Goal: Task Accomplishment & Management: Complete application form

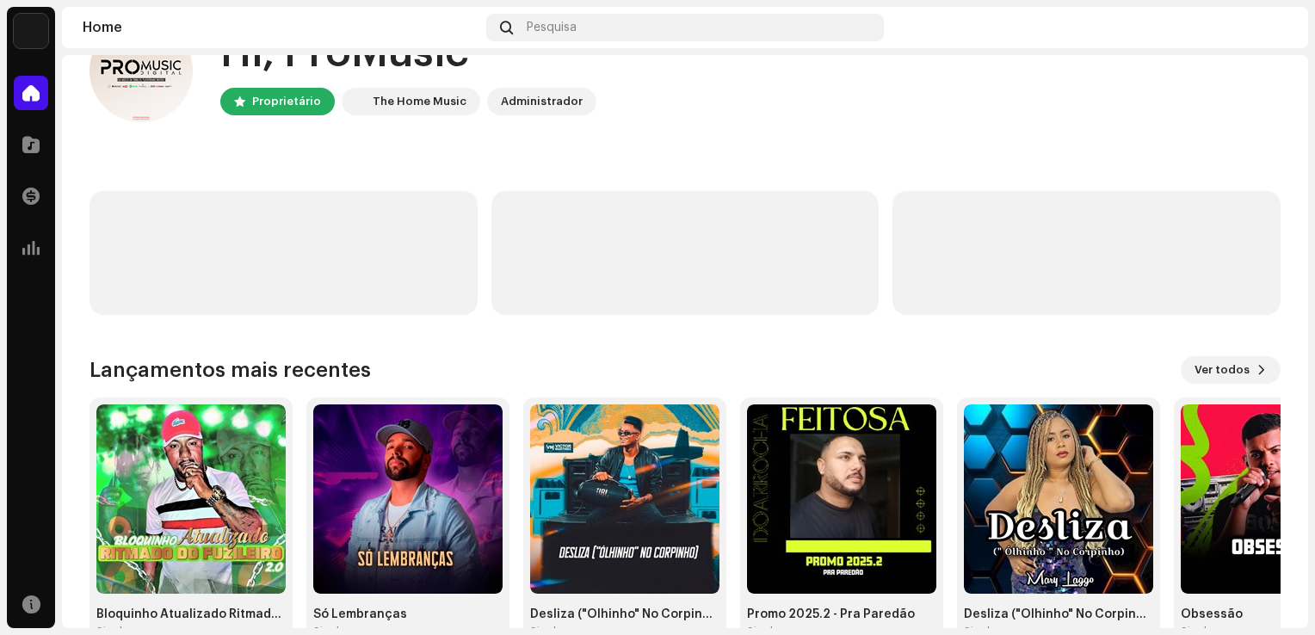
scroll to position [108, 0]
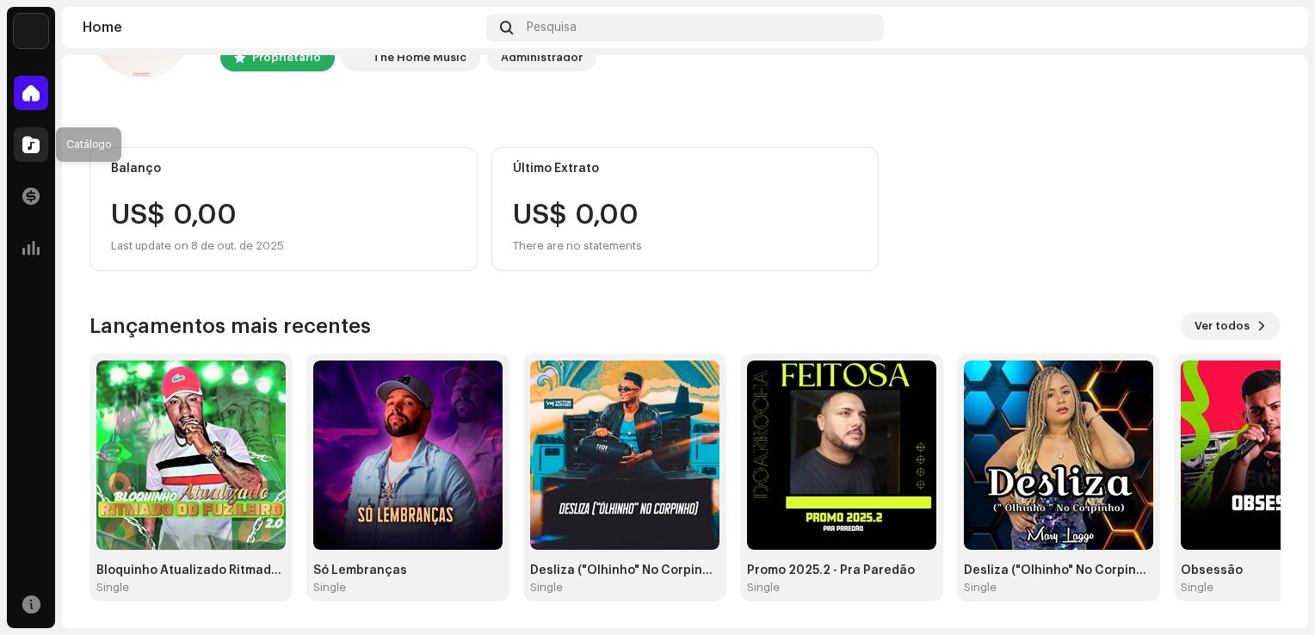
click at [33, 131] on div at bounding box center [31, 144] width 34 height 34
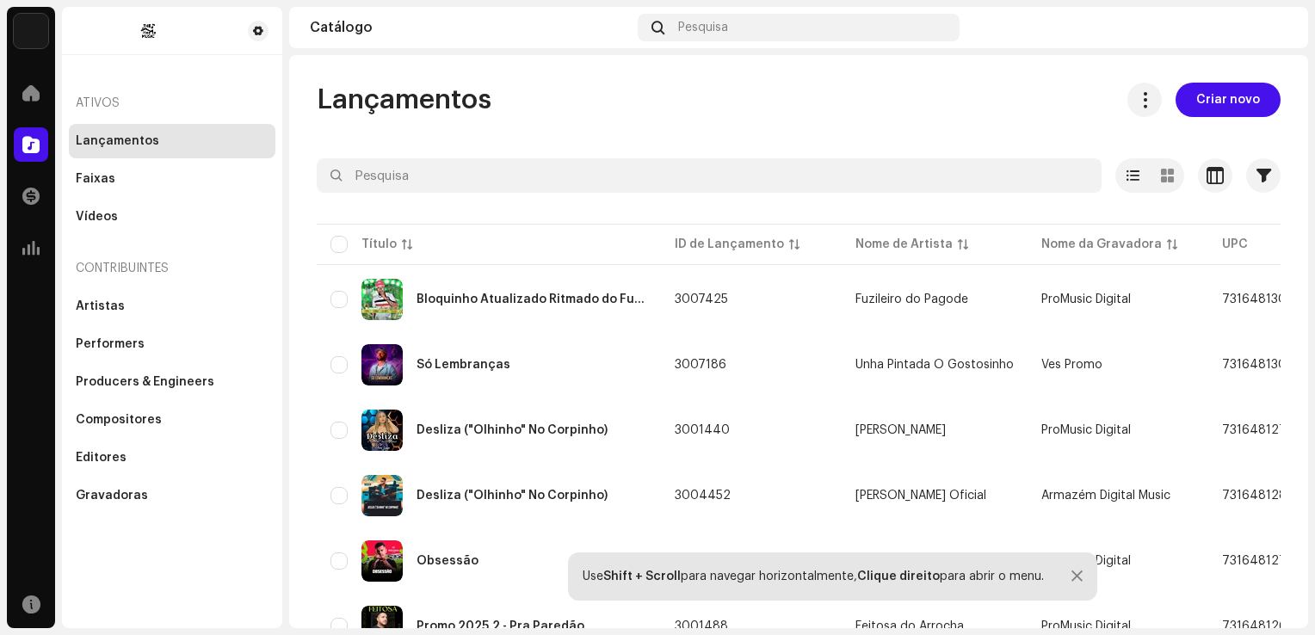
click at [1196, 102] on span "Criar novo" at bounding box center [1228, 100] width 64 height 34
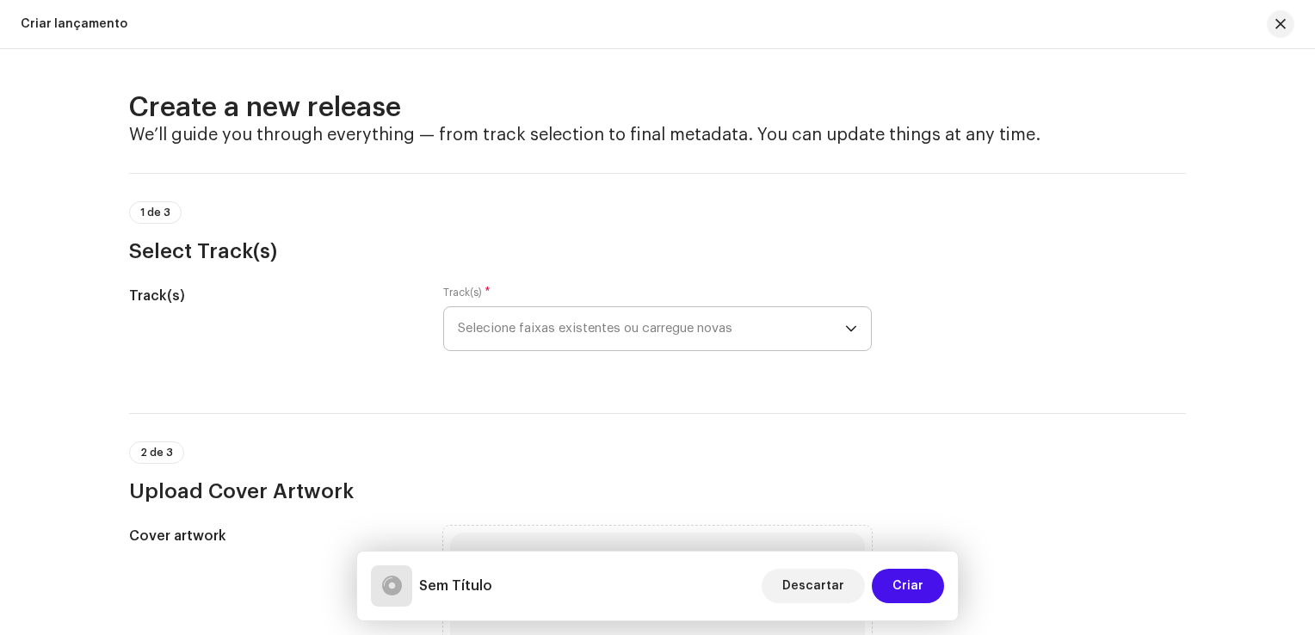
click at [617, 311] on span "Selecione faixas existentes ou carregue novas" at bounding box center [651, 328] width 387 height 43
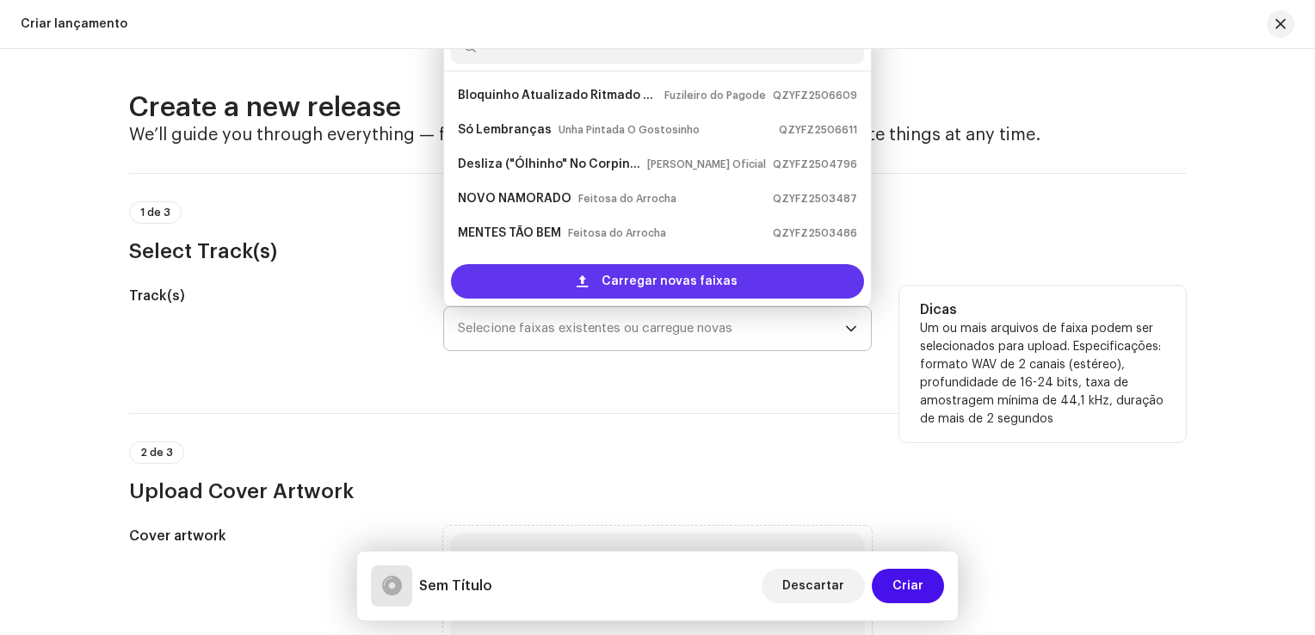
click at [626, 283] on span "Carregar novas faixas" at bounding box center [669, 281] width 136 height 34
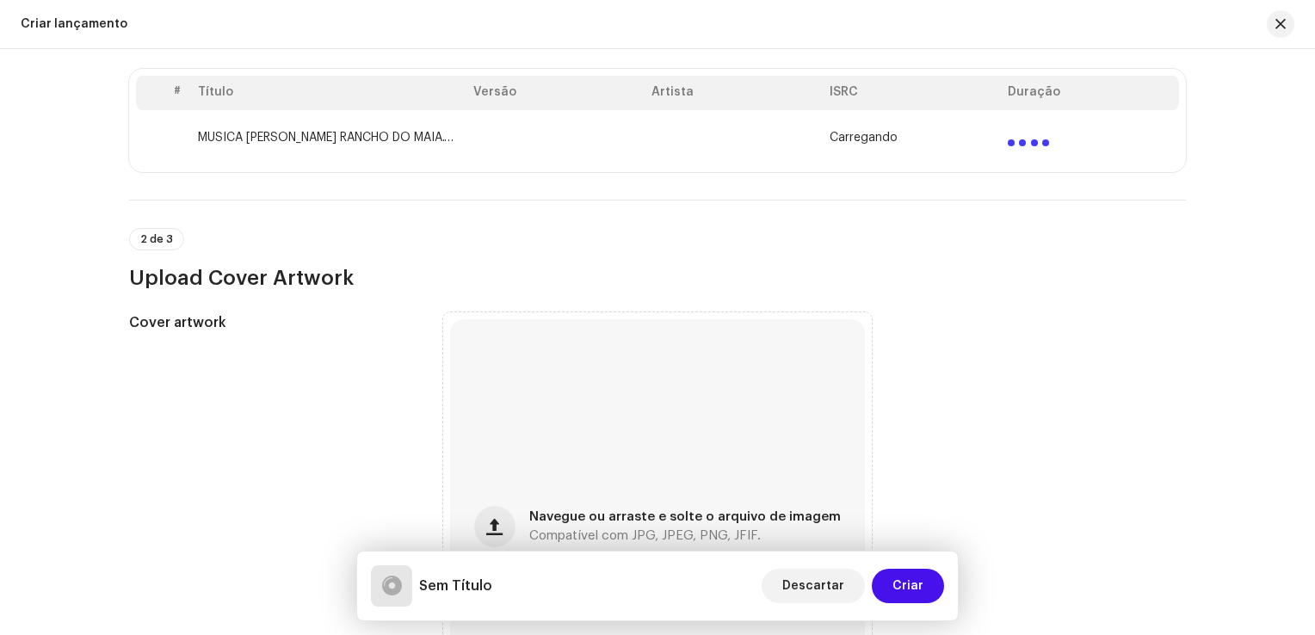
scroll to position [688, 0]
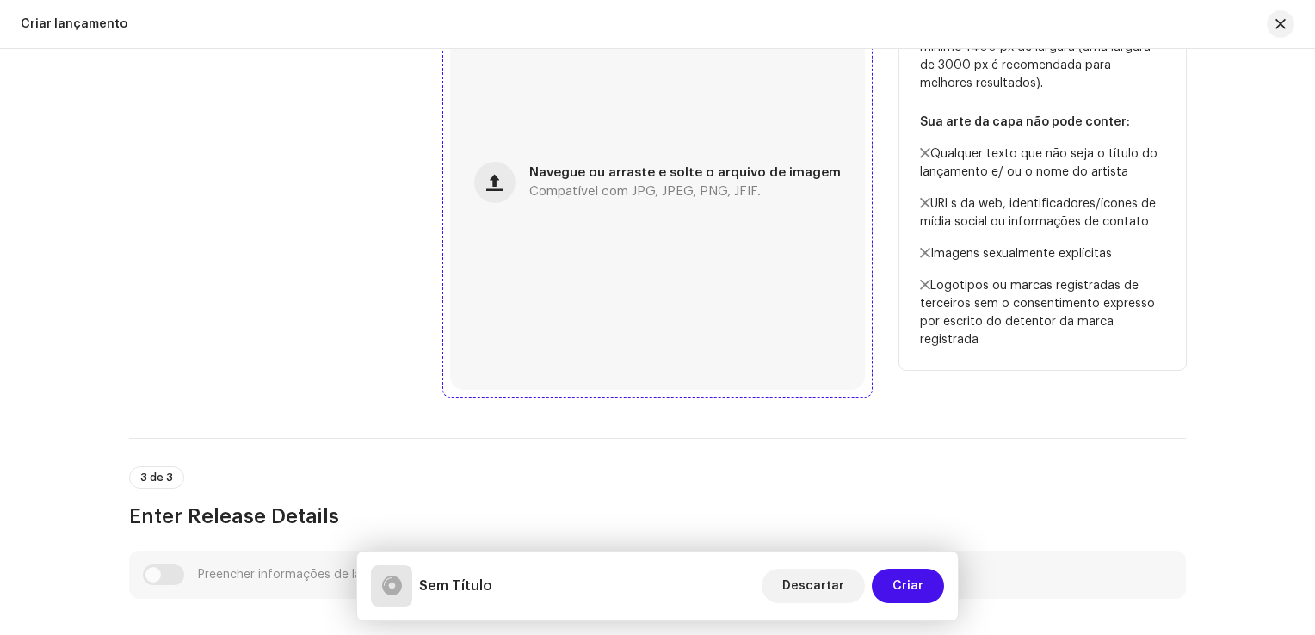
click at [570, 190] on span "Compatível com JPG, JPEG, PNG, JFIF." at bounding box center [644, 192] width 231 height 12
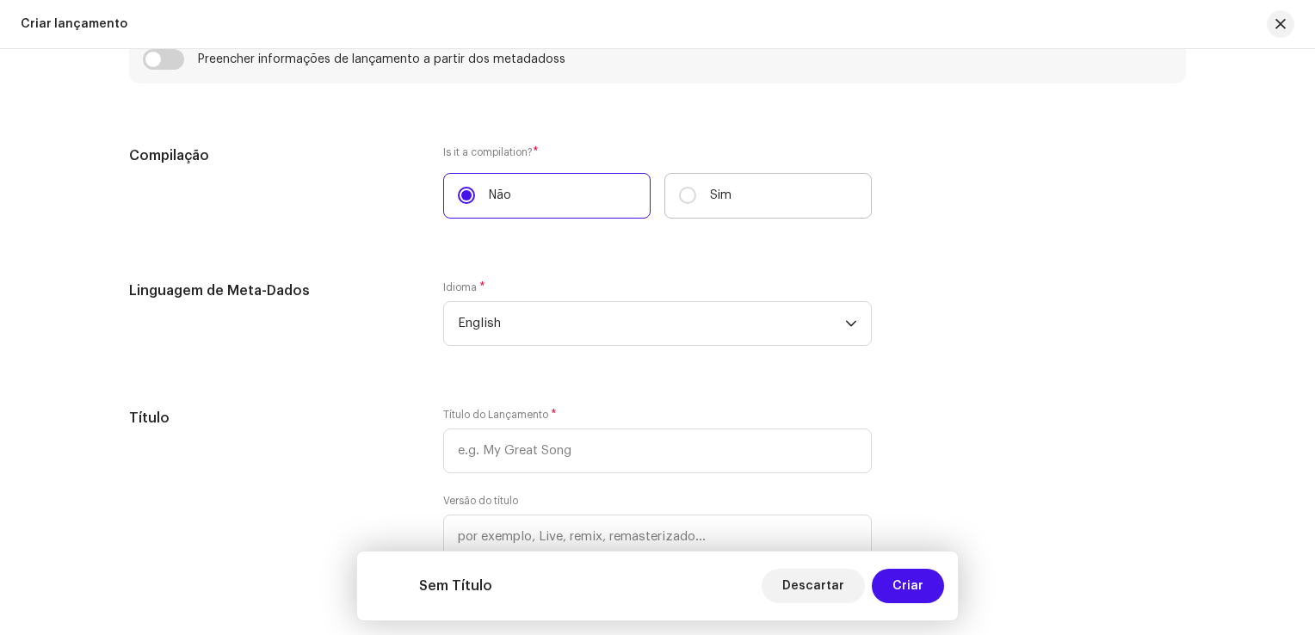
scroll to position [1359, 0]
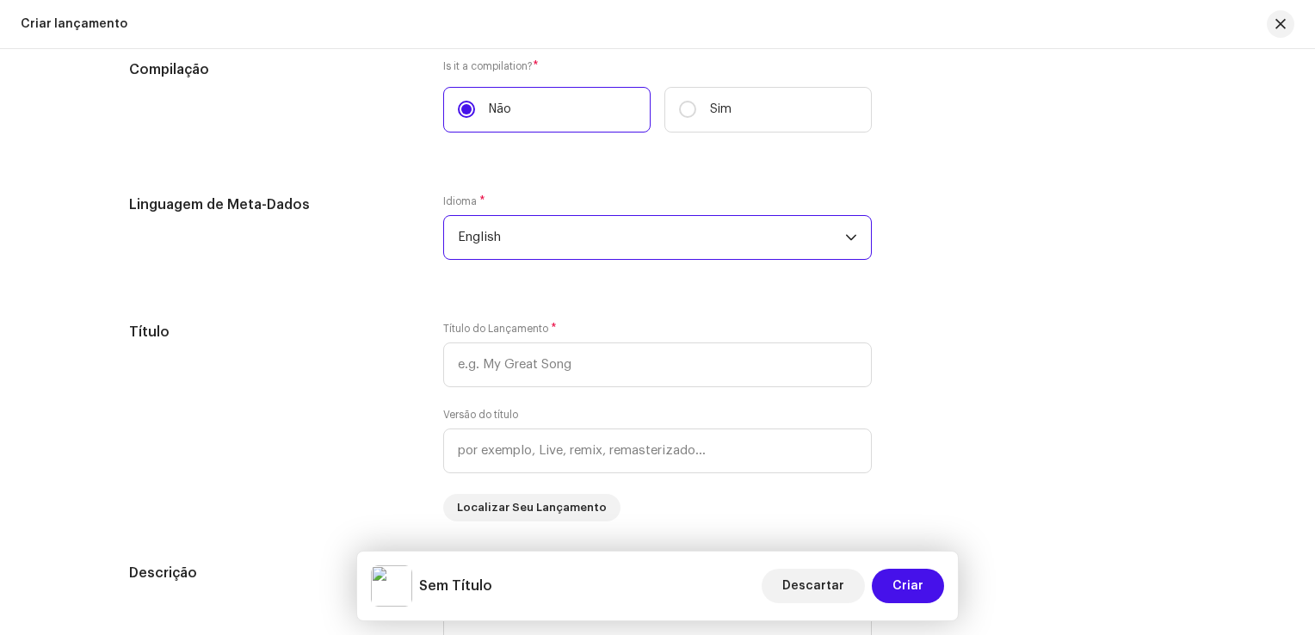
click at [609, 236] on span "English" at bounding box center [651, 237] width 387 height 43
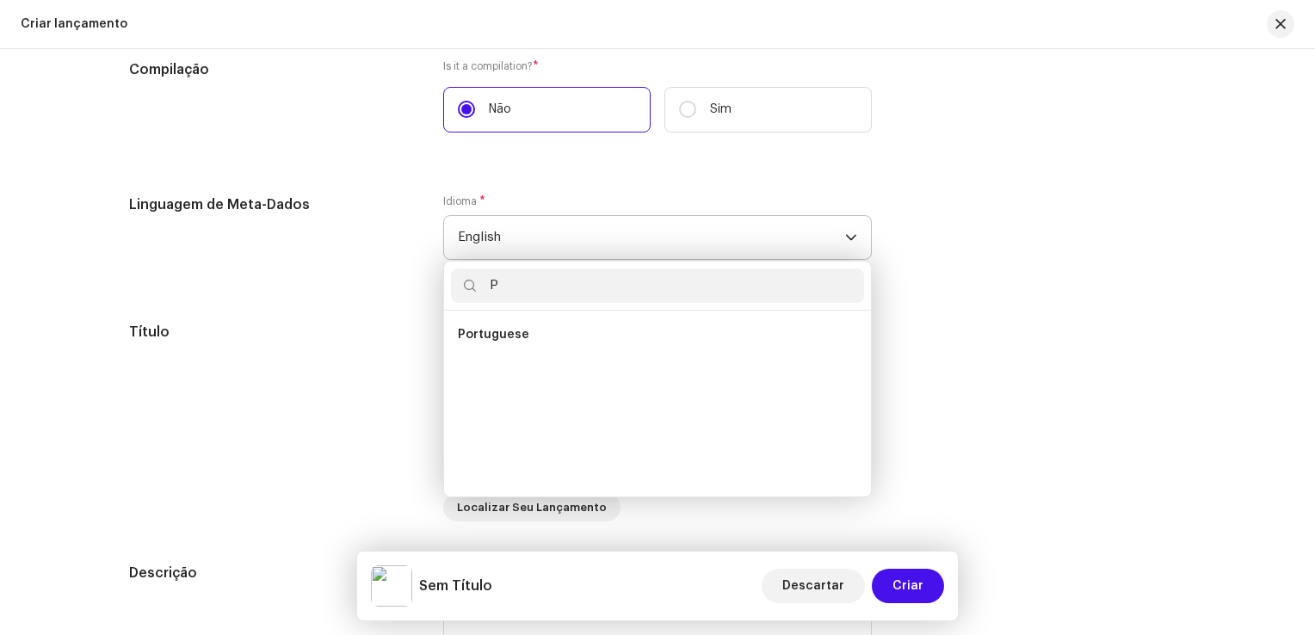
scroll to position [0, 0]
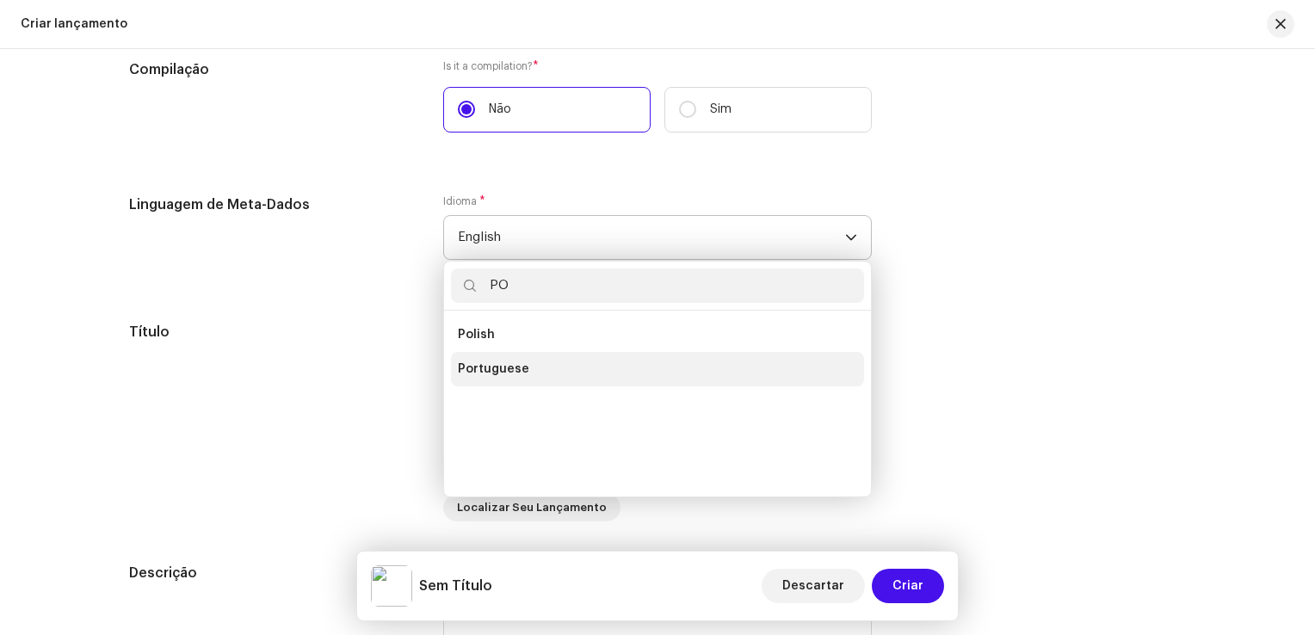
type input "PO"
click at [562, 367] on li "Portuguese" at bounding box center [657, 369] width 413 height 34
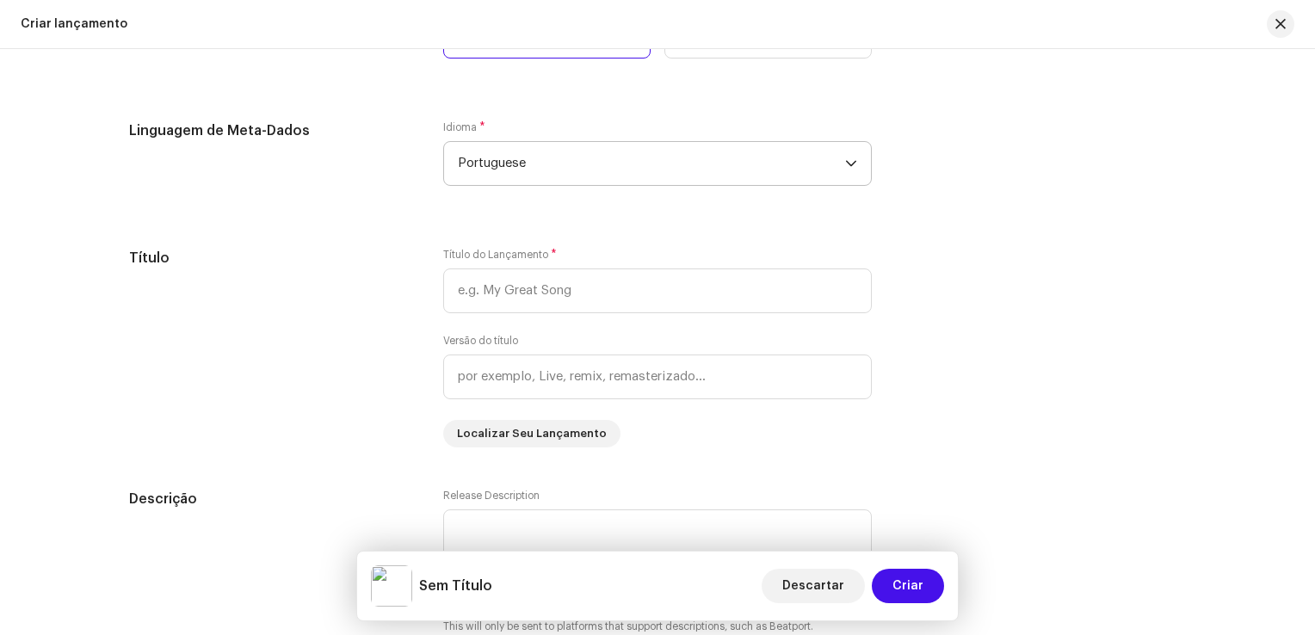
scroll to position [1618, 0]
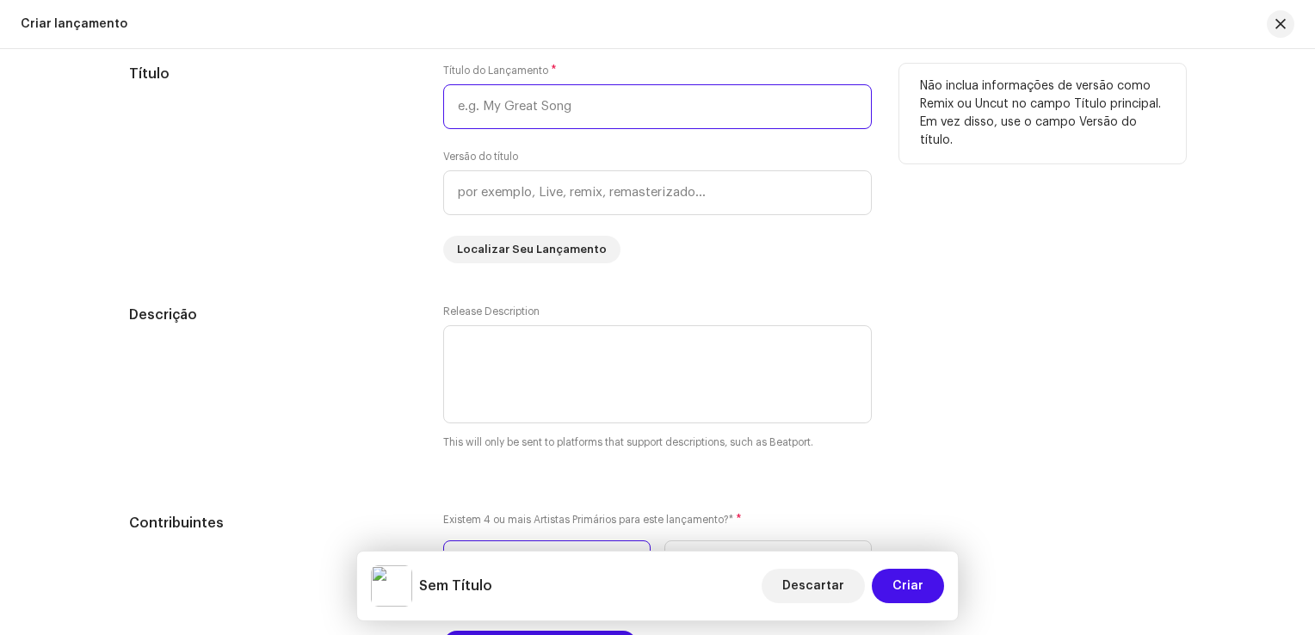
click at [511, 107] on input "text" at bounding box center [657, 106] width 428 height 45
paste input "Nono Melanciaa"
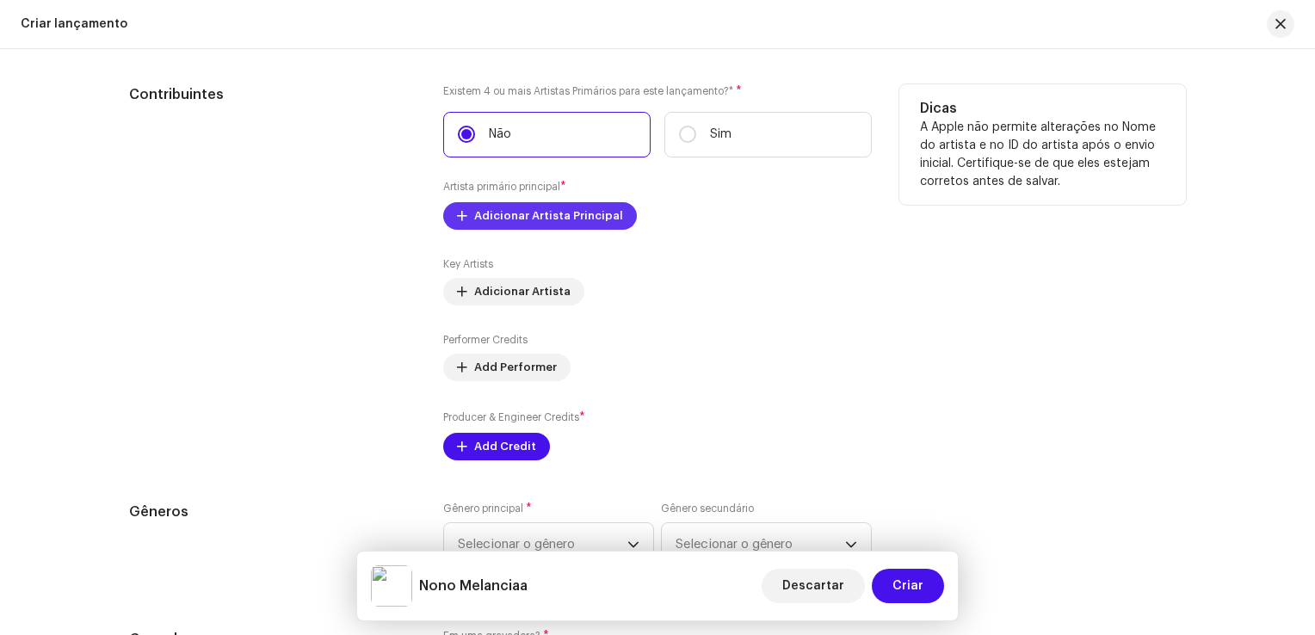
scroll to position [2048, 0]
type input "Nono Melanciaa"
click at [608, 225] on span "Adicionar Artista Principal" at bounding box center [548, 214] width 149 height 34
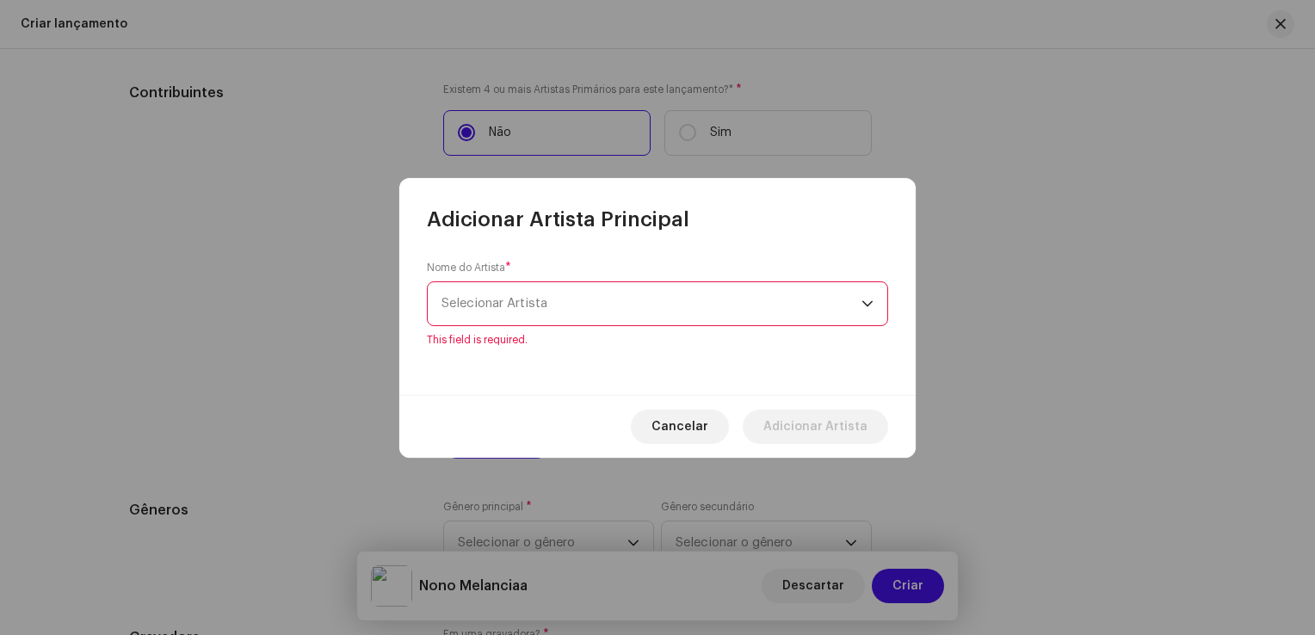
click at [562, 301] on span "Selecionar Artista" at bounding box center [651, 303] width 420 height 43
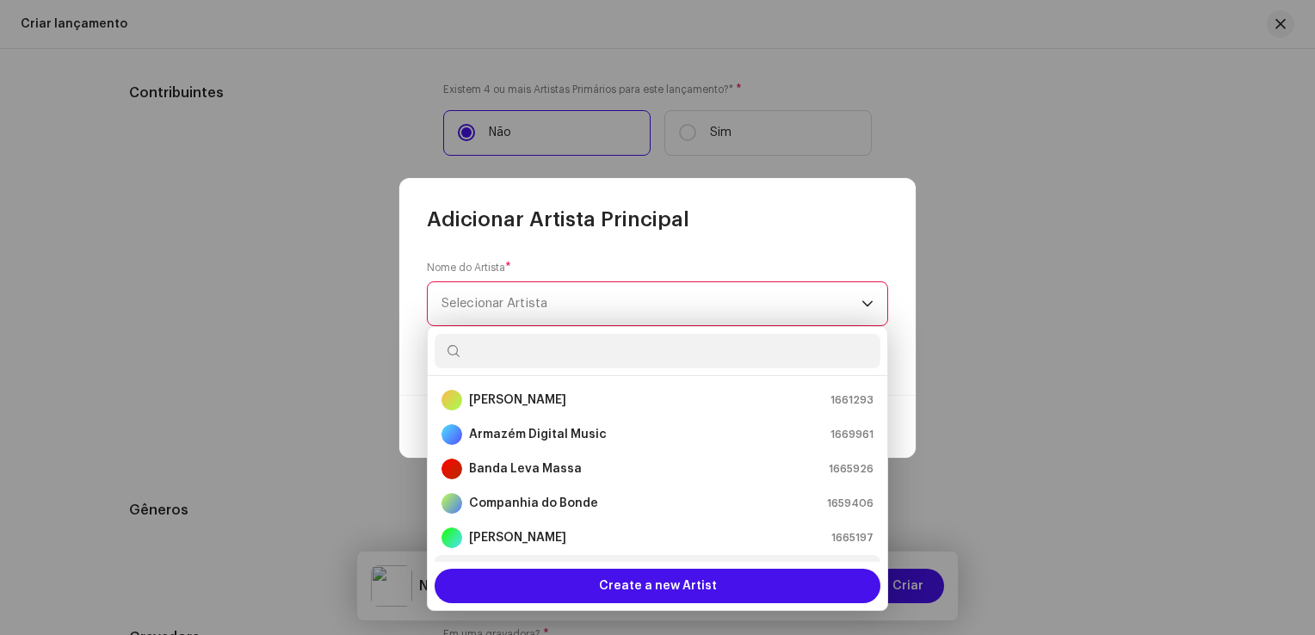
scroll to position [28, 0]
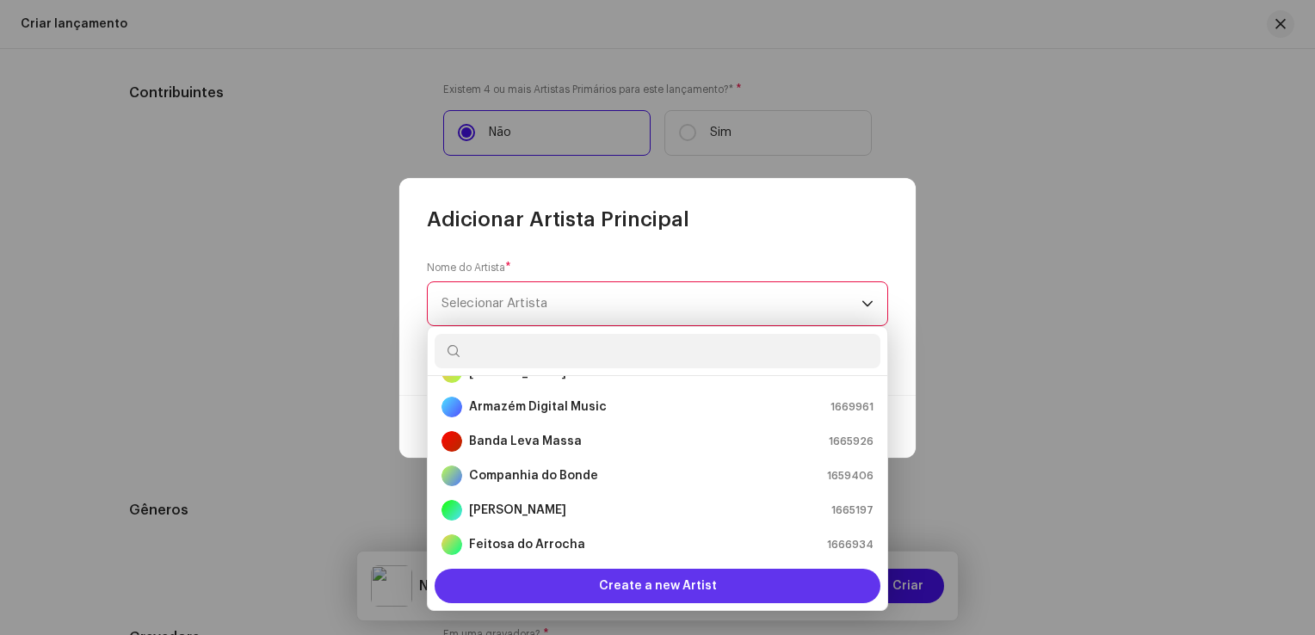
click at [600, 574] on div "Create a new Artist" at bounding box center [657, 586] width 446 height 34
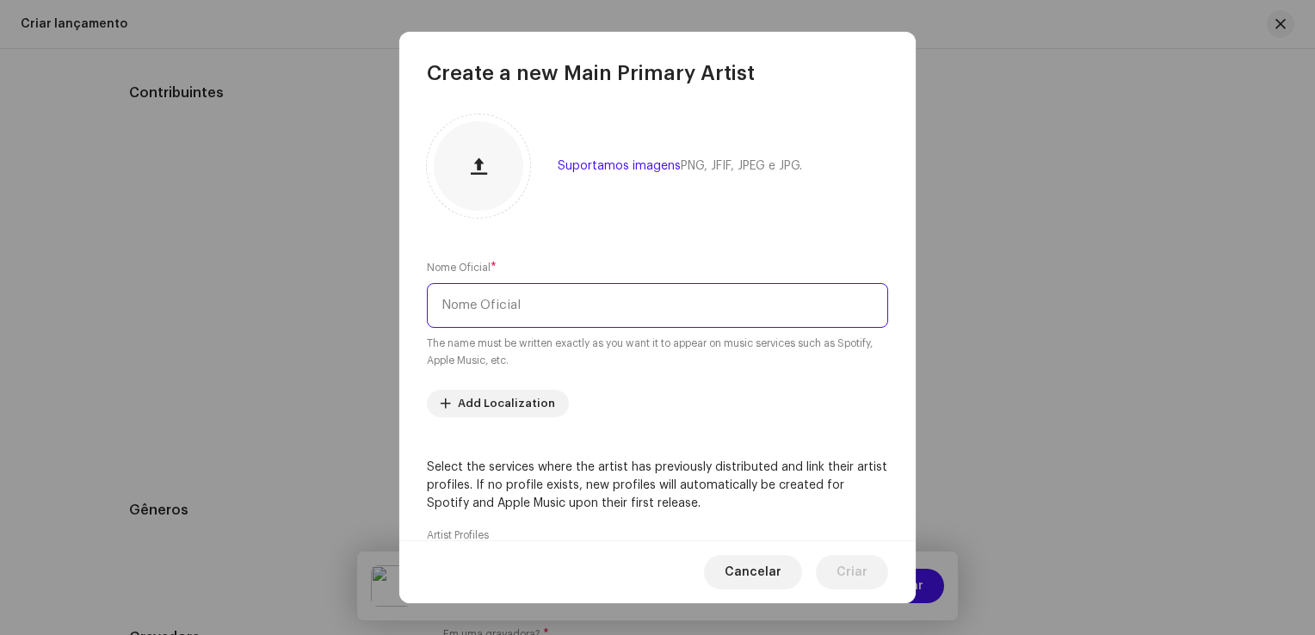
click at [582, 318] on input "text" at bounding box center [657, 305] width 461 height 45
paste input "[PERSON_NAME]"
type input "[PERSON_NAME]"
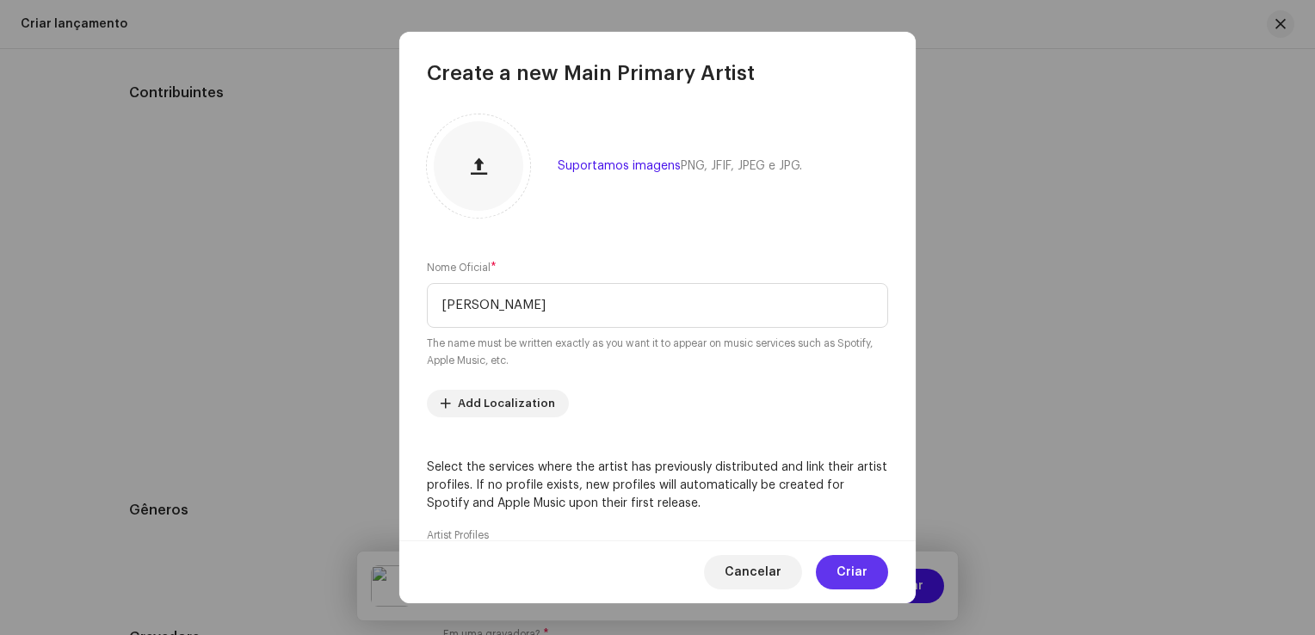
click at [843, 578] on span "Criar" at bounding box center [851, 572] width 31 height 34
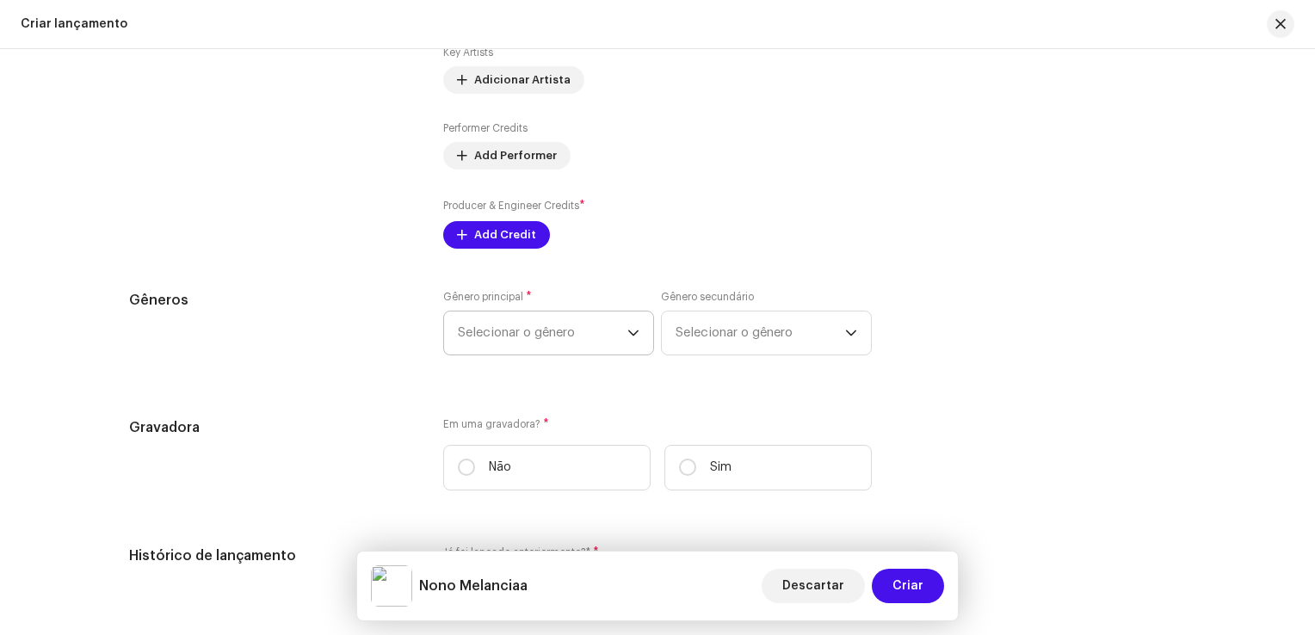
scroll to position [2306, 0]
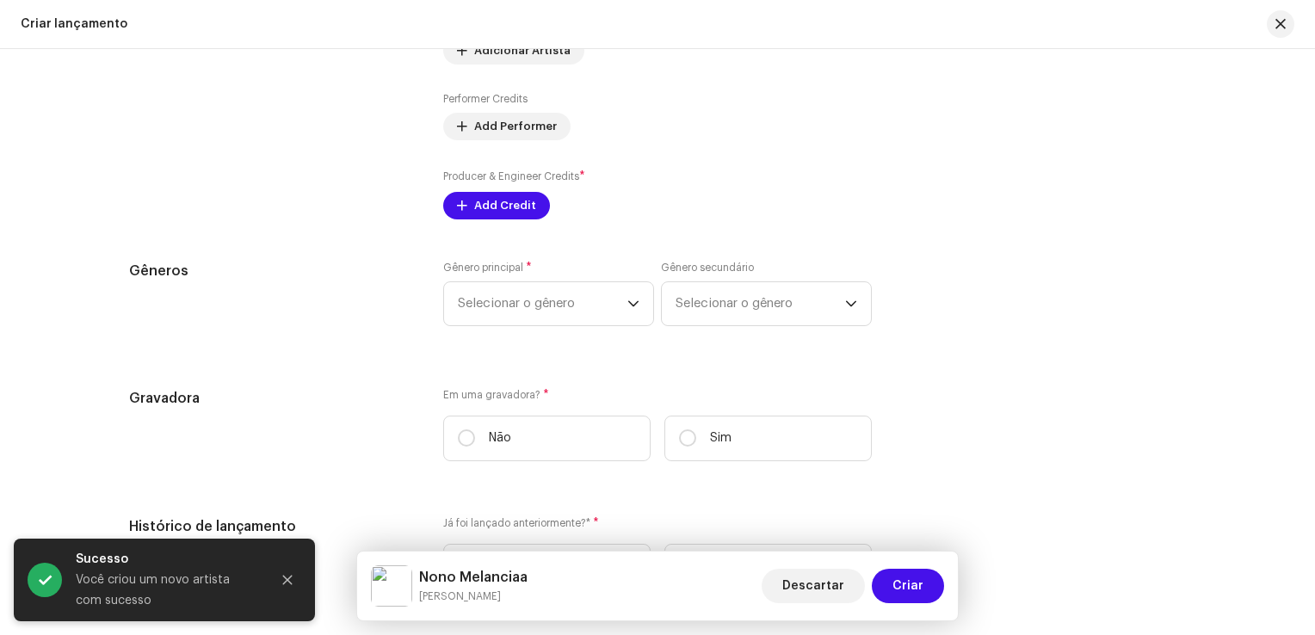
click at [513, 191] on div "Producer & Engineer Credits * Add Credit" at bounding box center [657, 194] width 428 height 52
click at [515, 201] on span "Add Credit" at bounding box center [505, 205] width 62 height 34
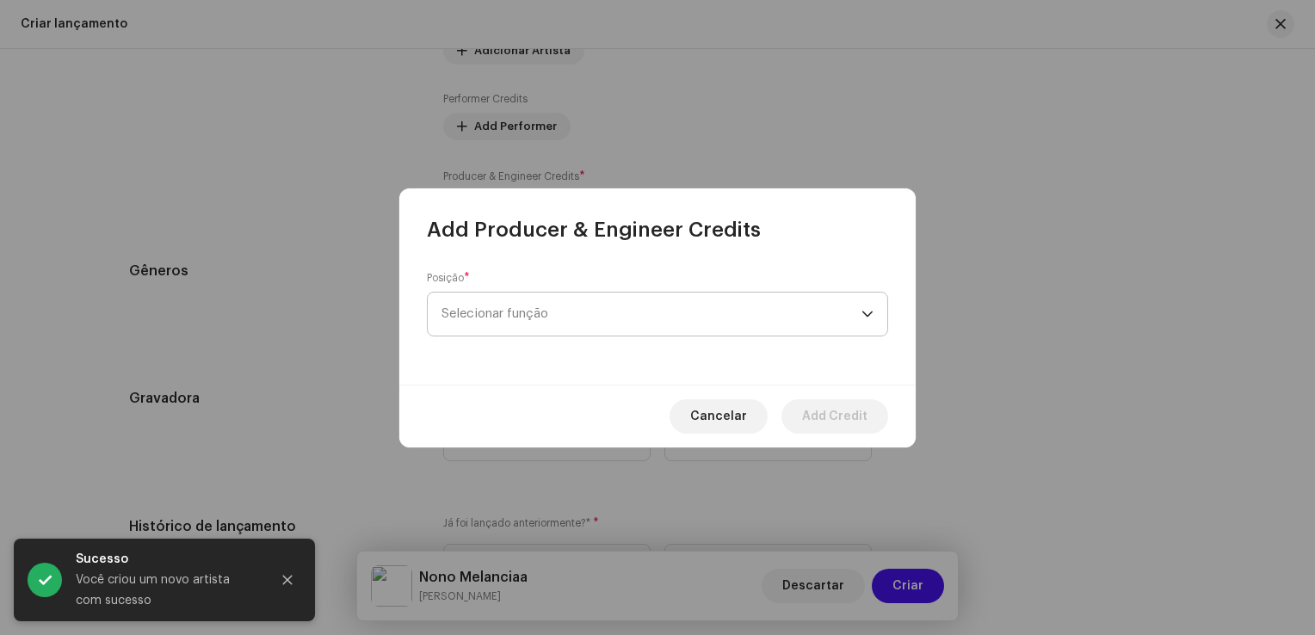
click at [526, 324] on span "Selecionar função" at bounding box center [651, 314] width 420 height 43
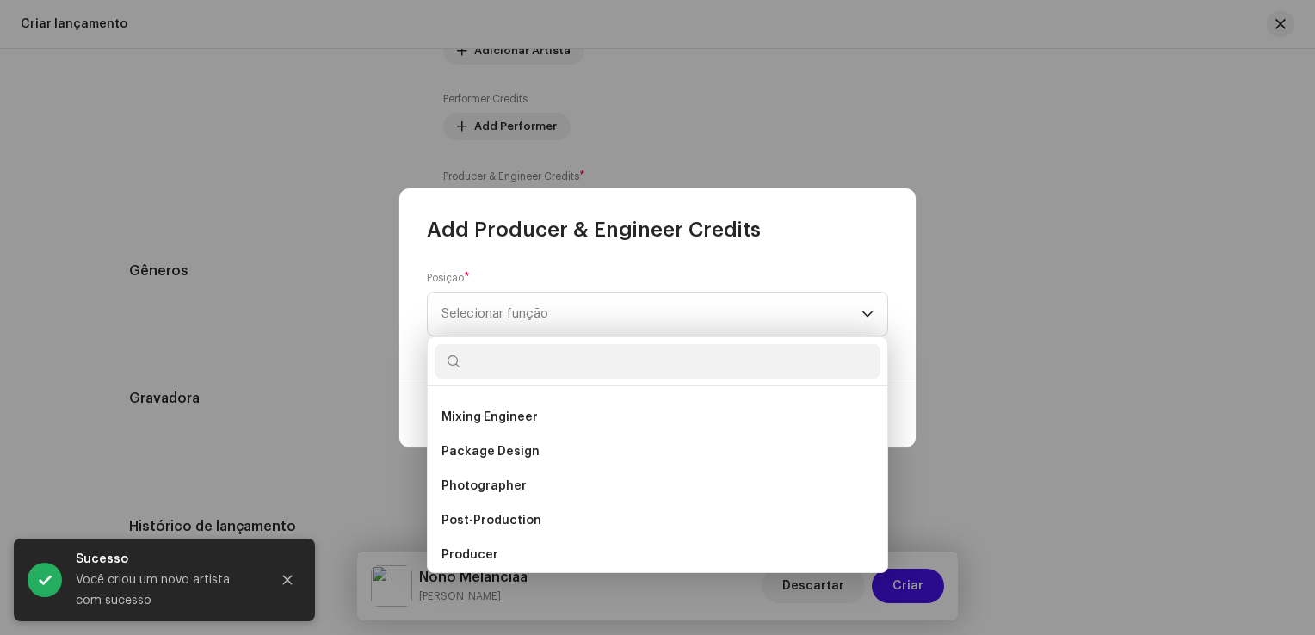
scroll to position [688, 0]
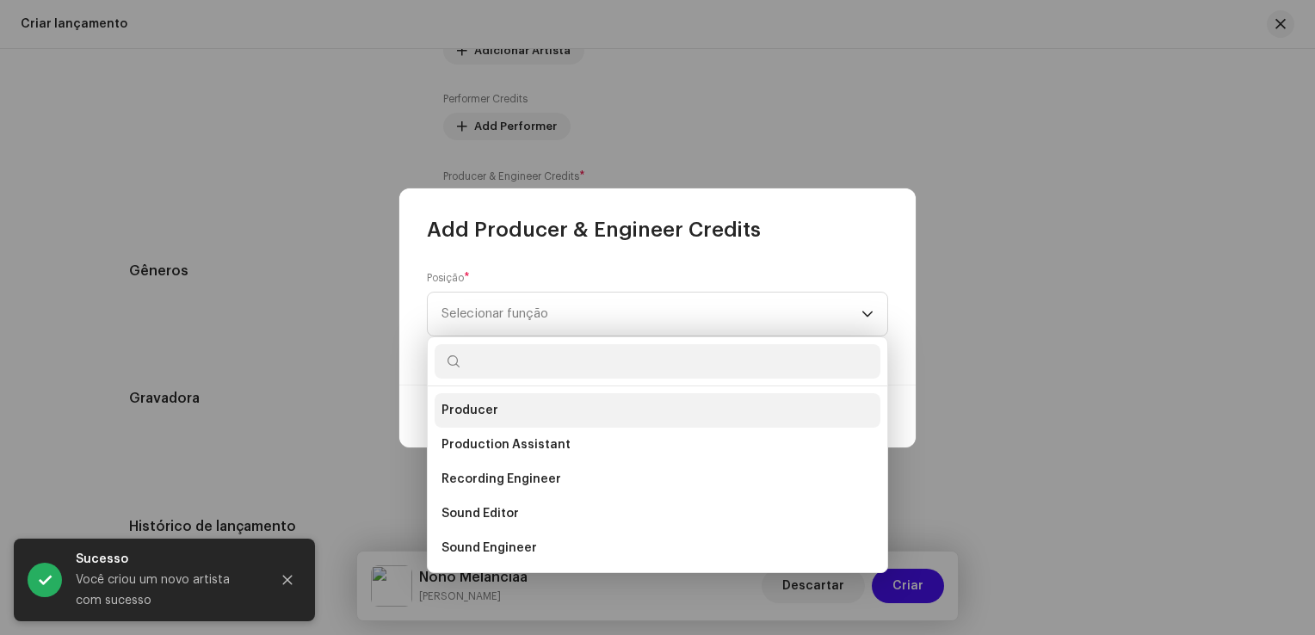
click at [522, 411] on li "Producer" at bounding box center [657, 410] width 446 height 34
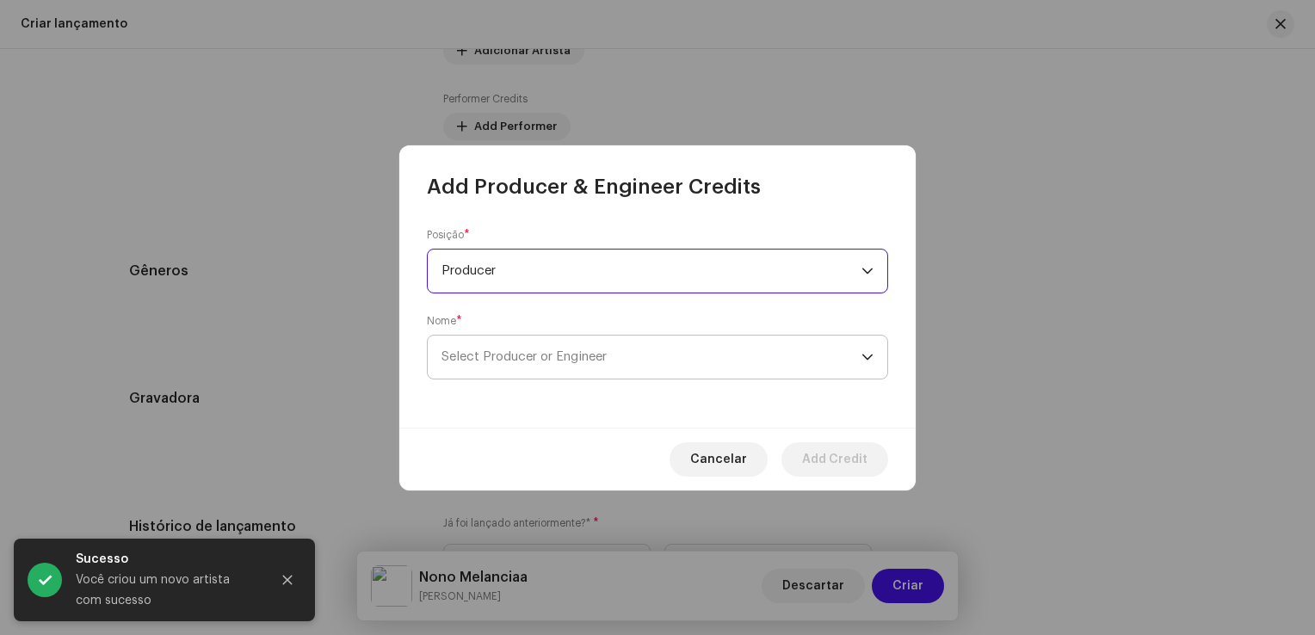
click at [567, 352] on span "Select Producer or Engineer" at bounding box center [523, 356] width 165 height 13
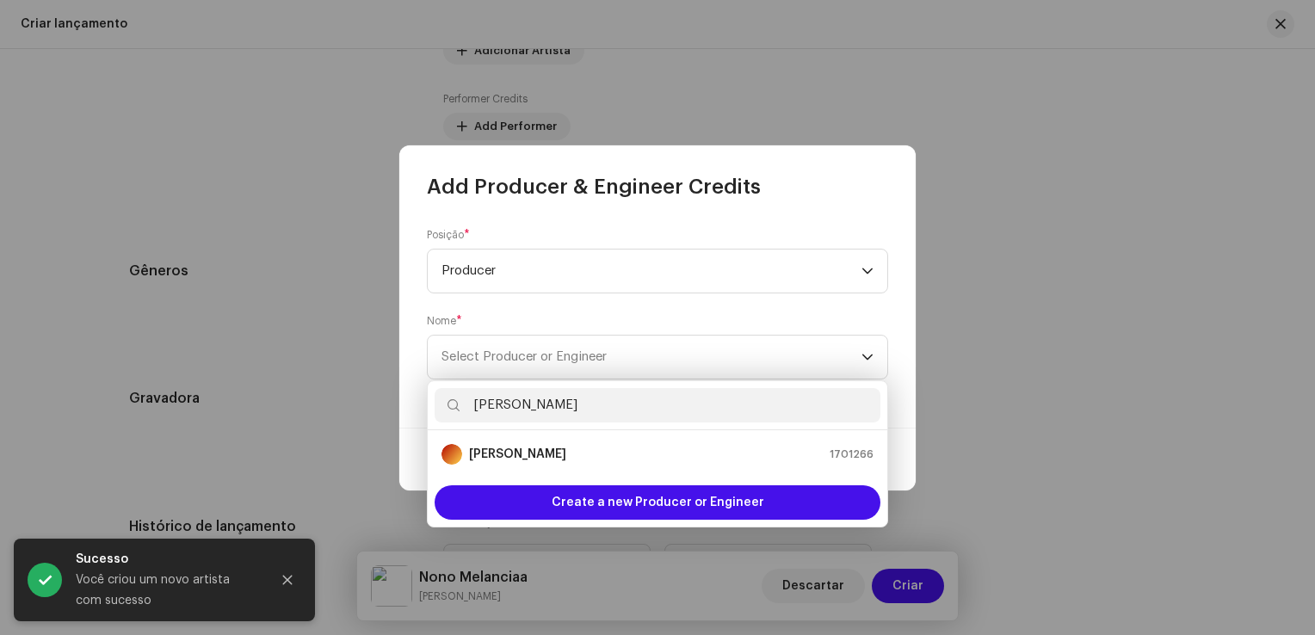
type input "[PERSON_NAME]"
drag, startPoint x: 605, startPoint y: 458, endPoint x: 593, endPoint y: 453, distance: 13.1
click at [592, 455] on div "[PERSON_NAME] 1701266" at bounding box center [657, 454] width 432 height 21
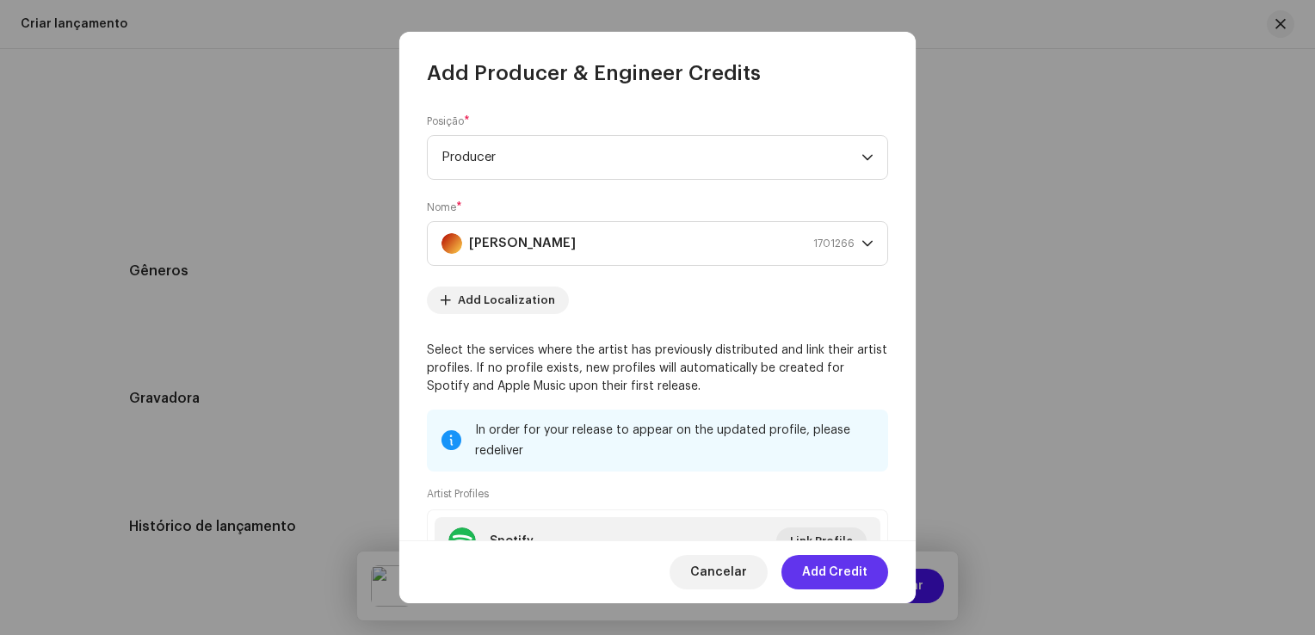
click at [829, 569] on span "Add Credit" at bounding box center [834, 572] width 65 height 34
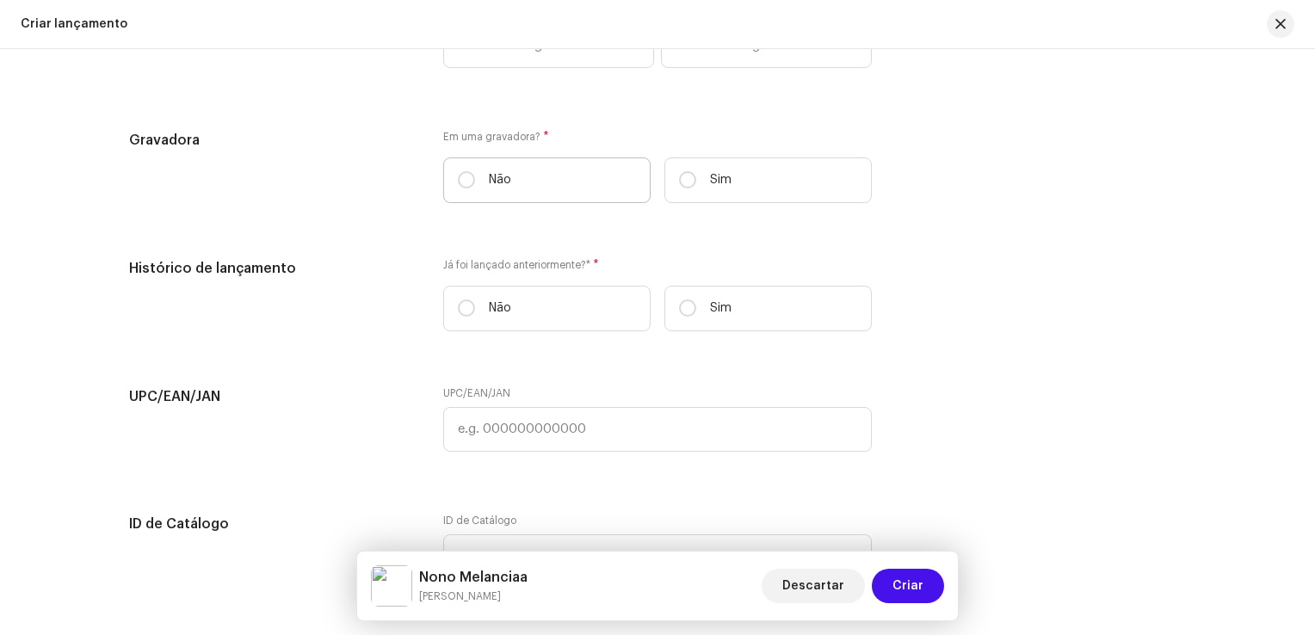
scroll to position [2636, 0]
drag, startPoint x: 495, startPoint y: 192, endPoint x: 497, endPoint y: 214, distance: 22.5
click at [495, 192] on label "Não" at bounding box center [546, 180] width 207 height 46
click at [475, 188] on input "Não" at bounding box center [466, 179] width 17 height 17
radio input "true"
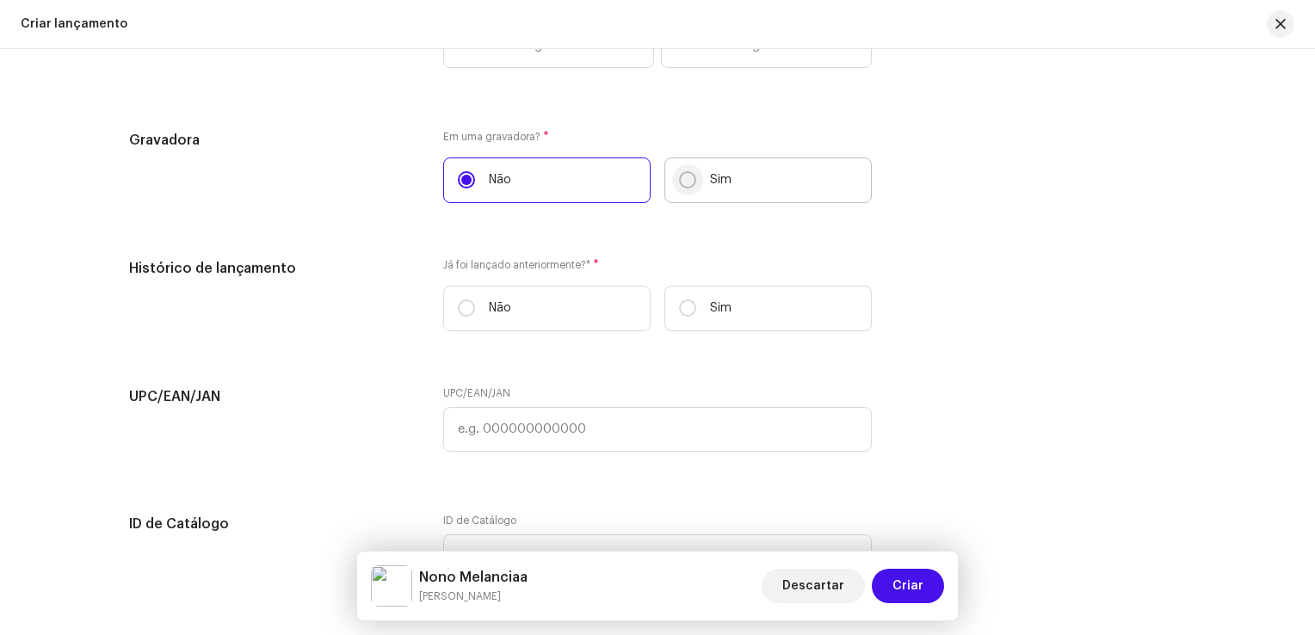
click at [681, 182] on input "Sim" at bounding box center [687, 179] width 17 height 17
radio input "true"
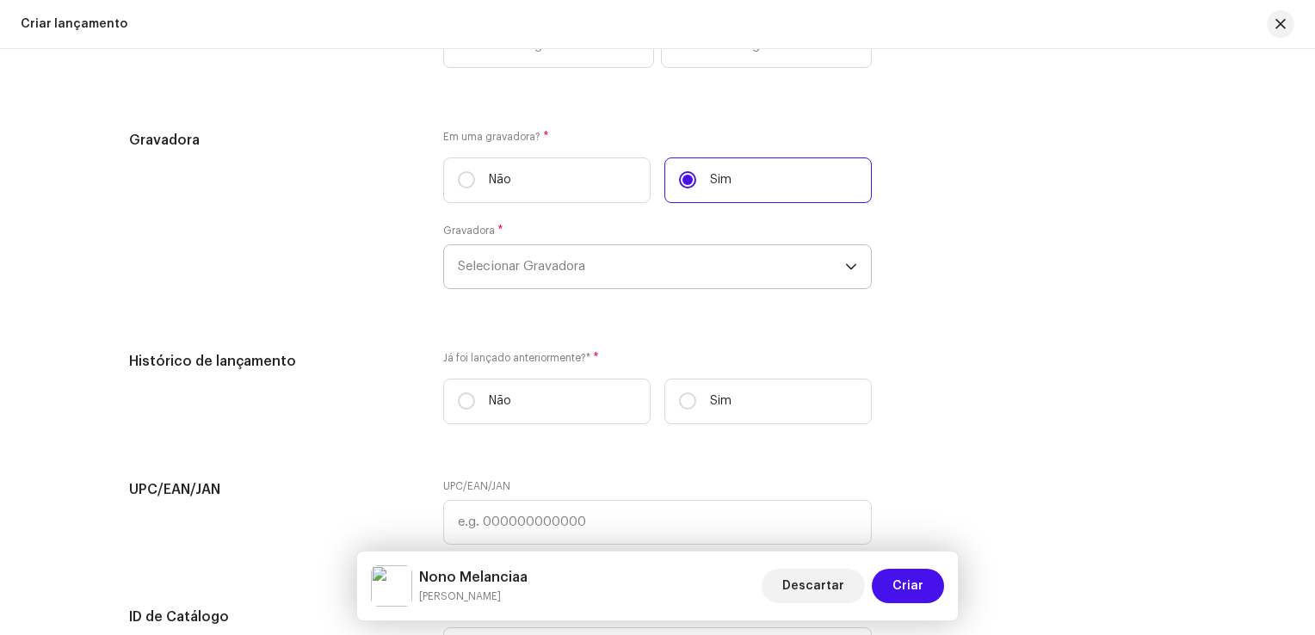
click at [579, 255] on span "Selecionar Gravadora" at bounding box center [651, 266] width 387 height 43
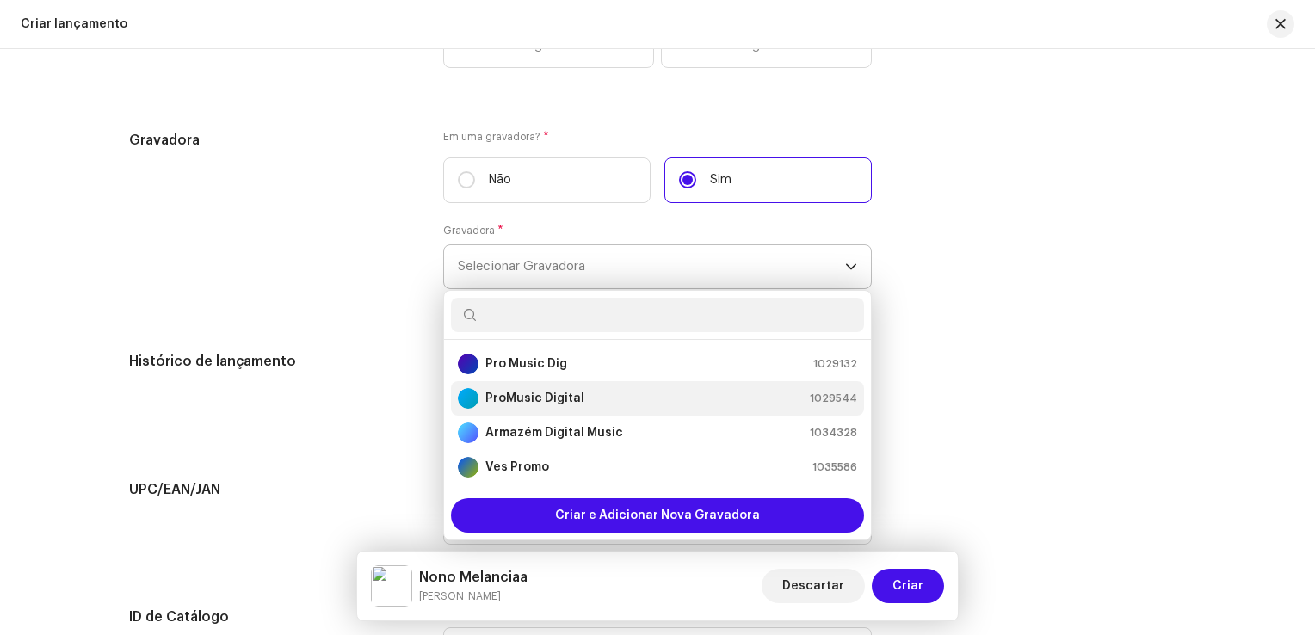
click at [541, 397] on strong "ProMusic Digital" at bounding box center [534, 398] width 99 height 17
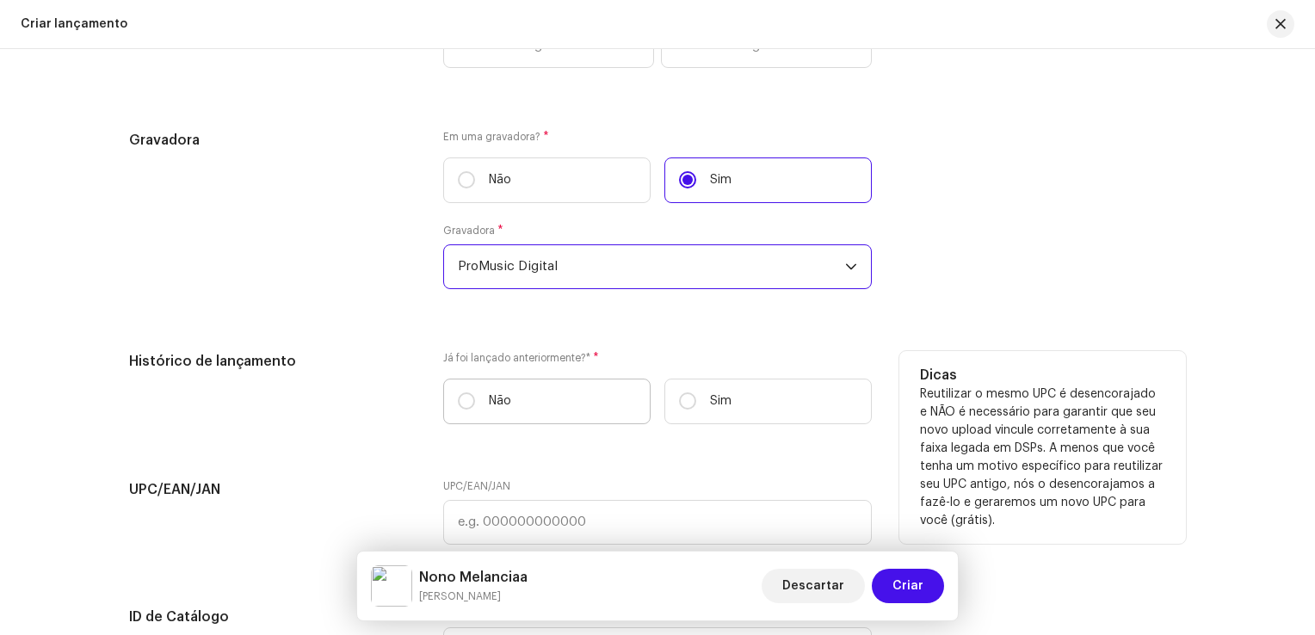
click at [544, 404] on label "Não" at bounding box center [546, 402] width 207 height 46
click at [475, 404] on input "Não" at bounding box center [466, 400] width 17 height 17
radio input "true"
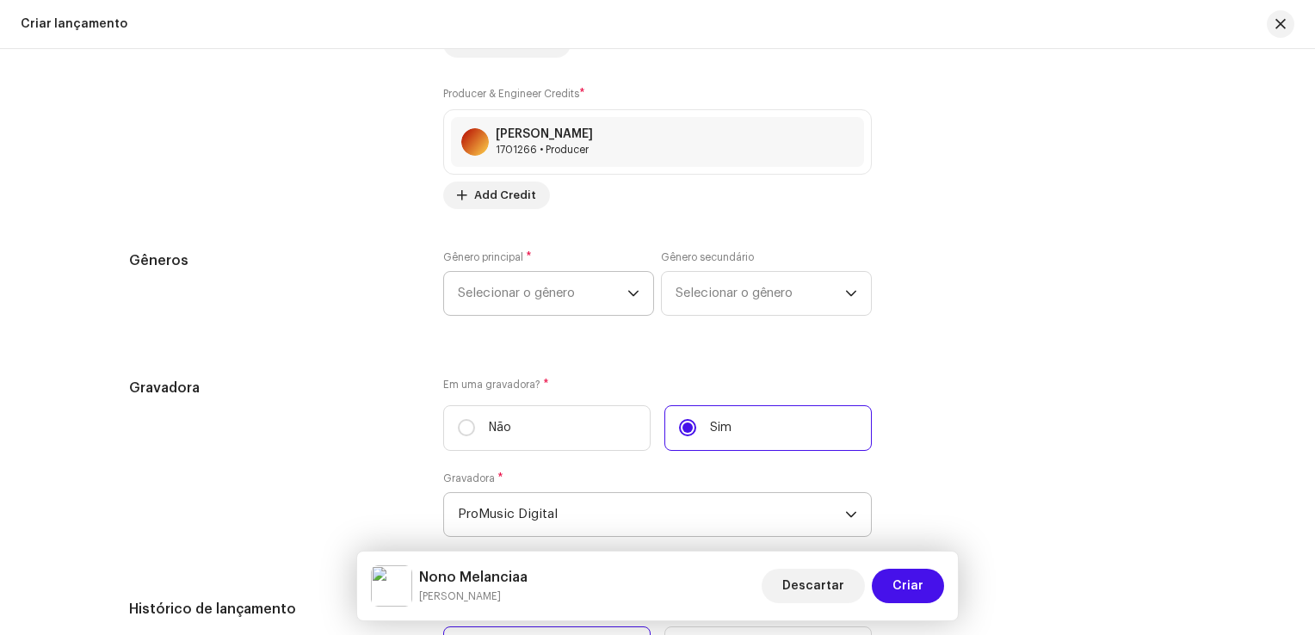
scroll to position [2378, 0]
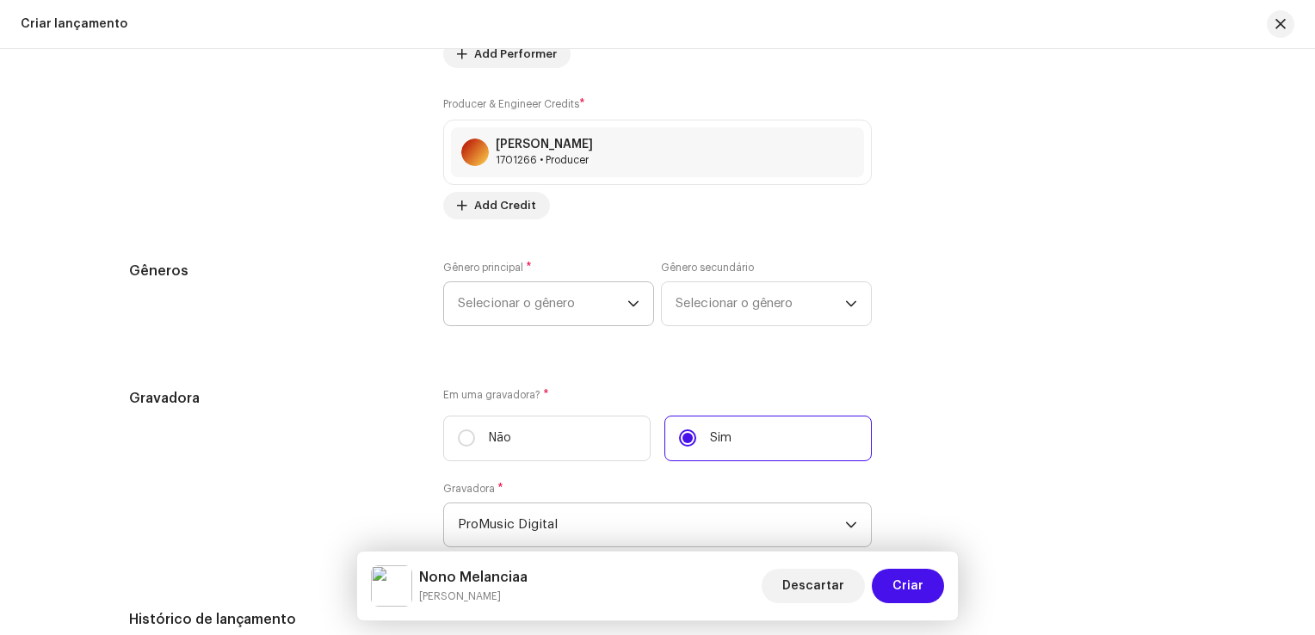
click at [558, 305] on span "Selecionar o gênero" at bounding box center [542, 303] width 169 height 43
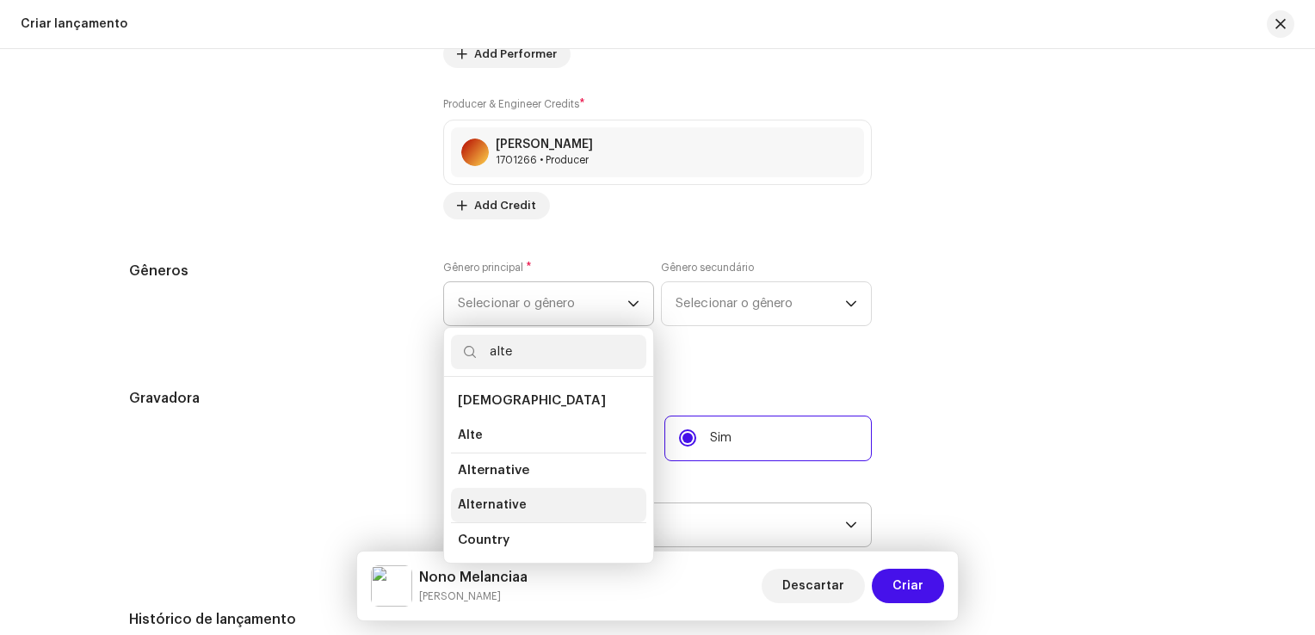
type input "alte"
click at [517, 499] on li "Alternative" at bounding box center [548, 505] width 195 height 34
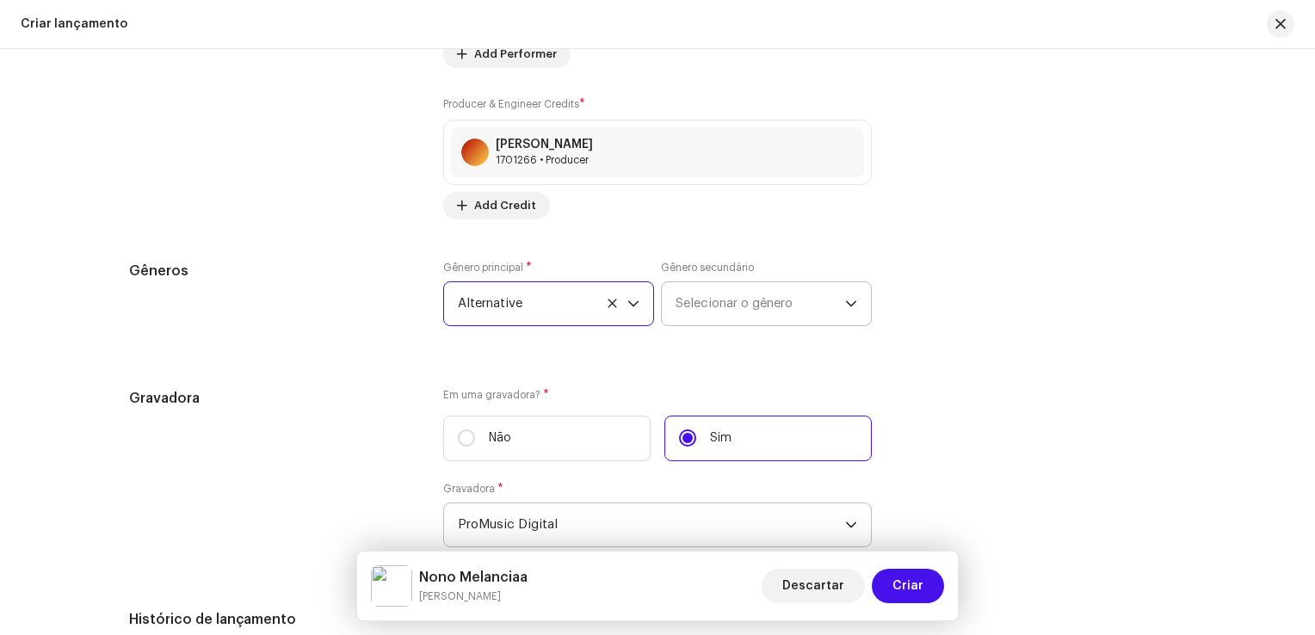
click at [682, 305] on span "Selecionar o gênero" at bounding box center [759, 303] width 169 height 43
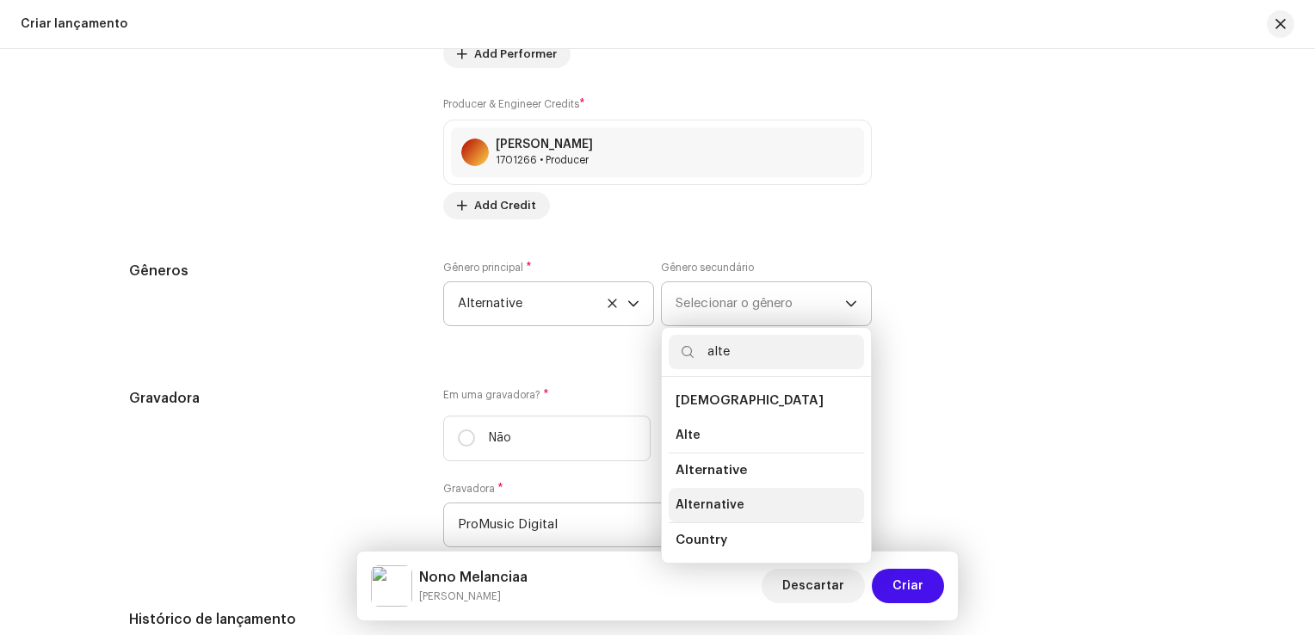
type input "alte"
click at [687, 497] on li "Alternative" at bounding box center [766, 505] width 195 height 34
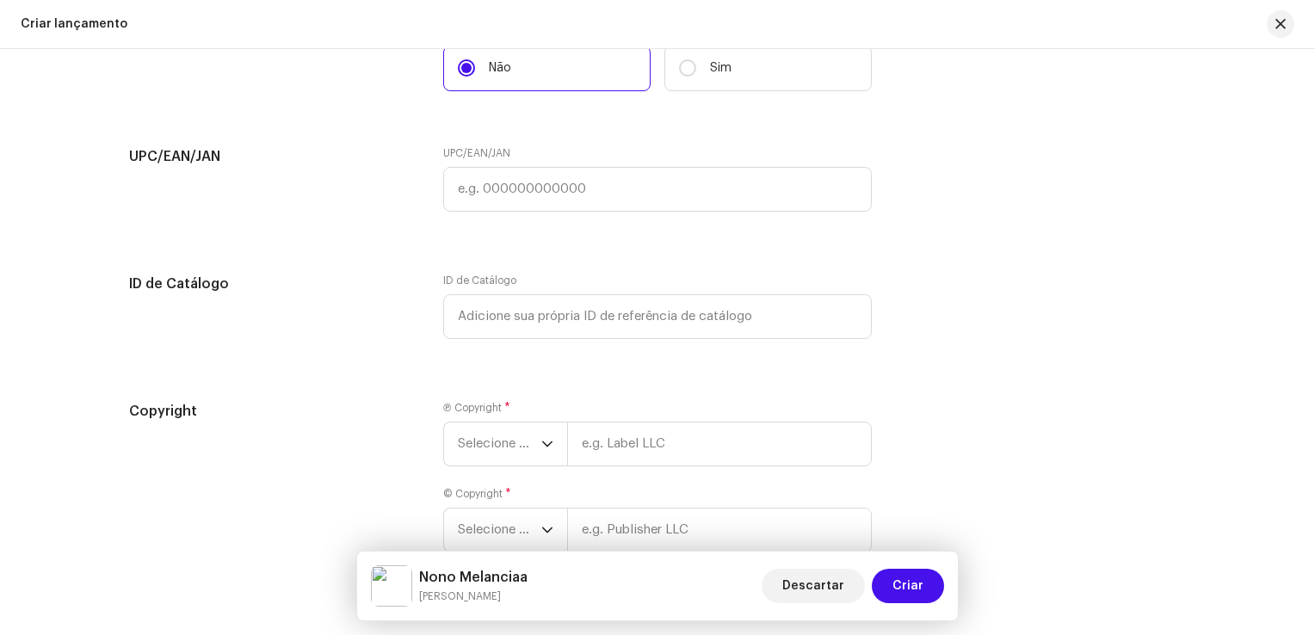
scroll to position [3066, 0]
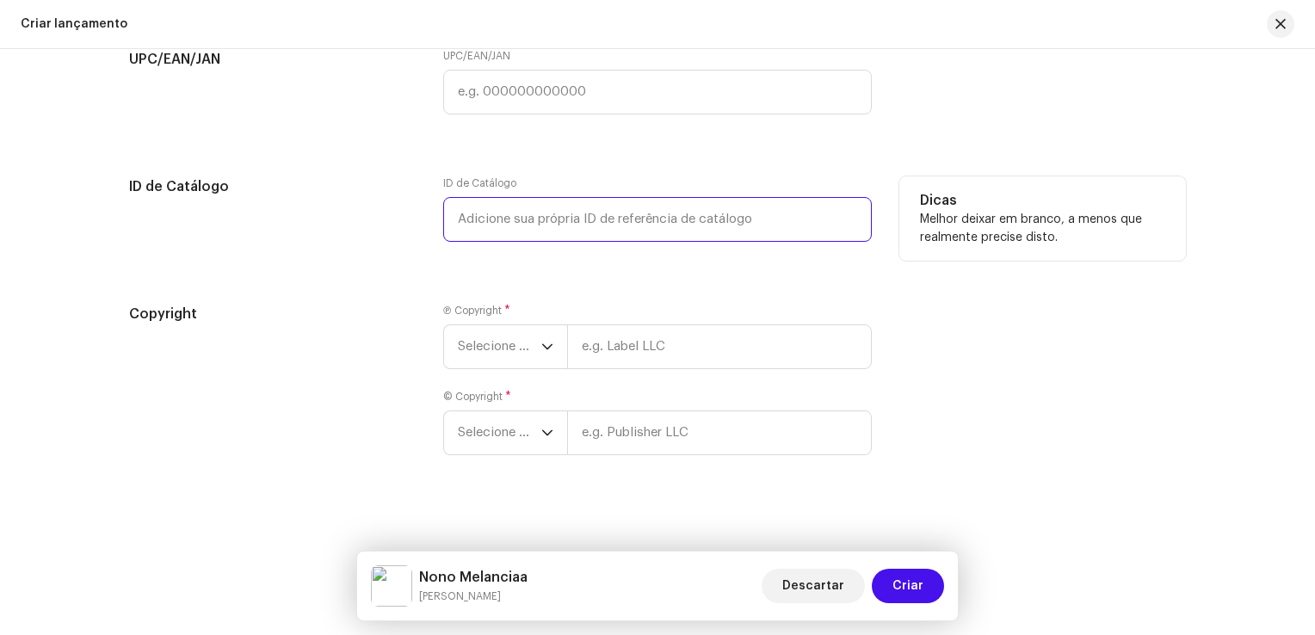
drag, startPoint x: 591, startPoint y: 236, endPoint x: 582, endPoint y: 260, distance: 25.9
click at [591, 236] on input "text" at bounding box center [657, 219] width 428 height 45
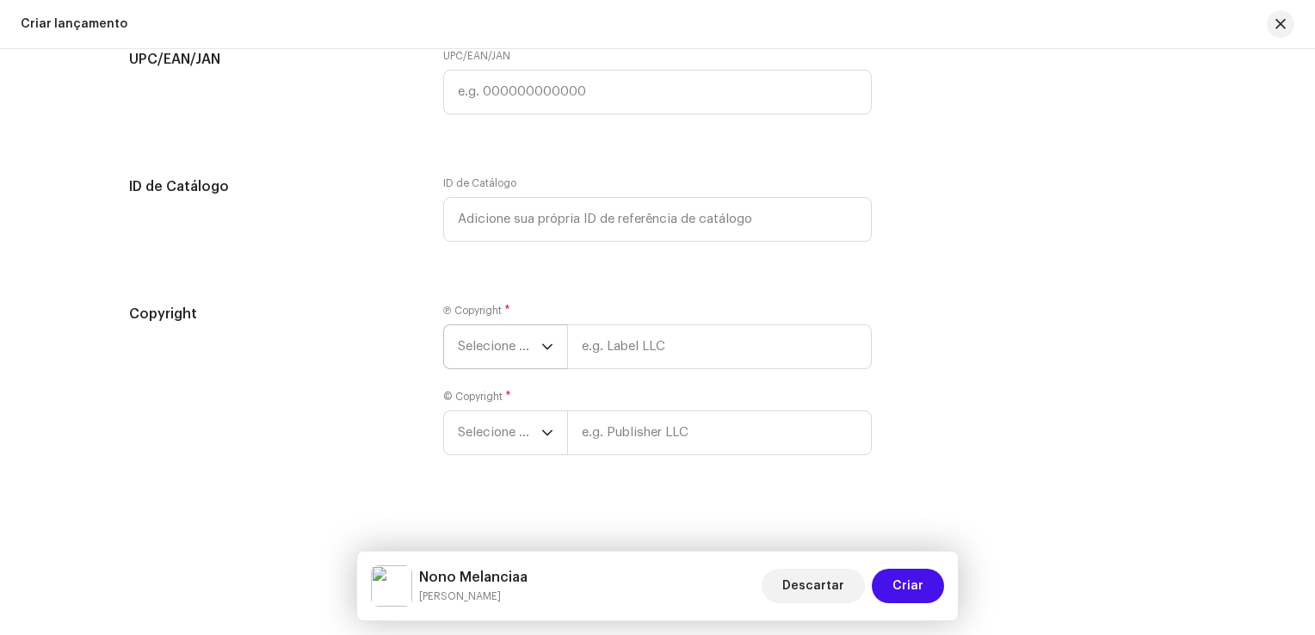
click at [541, 353] on icon "dropdown trigger" at bounding box center [547, 347] width 12 height 12
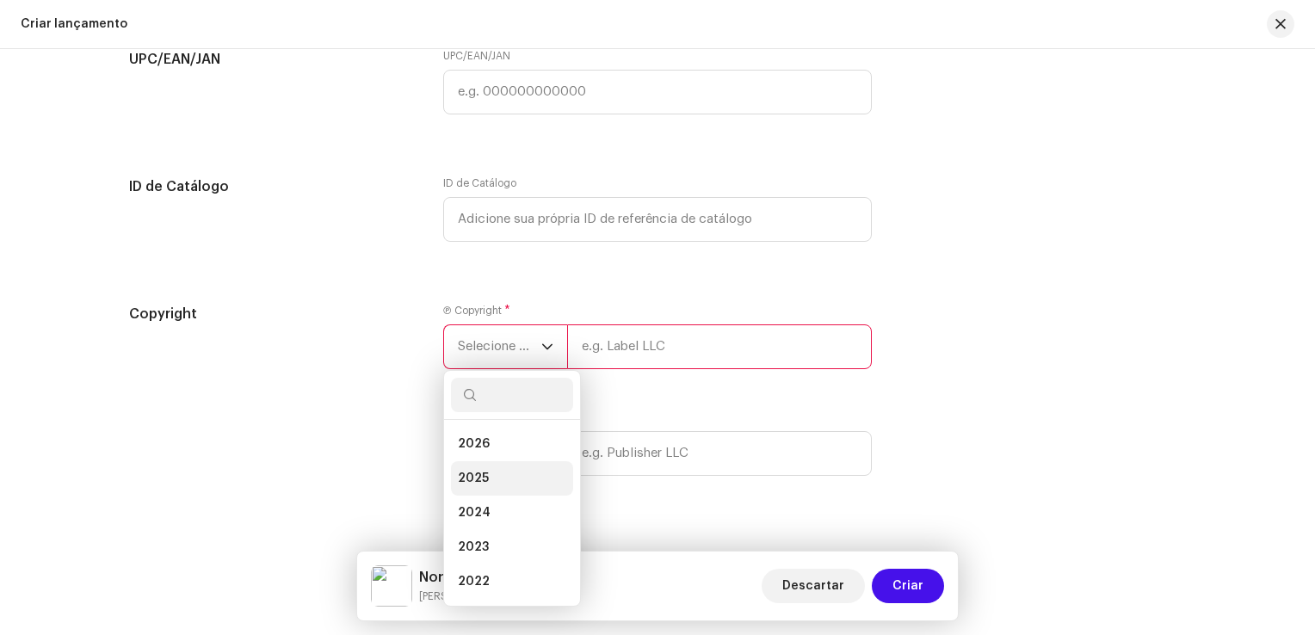
click at [508, 467] on li "2025" at bounding box center [512, 478] width 122 height 34
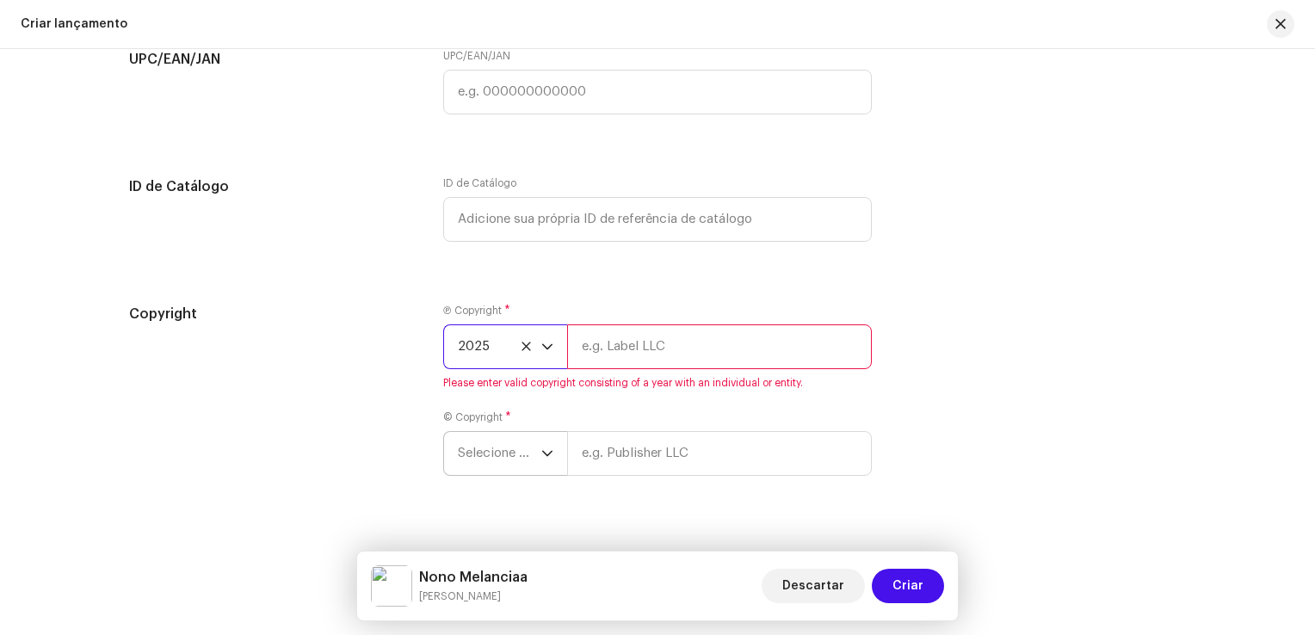
click at [510, 459] on span "Selecione o ano" at bounding box center [499, 453] width 83 height 43
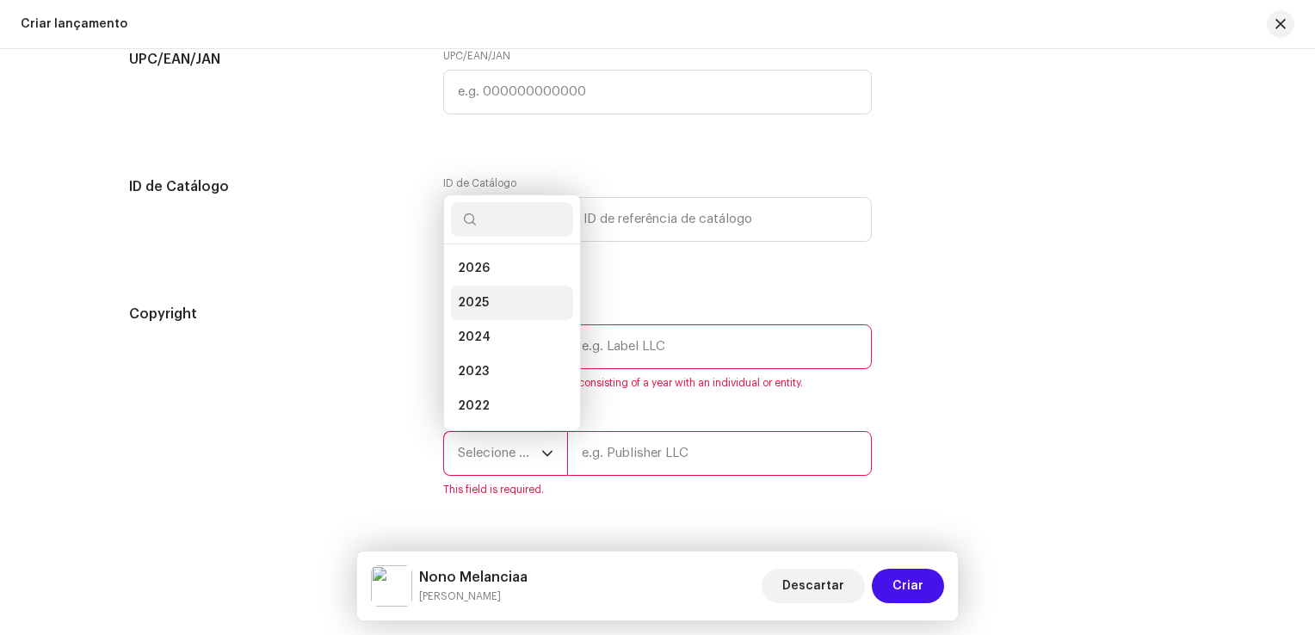
click at [490, 301] on li "2025" at bounding box center [512, 303] width 122 height 34
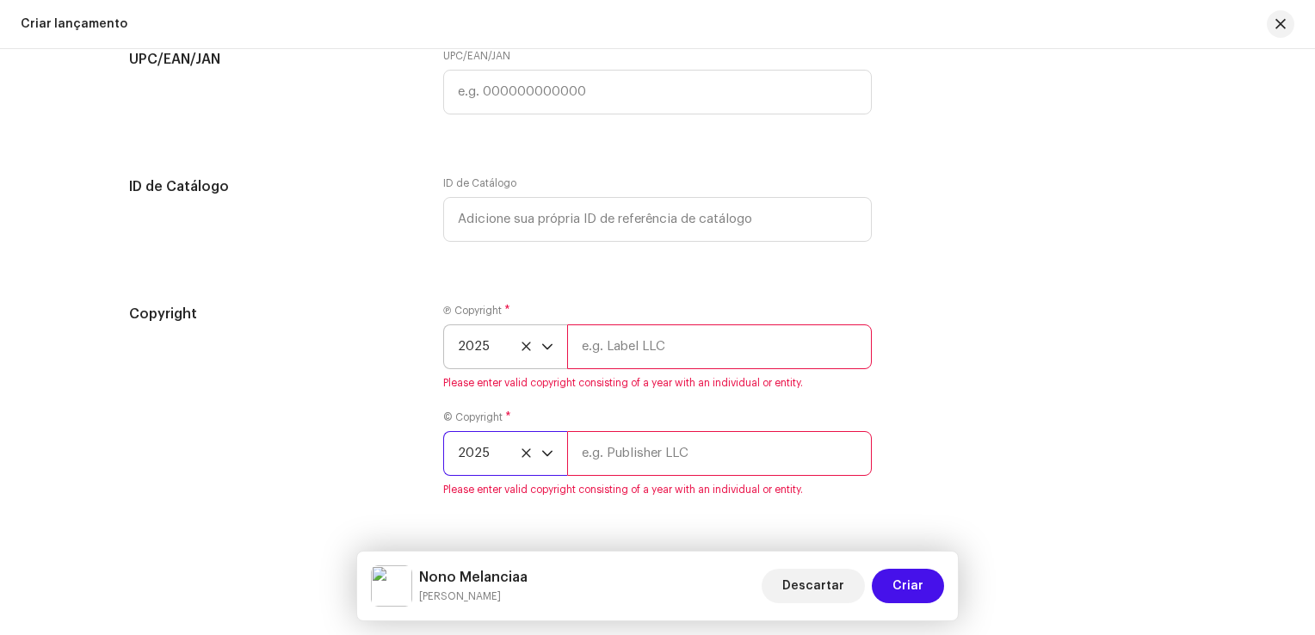
click at [619, 354] on input "text" at bounding box center [719, 346] width 305 height 45
type input "ProMusic Digital"
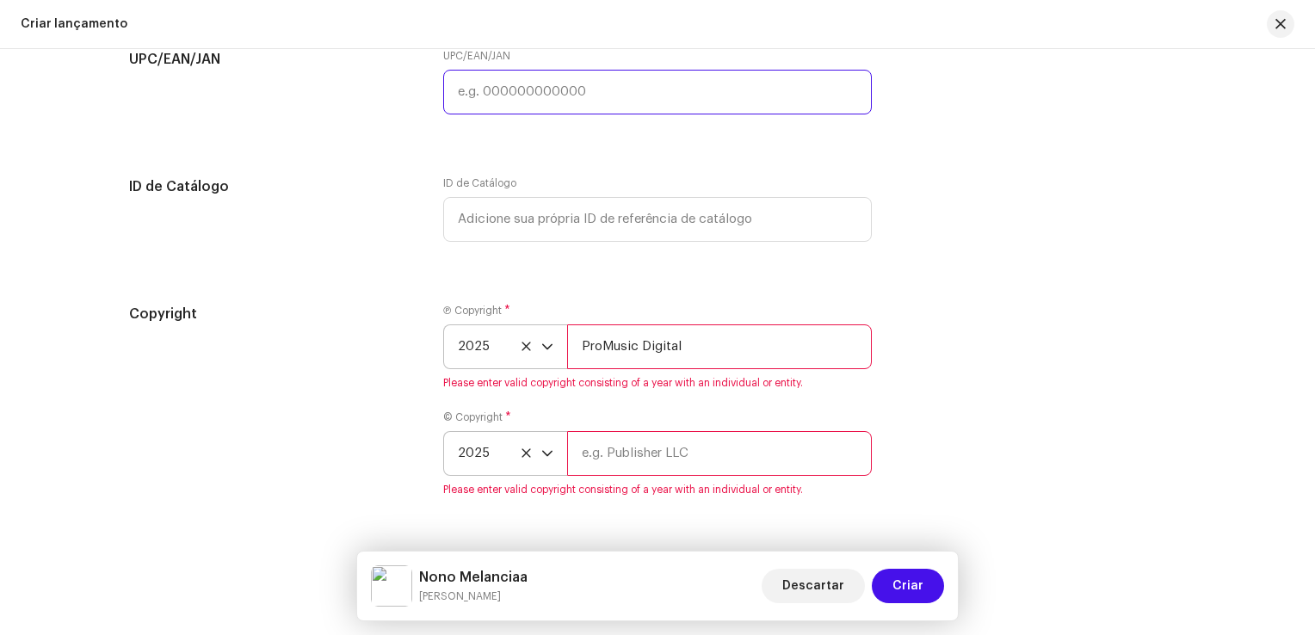
type input "7316481222125"
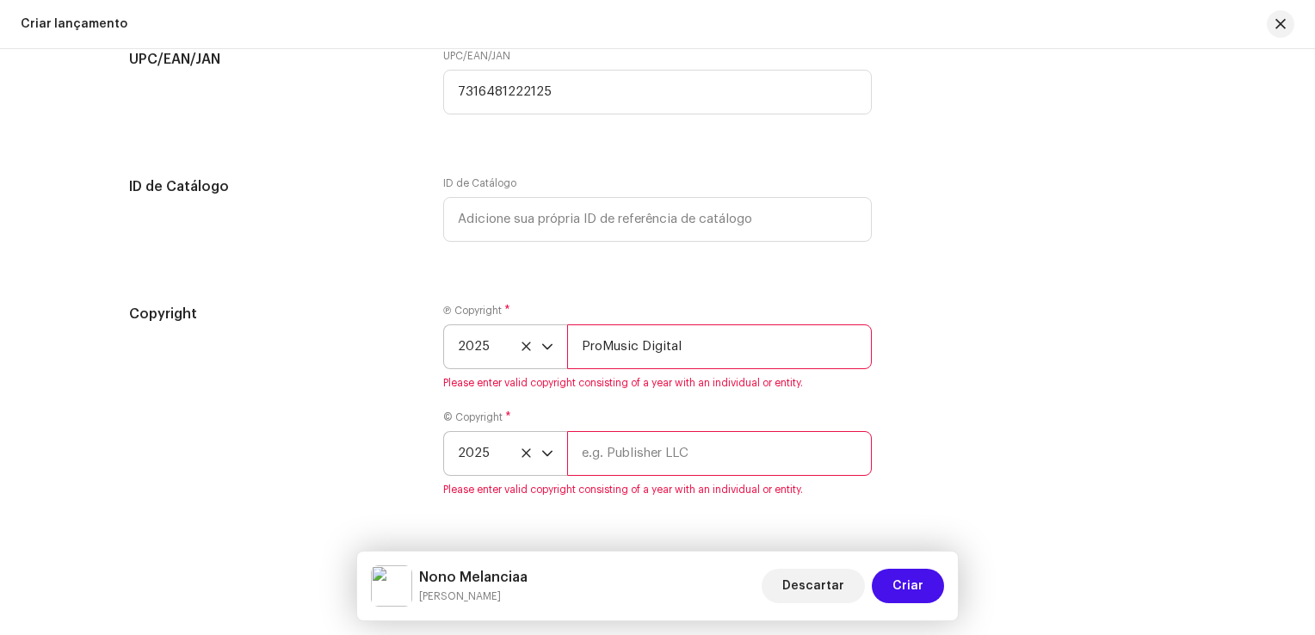
type input "ProMusic Digital"
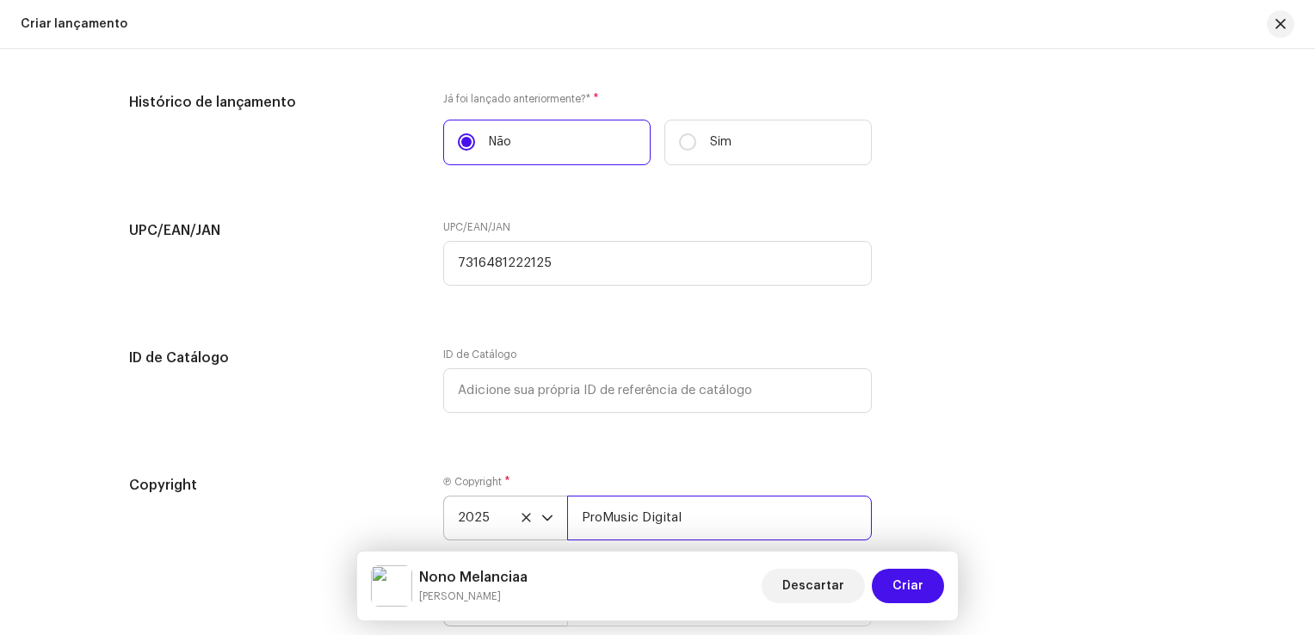
scroll to position [2894, 0]
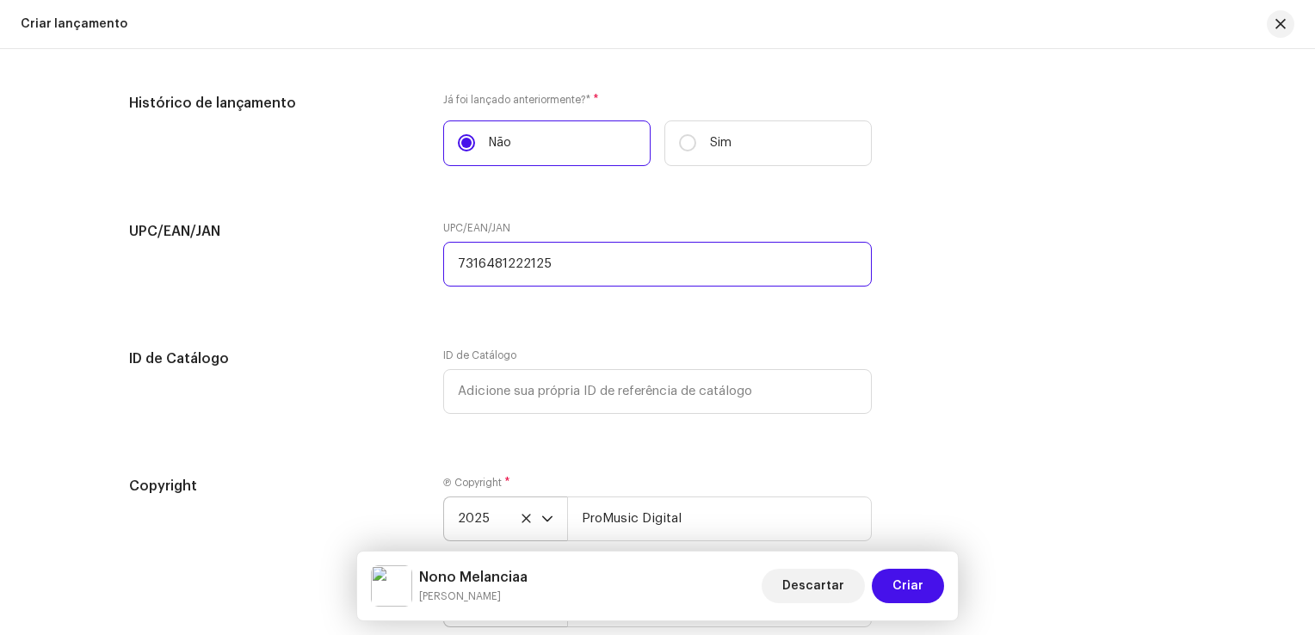
click at [632, 287] on input "7316481222125" at bounding box center [657, 264] width 428 height 45
click at [631, 287] on input "7316481222125" at bounding box center [657, 264] width 428 height 45
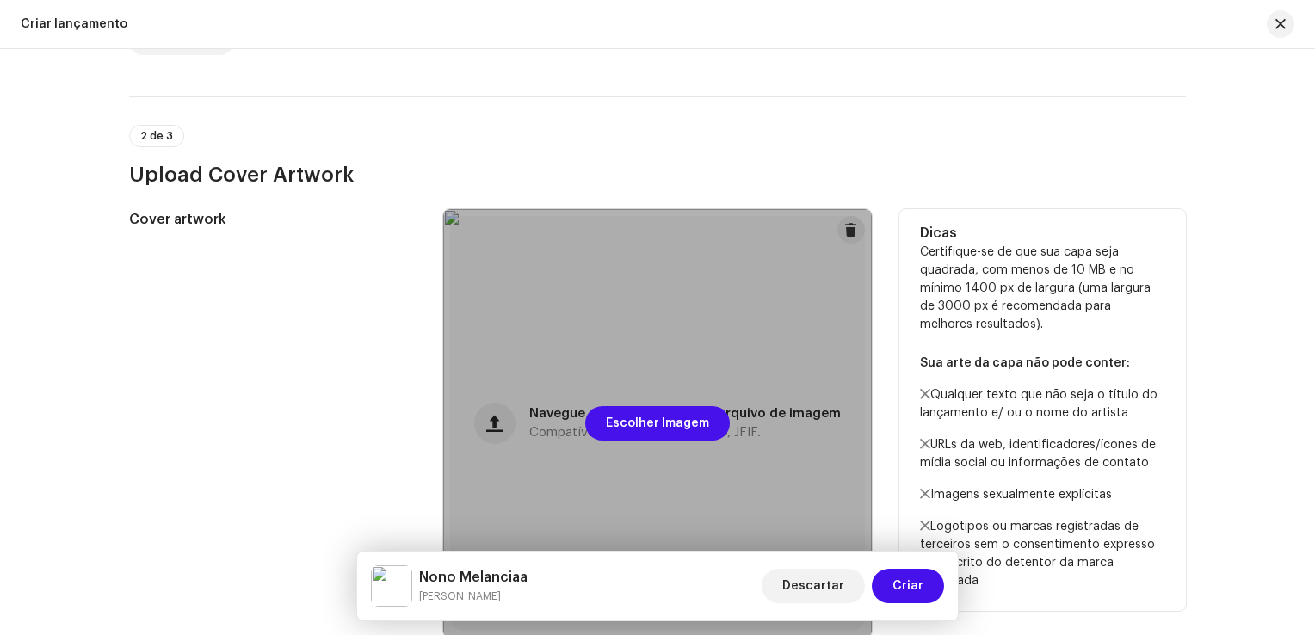
scroll to position [313, 0]
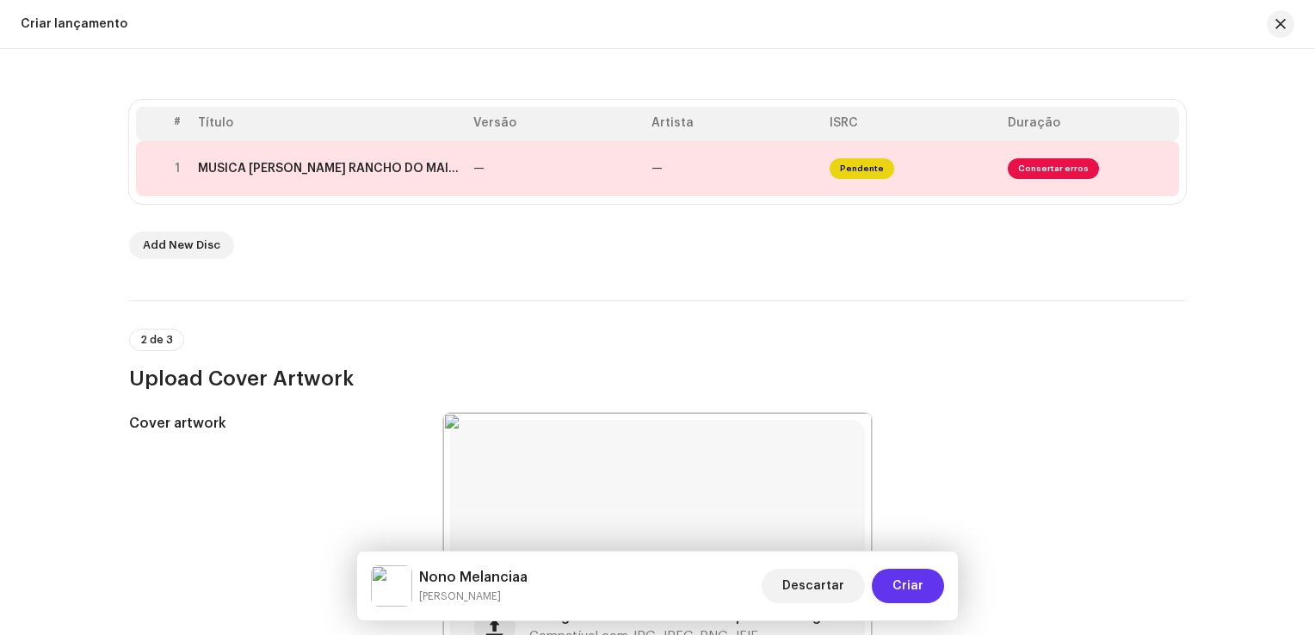
click at [909, 578] on span "Criar" at bounding box center [907, 586] width 31 height 34
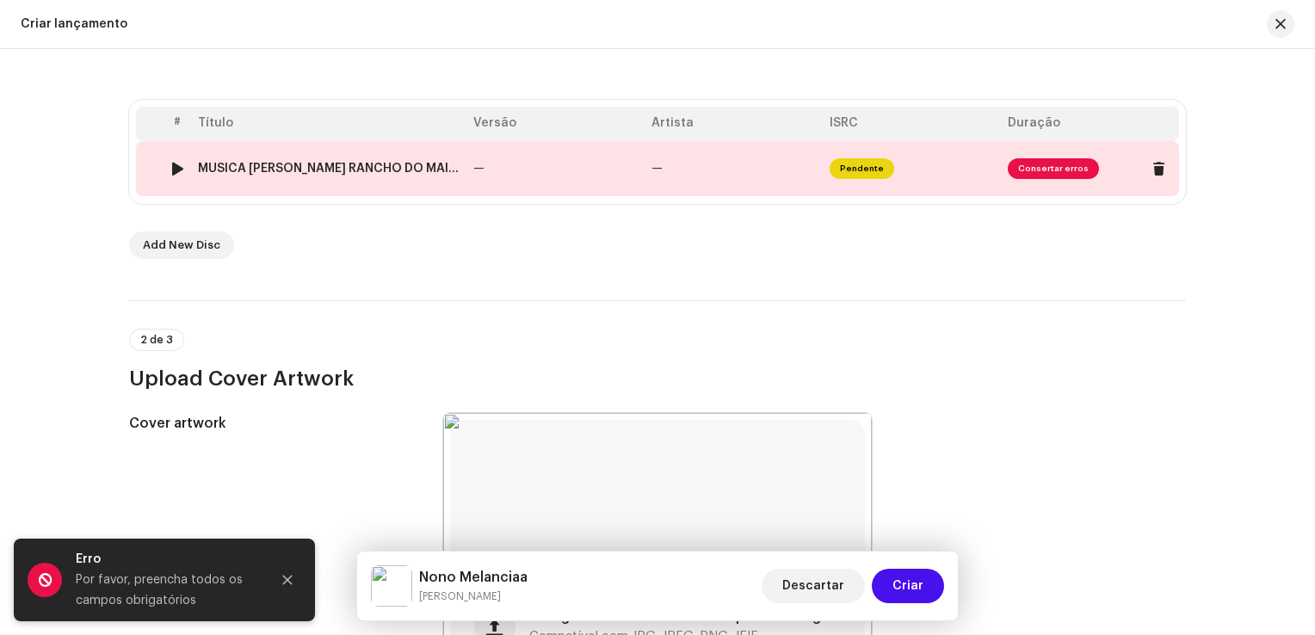
click at [371, 171] on div "MUSICA [PERSON_NAME] RANCHO DO MAIA.wav" at bounding box center [329, 169] width 262 height 14
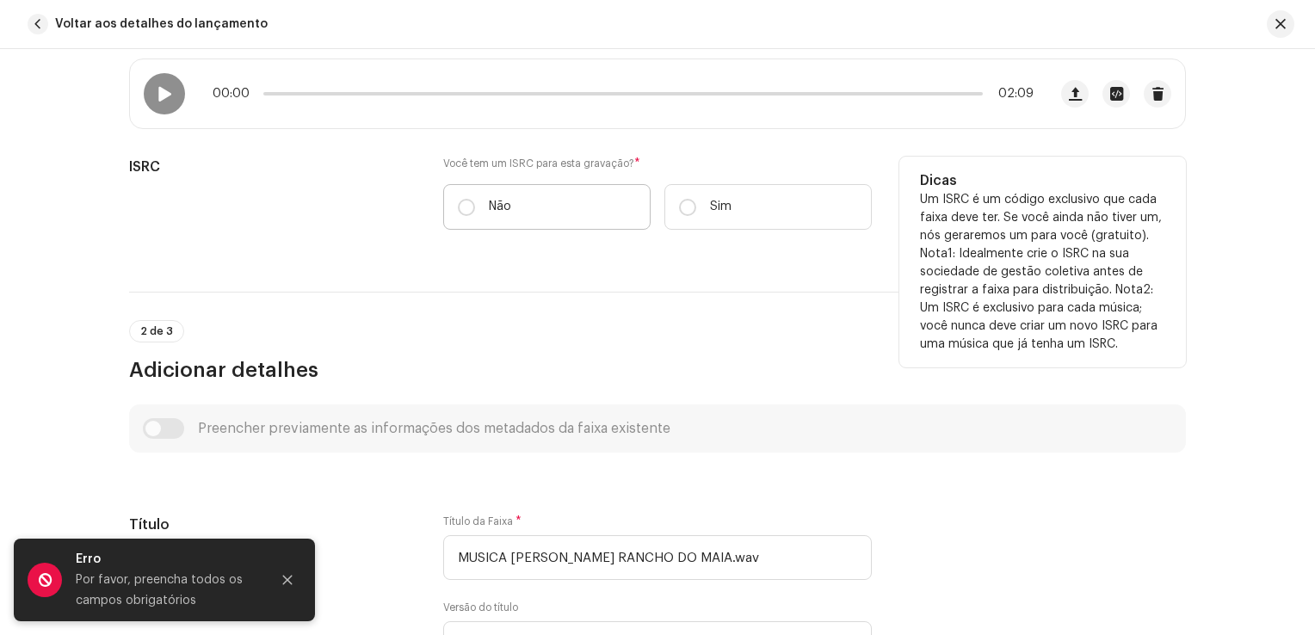
click at [489, 208] on p "Não" at bounding box center [500, 207] width 22 height 18
click at [475, 208] on input "Não" at bounding box center [466, 207] width 17 height 17
radio input "true"
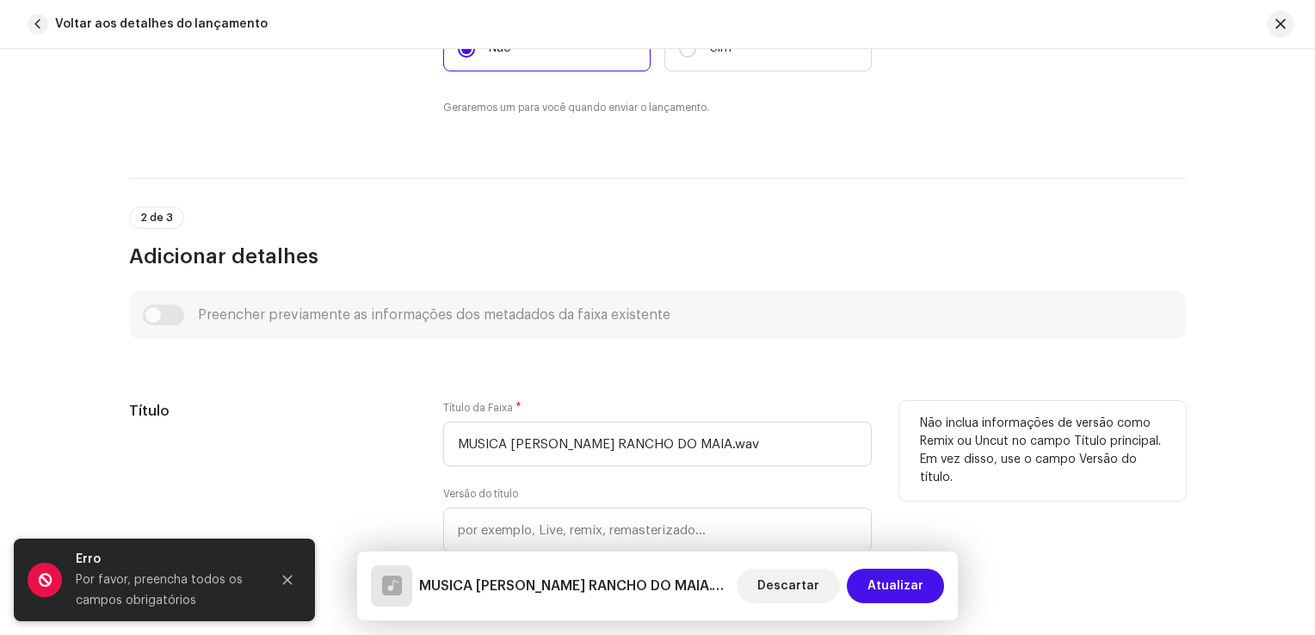
scroll to position [774, 0]
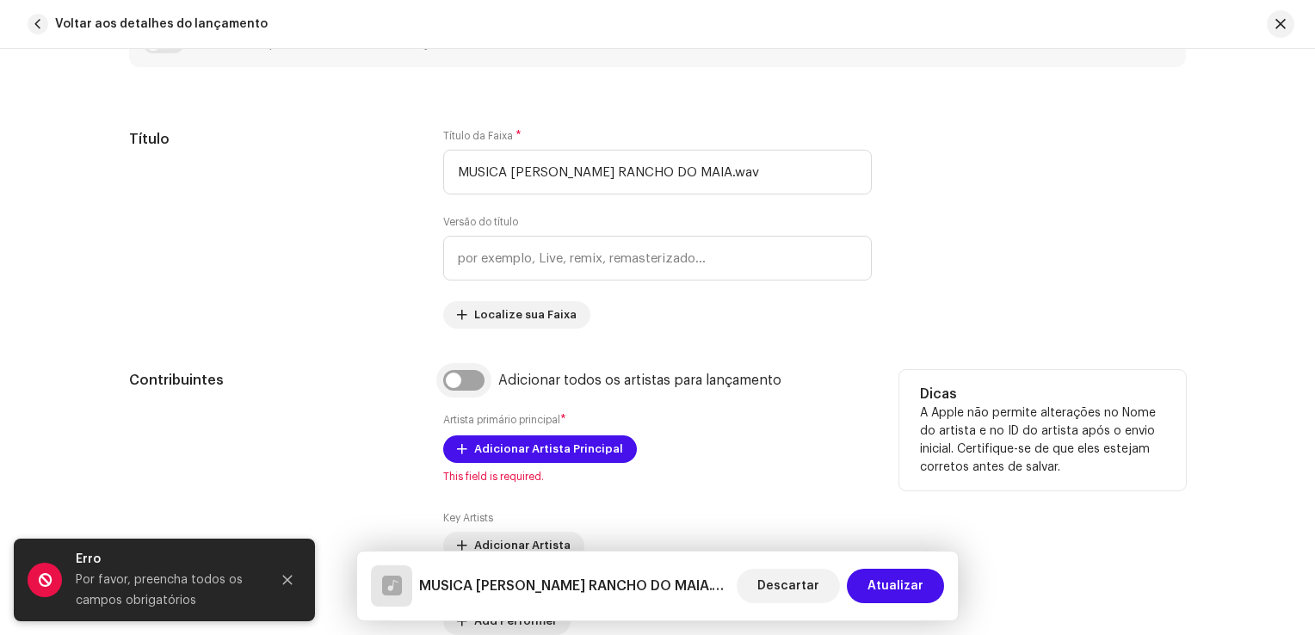
click at [473, 380] on input "checkbox" at bounding box center [463, 380] width 41 height 21
checkbox input "true"
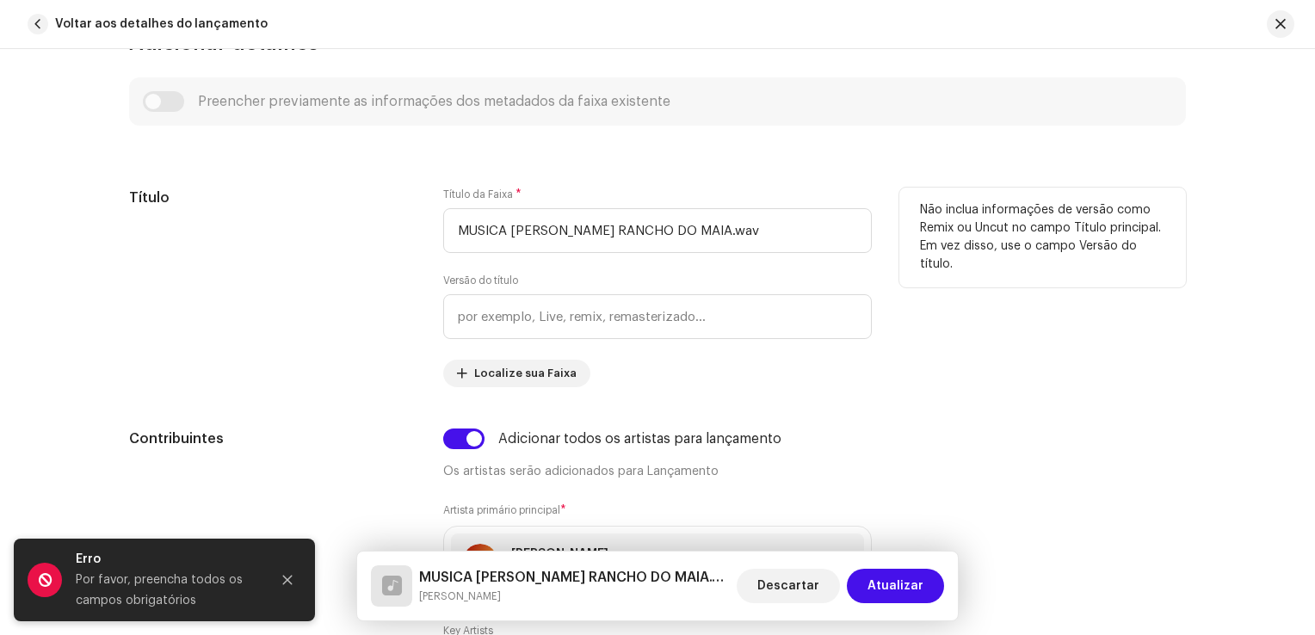
scroll to position [688, 0]
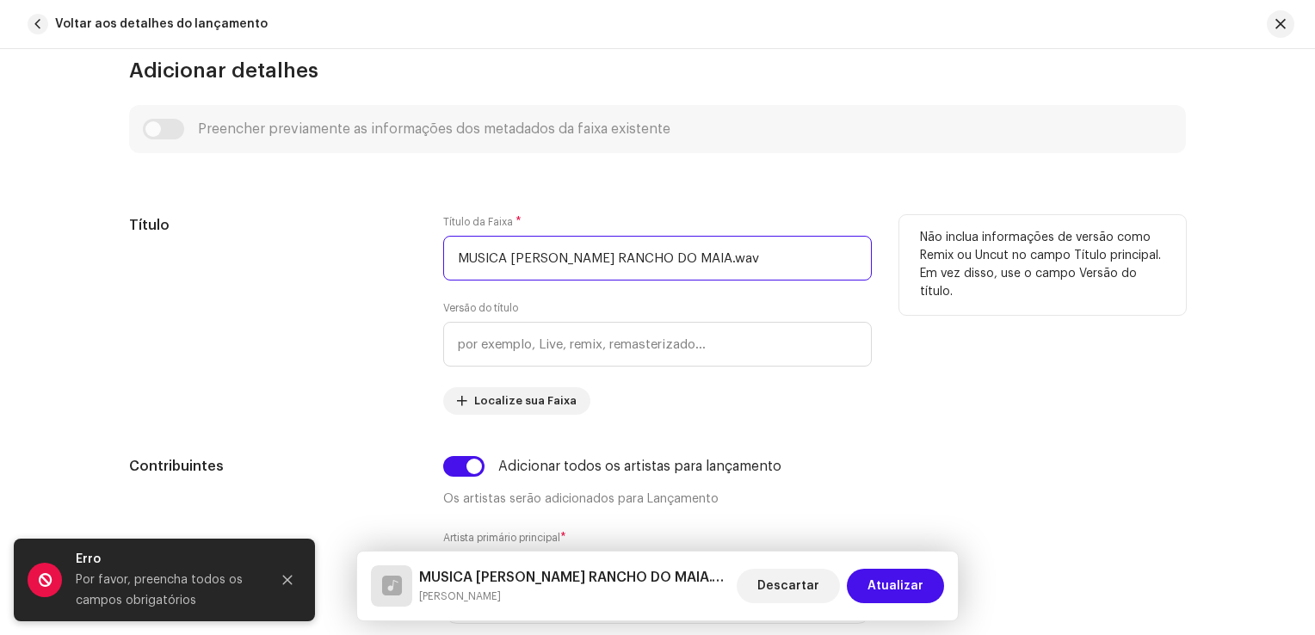
click at [524, 264] on input "MUSICA [PERSON_NAME] RANCHO DO MAIA.wav" at bounding box center [657, 258] width 428 height 45
paste input "[PERSON_NAME]"
paste input "Nono Melancia"
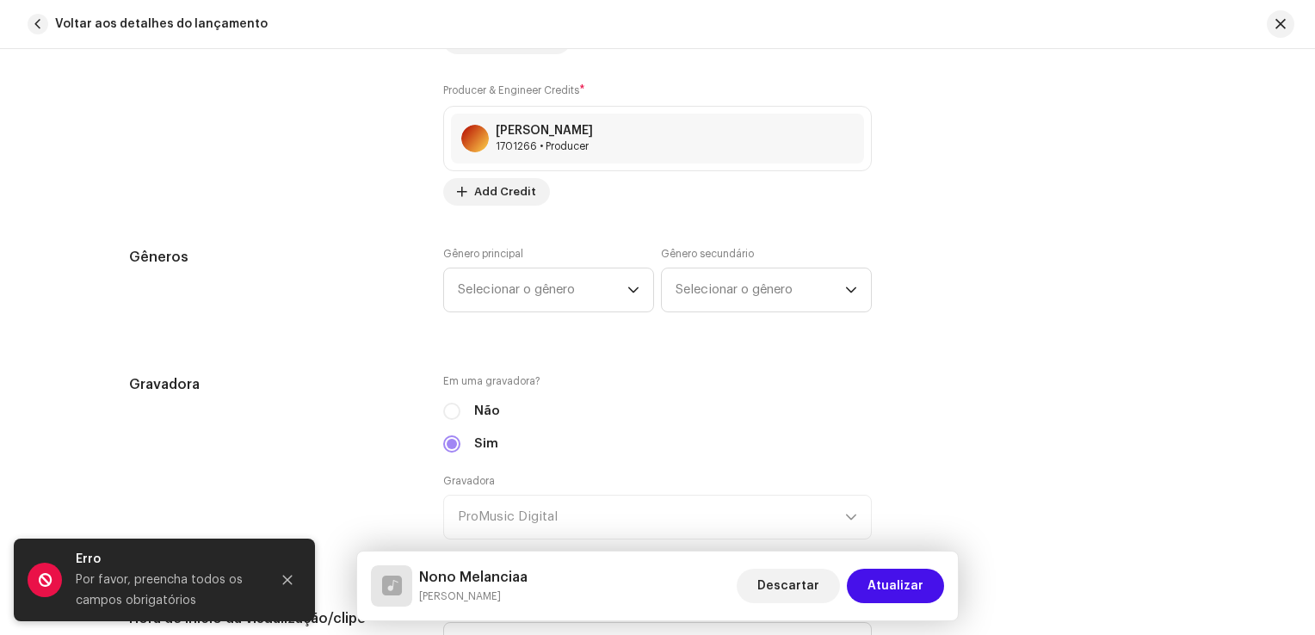
scroll to position [1549, 0]
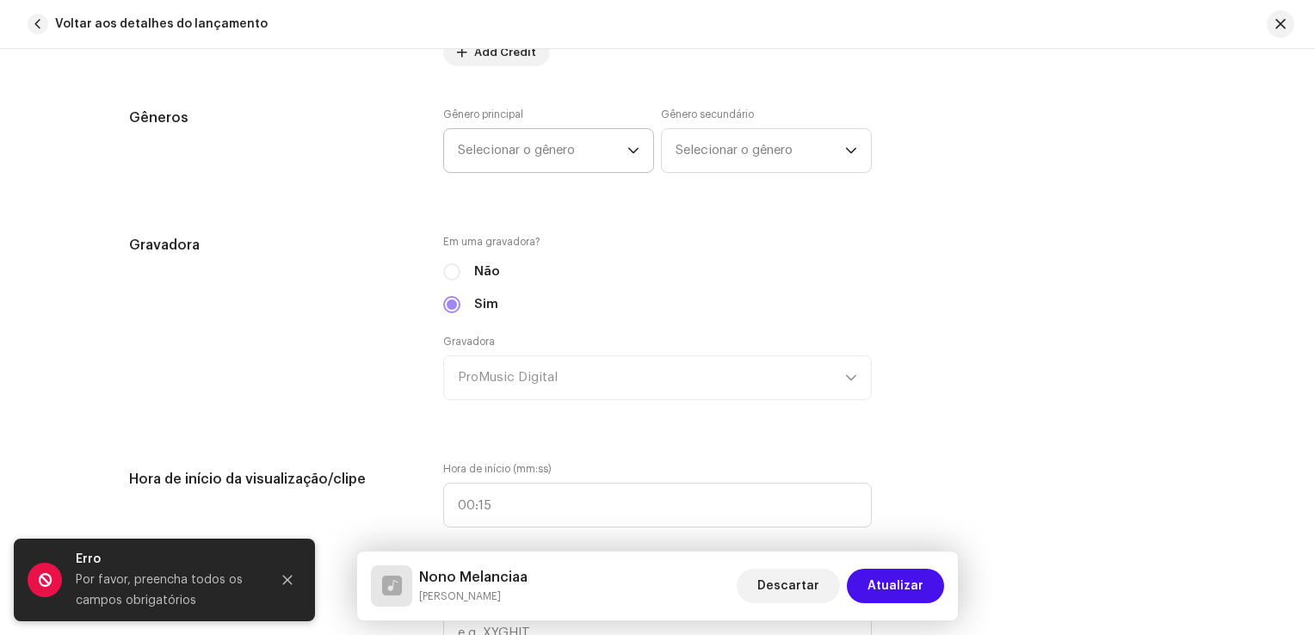
type input "Nono Melanciaa"
click at [585, 154] on span "Selecionar o gênero" at bounding box center [542, 150] width 169 height 43
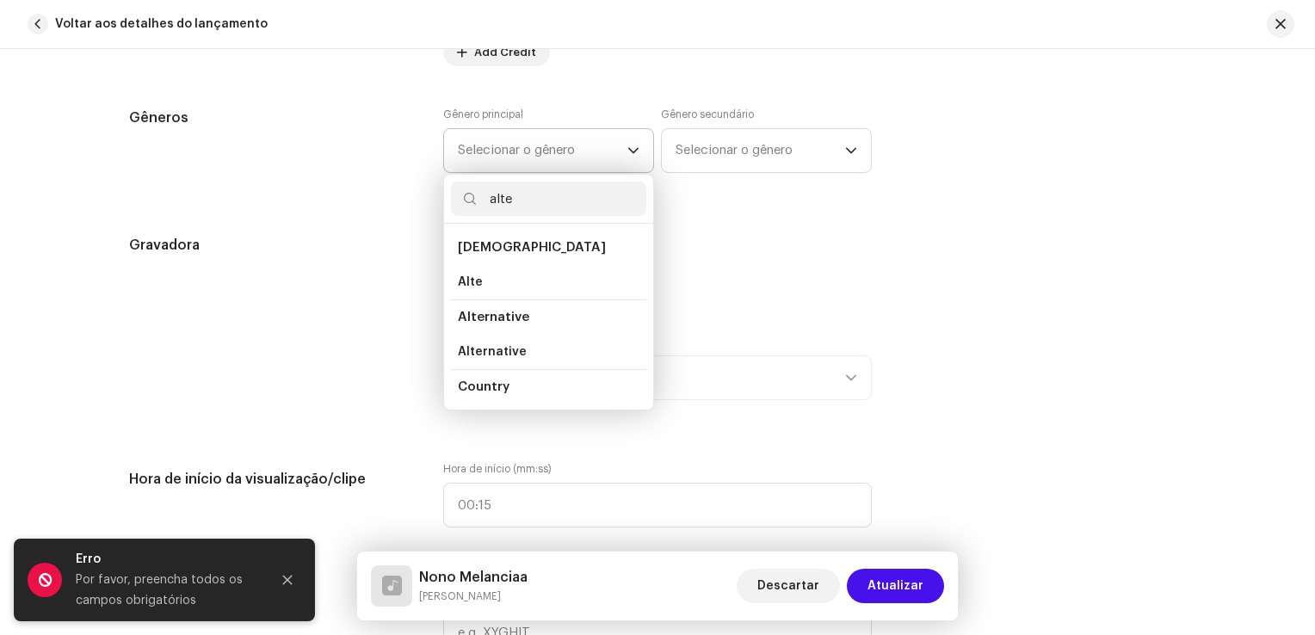
type input "alte"
click at [512, 318] on span "Alternative" at bounding box center [493, 317] width 71 height 13
click at [533, 336] on li "Alternative" at bounding box center [548, 352] width 195 height 34
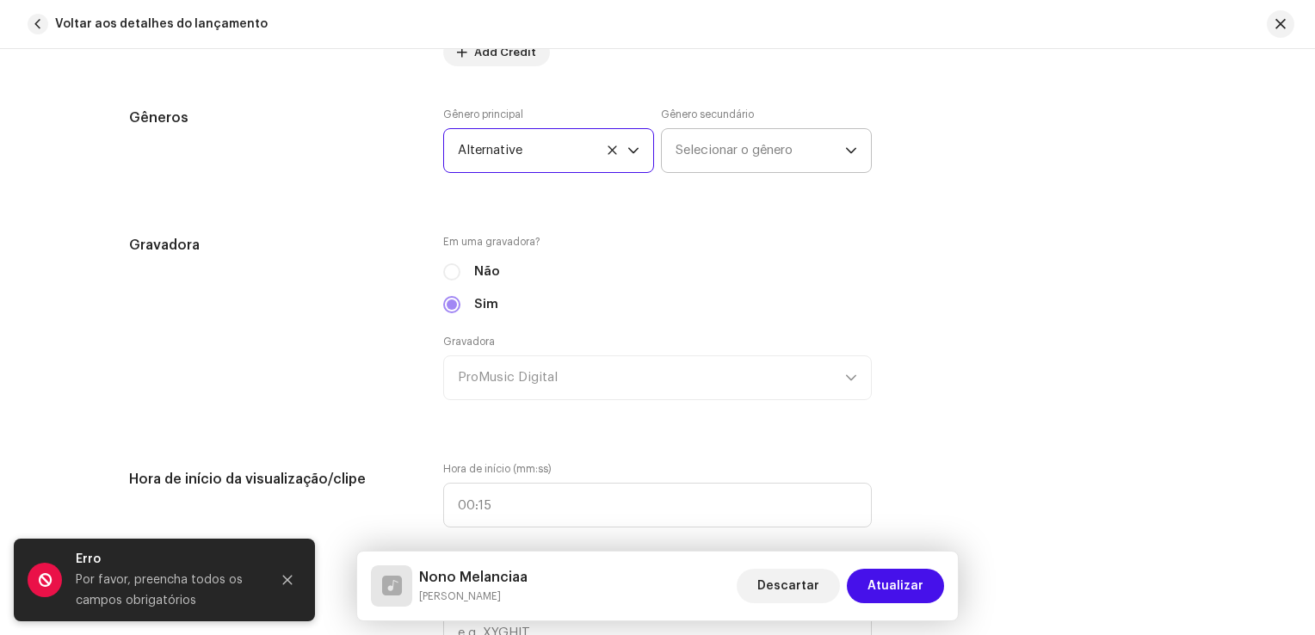
click at [702, 151] on span "Selecionar o gênero" at bounding box center [759, 150] width 169 height 43
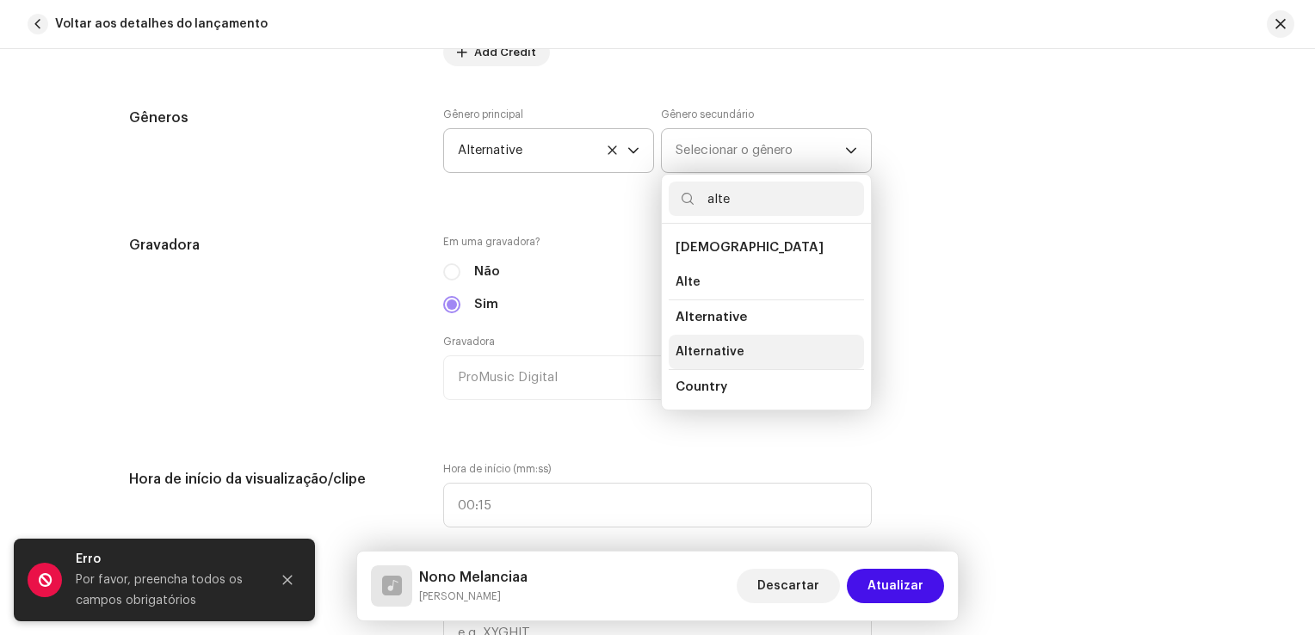
type input "alte"
click at [716, 336] on li "Alternative" at bounding box center [766, 352] width 195 height 34
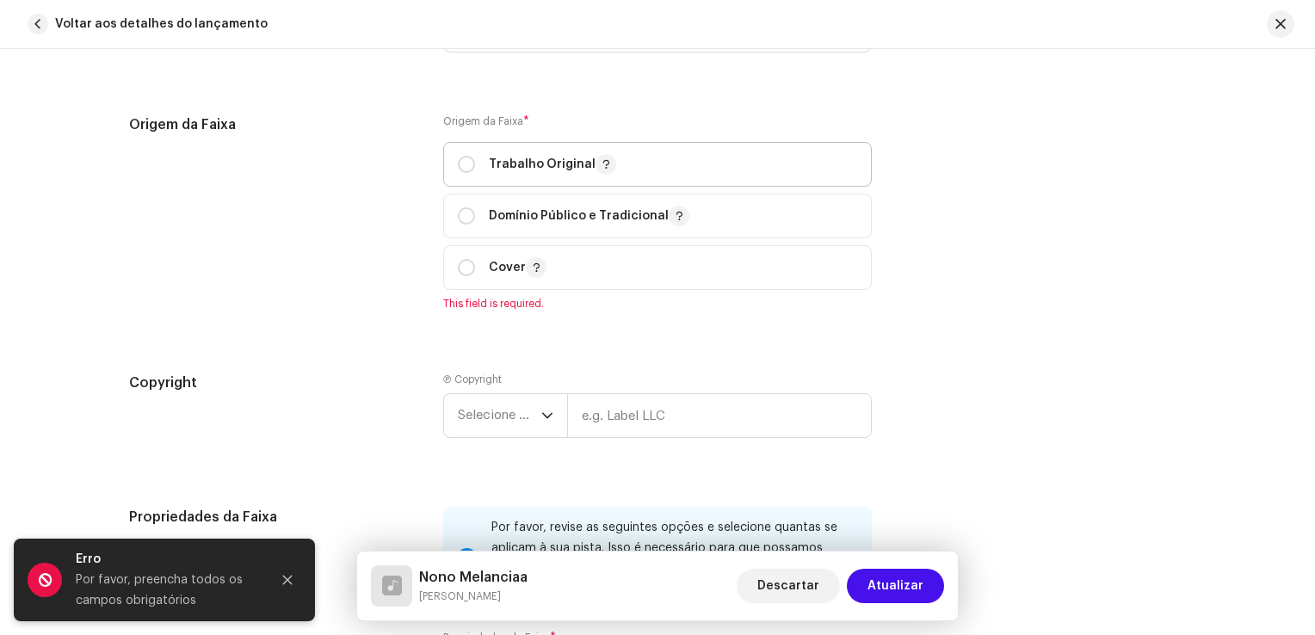
click at [524, 174] on p "Trabalho Original" at bounding box center [552, 164] width 127 height 21
radio input "true"
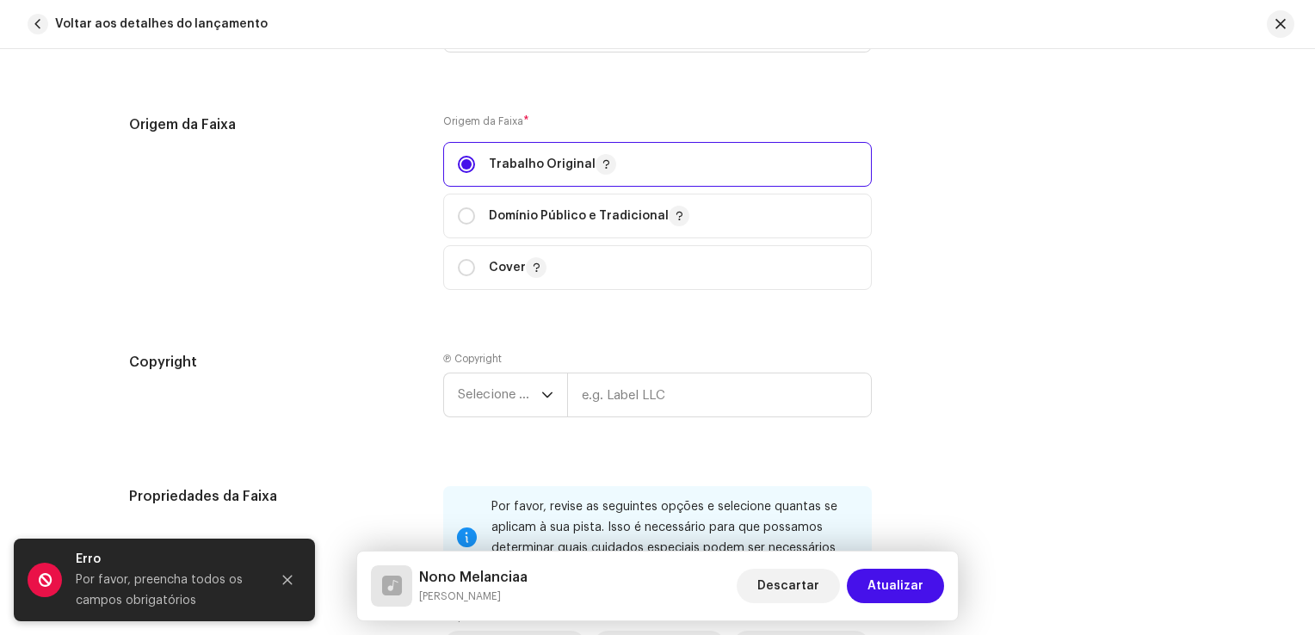
scroll to position [2323, 0]
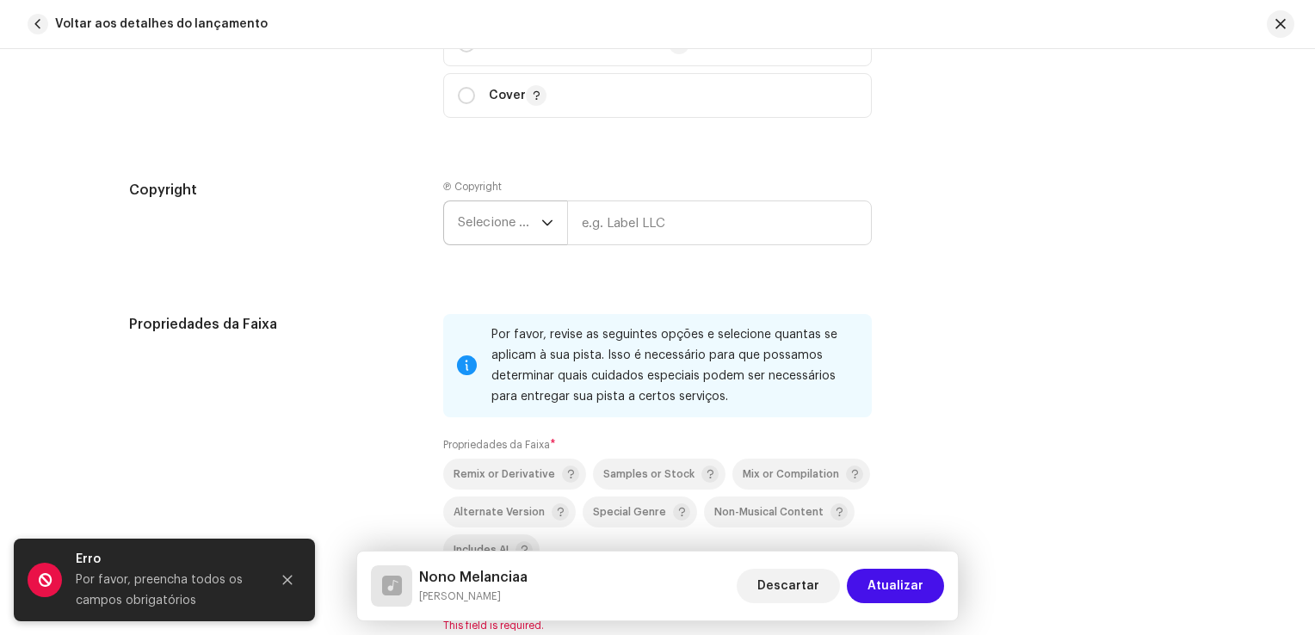
drag, startPoint x: 528, startPoint y: 219, endPoint x: 527, endPoint y: 239, distance: 20.7
click at [528, 219] on span "Selecione o ano" at bounding box center [499, 222] width 83 height 43
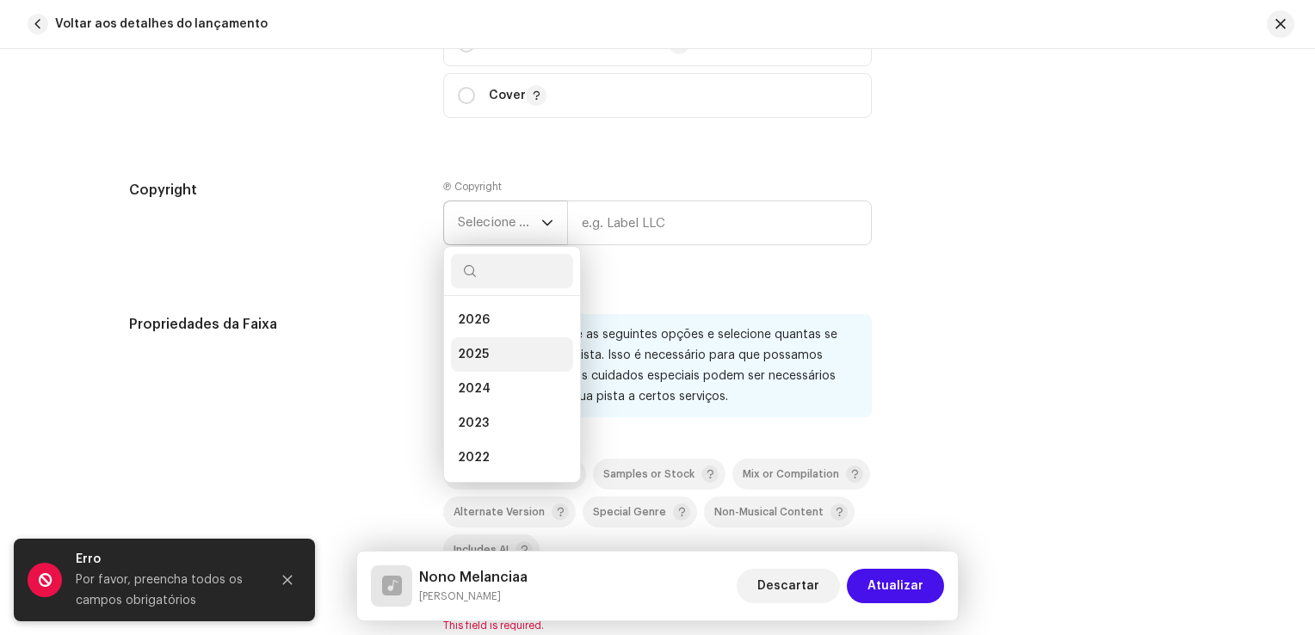
click at [506, 349] on li "2025" at bounding box center [512, 354] width 122 height 34
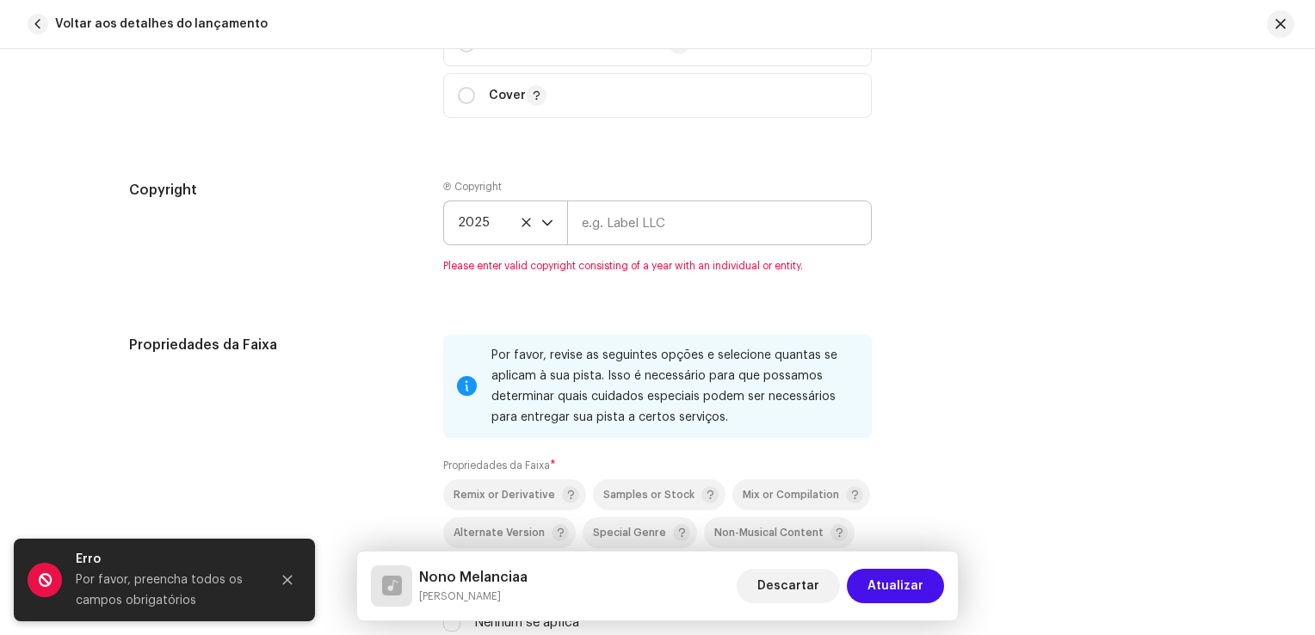
click at [621, 239] on re-m-copyright "2025" at bounding box center [657, 226] width 428 height 52
drag, startPoint x: 622, startPoint y: 222, endPoint x: 628, endPoint y: 231, distance: 10.5
click at [622, 222] on input "text" at bounding box center [719, 222] width 305 height 45
type input "ProMusic Digital"
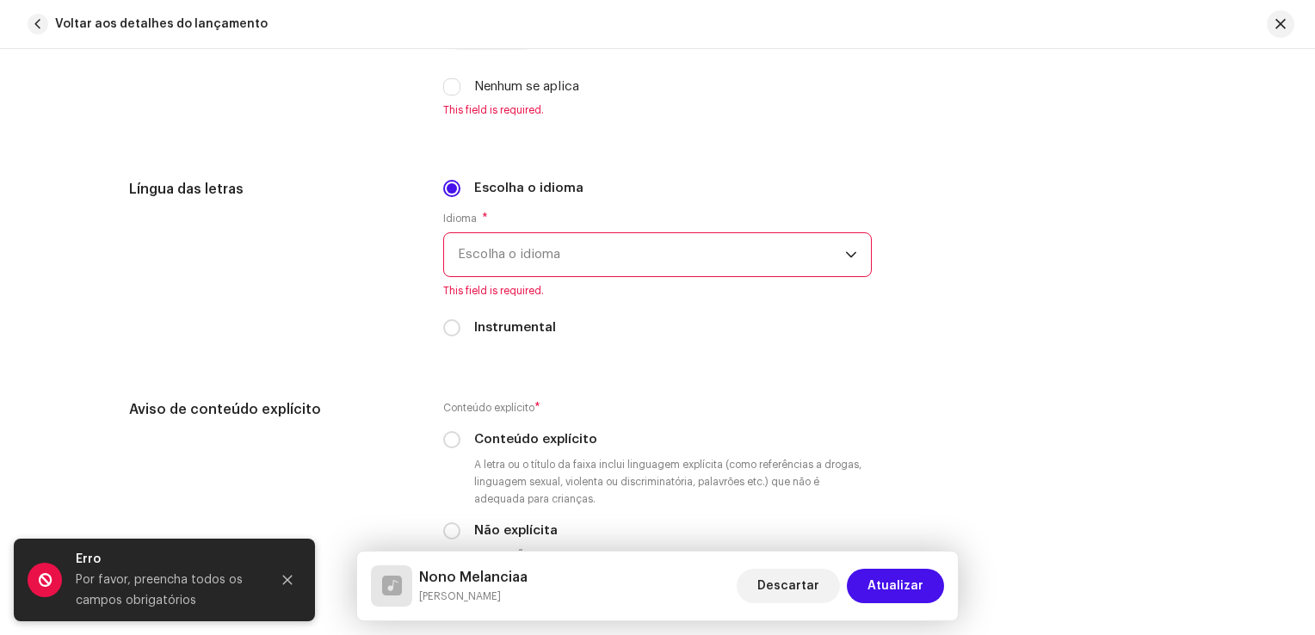
scroll to position [2839, 0]
click at [447, 96] on div "Nenhum se aplica" at bounding box center [657, 86] width 428 height 19
drag, startPoint x: 449, startPoint y: 95, endPoint x: 464, endPoint y: 109, distance: 20.7
click at [449, 95] on input "Nenhum se aplica" at bounding box center [451, 85] width 17 height 17
checkbox input "true"
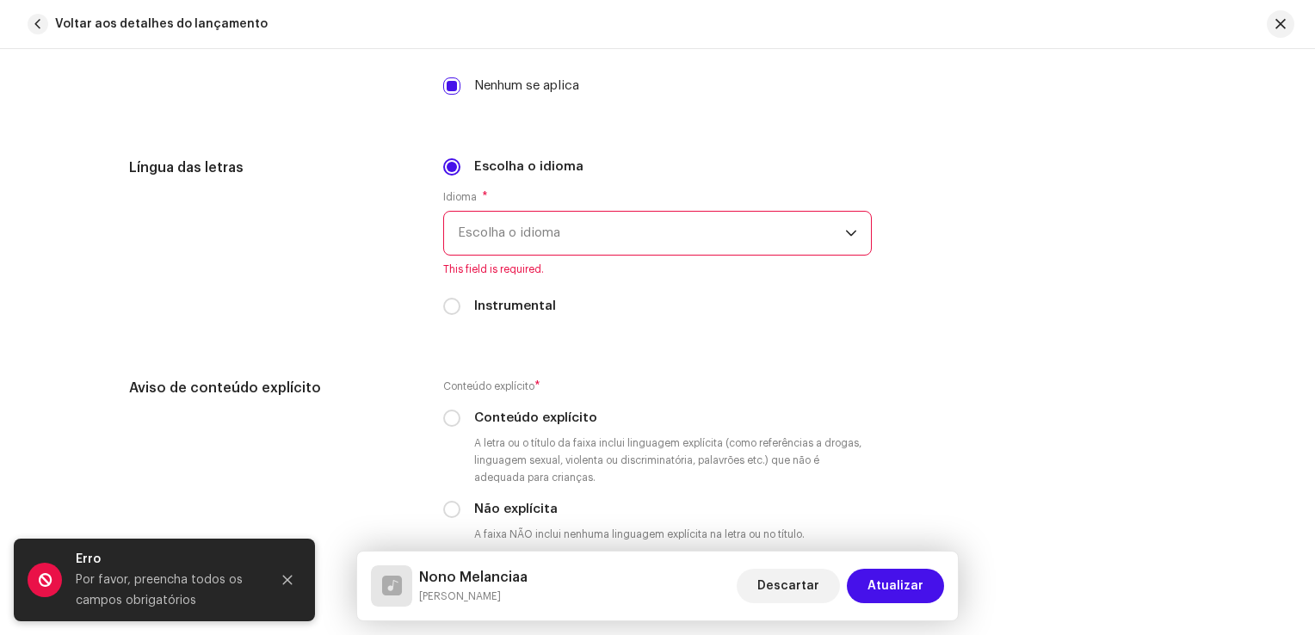
click at [517, 235] on span "Escolha o idioma" at bounding box center [651, 233] width 387 height 43
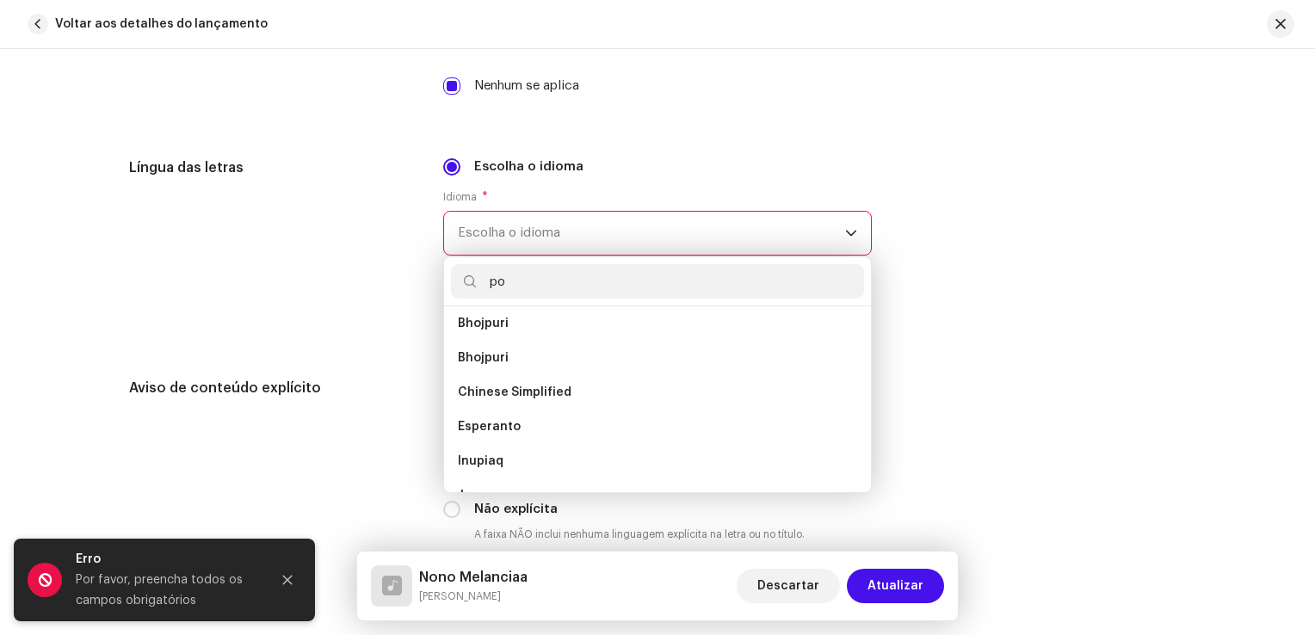
scroll to position [0, 0]
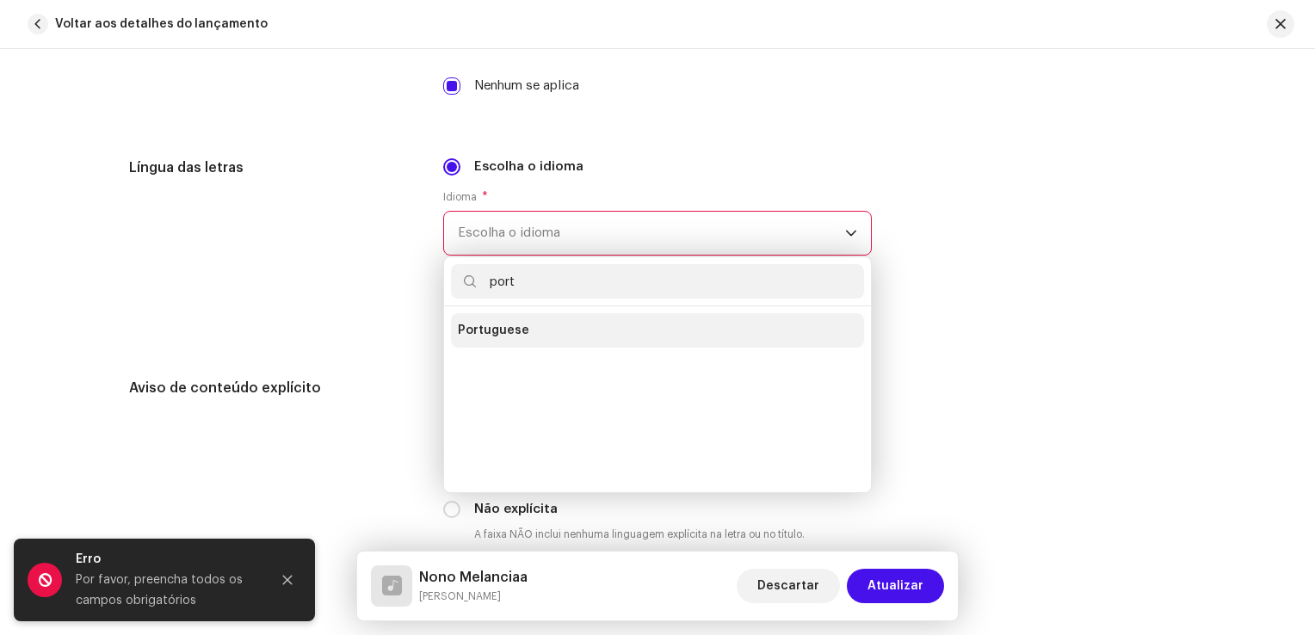
type input "port"
drag, startPoint x: 522, startPoint y: 329, endPoint x: 513, endPoint y: 311, distance: 19.6
click at [522, 329] on li "Portuguese" at bounding box center [657, 330] width 413 height 34
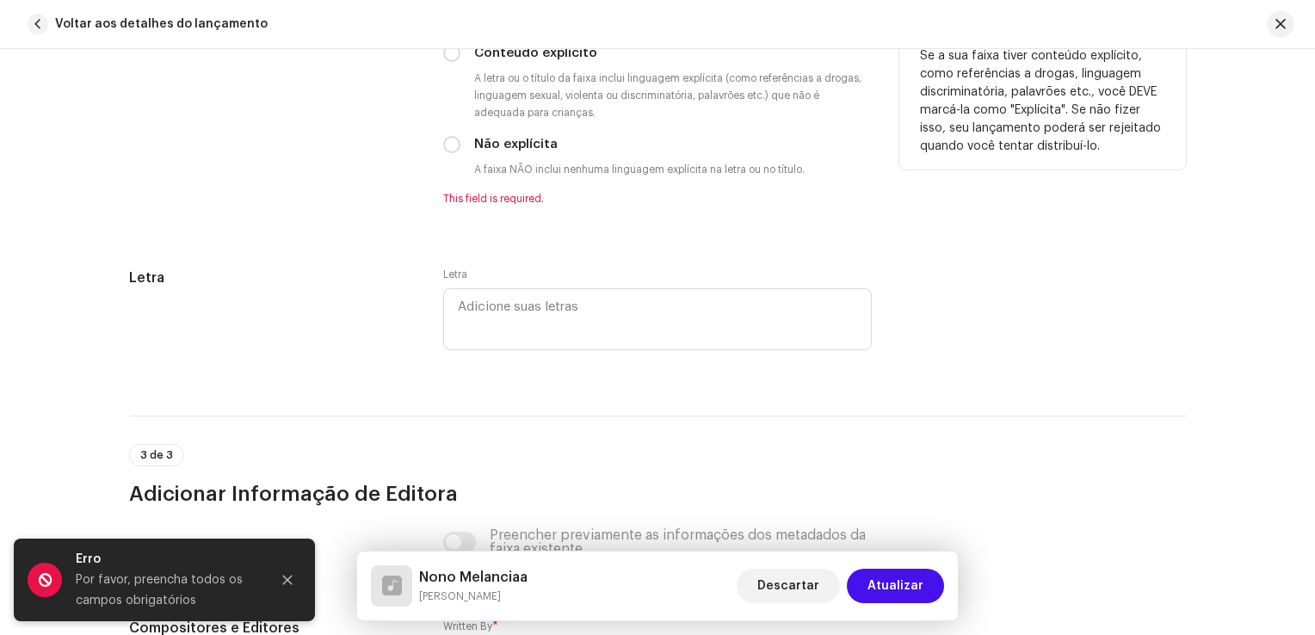
click at [495, 149] on label "Não explícita" at bounding box center [515, 144] width 83 height 19
click at [460, 149] on input "Não explícita" at bounding box center [451, 144] width 17 height 17
radio input "true"
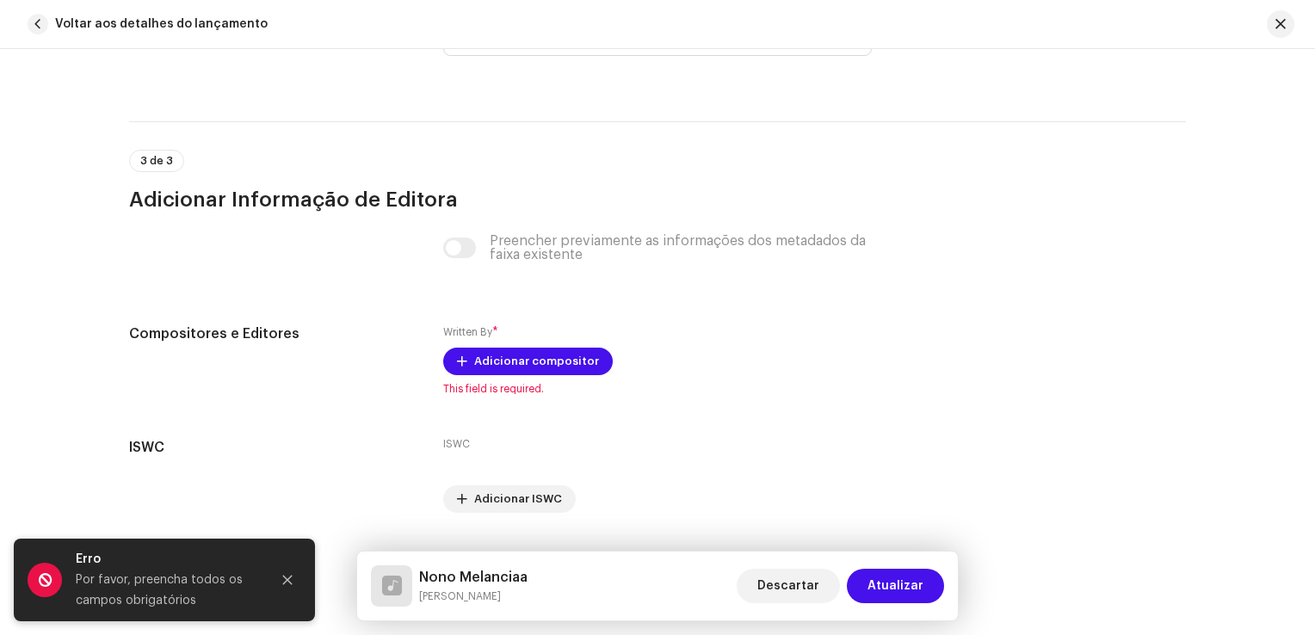
scroll to position [3504, 0]
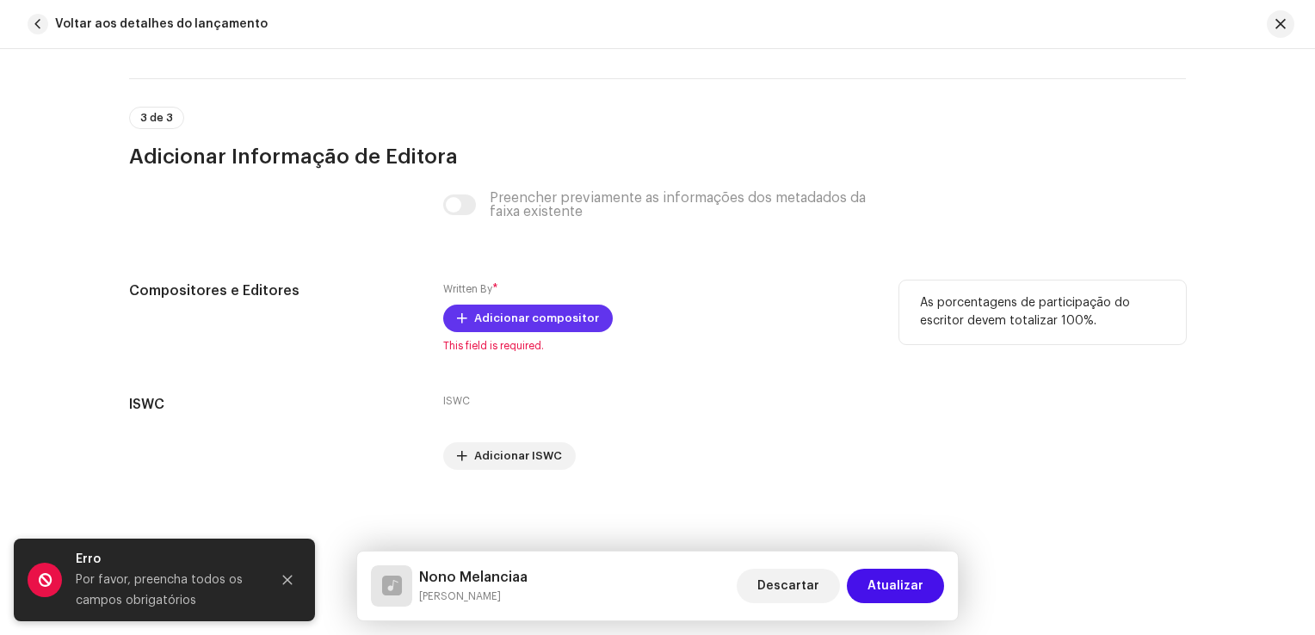
click at [520, 317] on span "Adicionar compositor" at bounding box center [536, 318] width 125 height 34
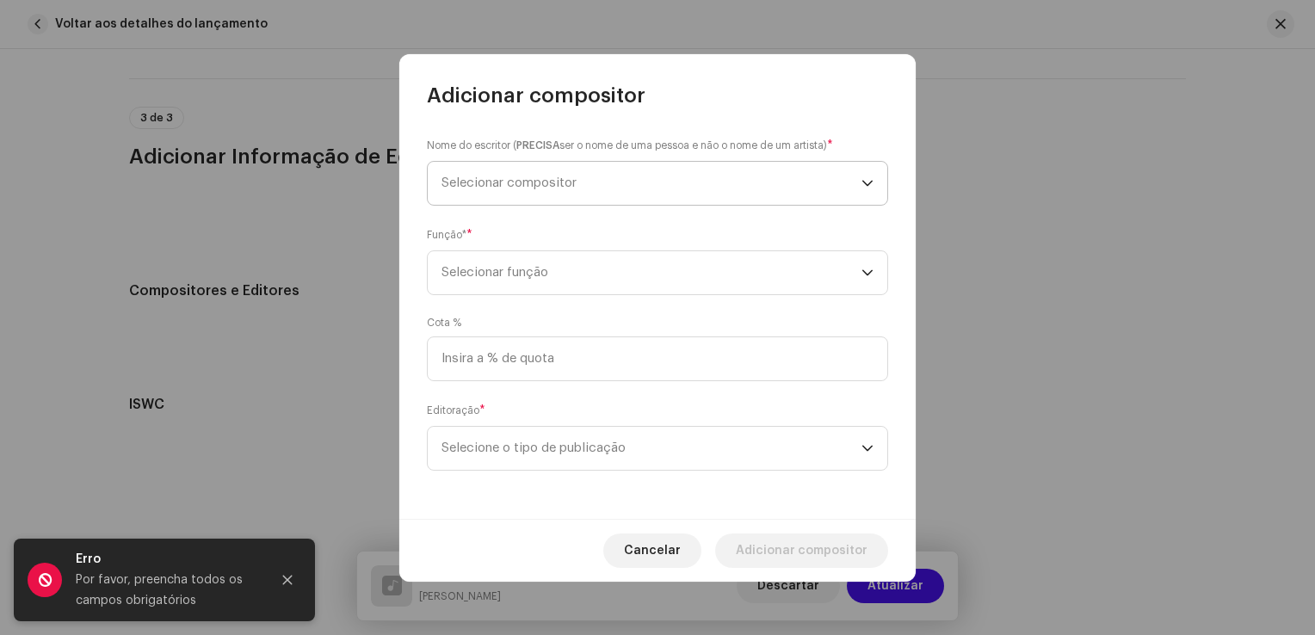
click at [573, 185] on span "Selecionar compositor" at bounding box center [508, 182] width 135 height 13
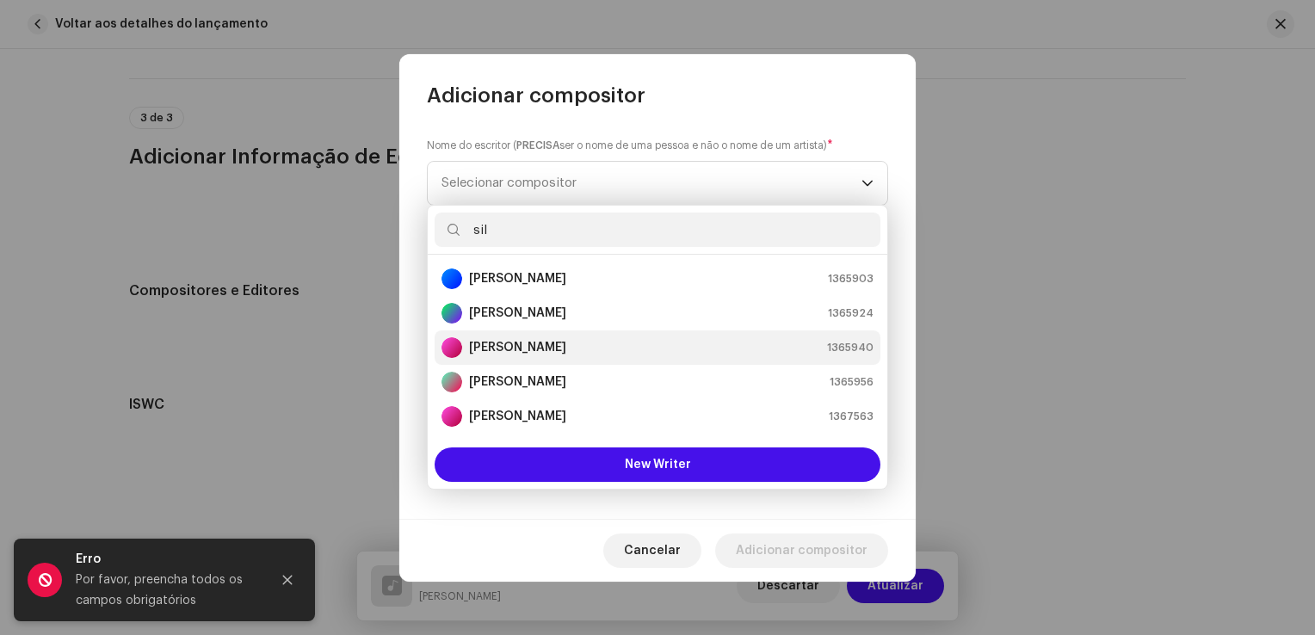
scroll to position [0, 0]
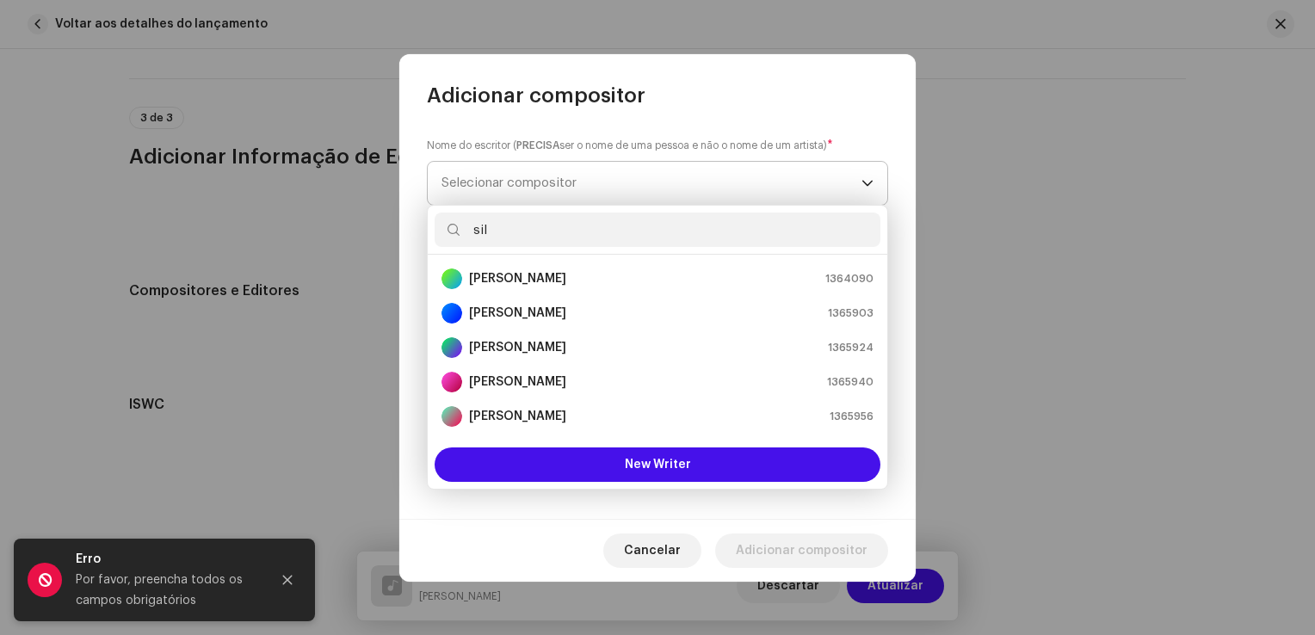
paste input "[PERSON_NAME]"
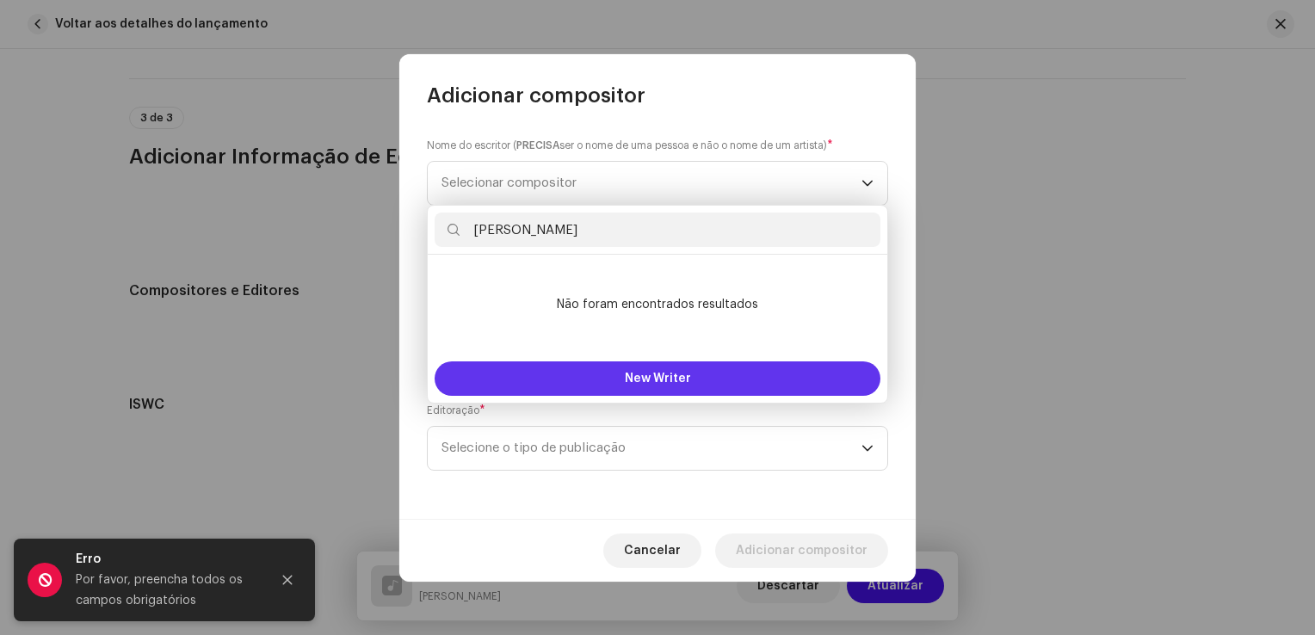
type input "[PERSON_NAME]"
click at [678, 367] on button "New Writer" at bounding box center [657, 378] width 446 height 34
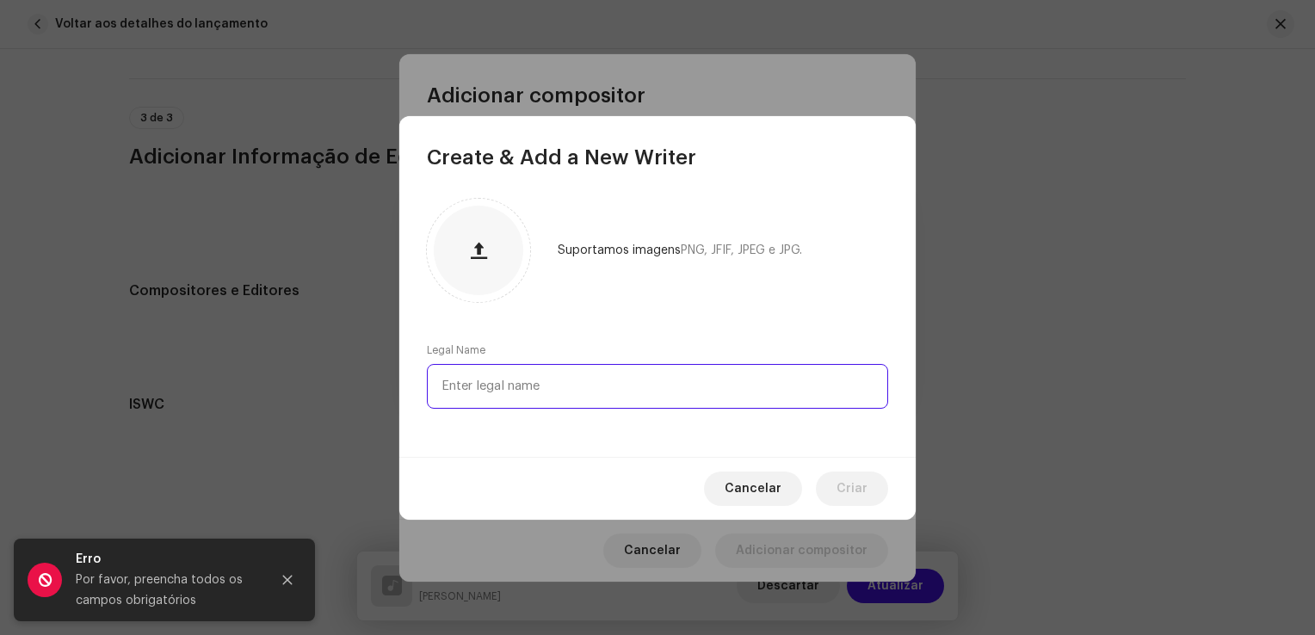
click at [680, 373] on input "text" at bounding box center [657, 386] width 461 height 45
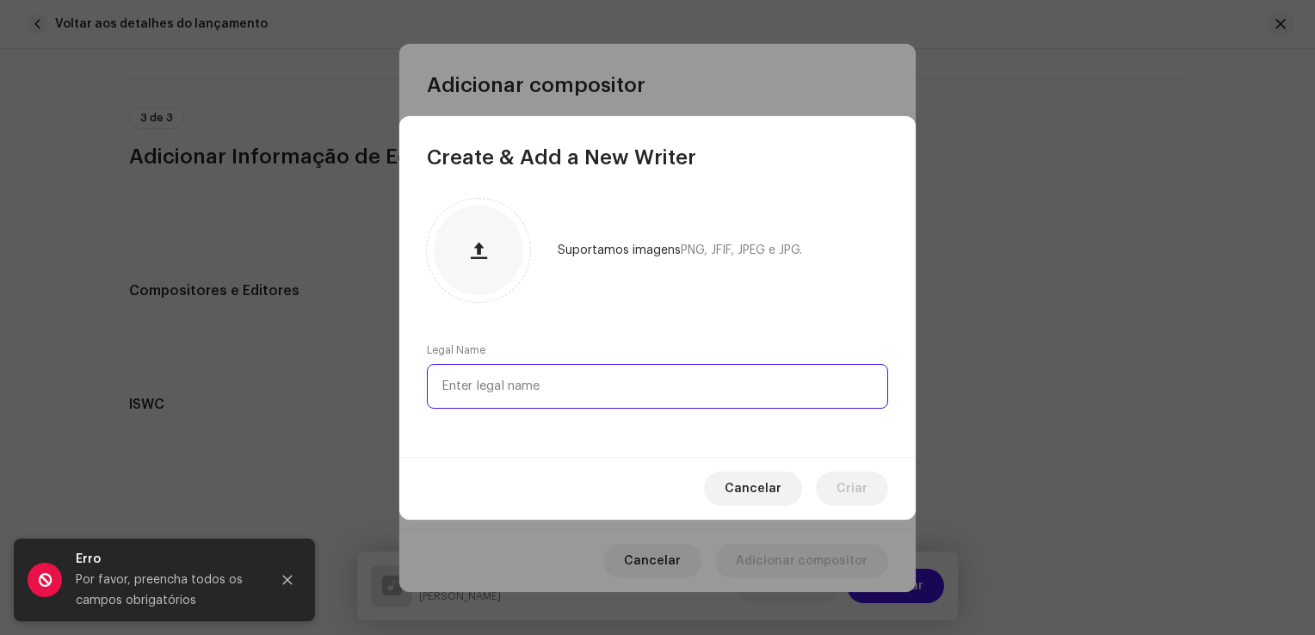
paste input "[PERSON_NAME]"
type input "[PERSON_NAME]"
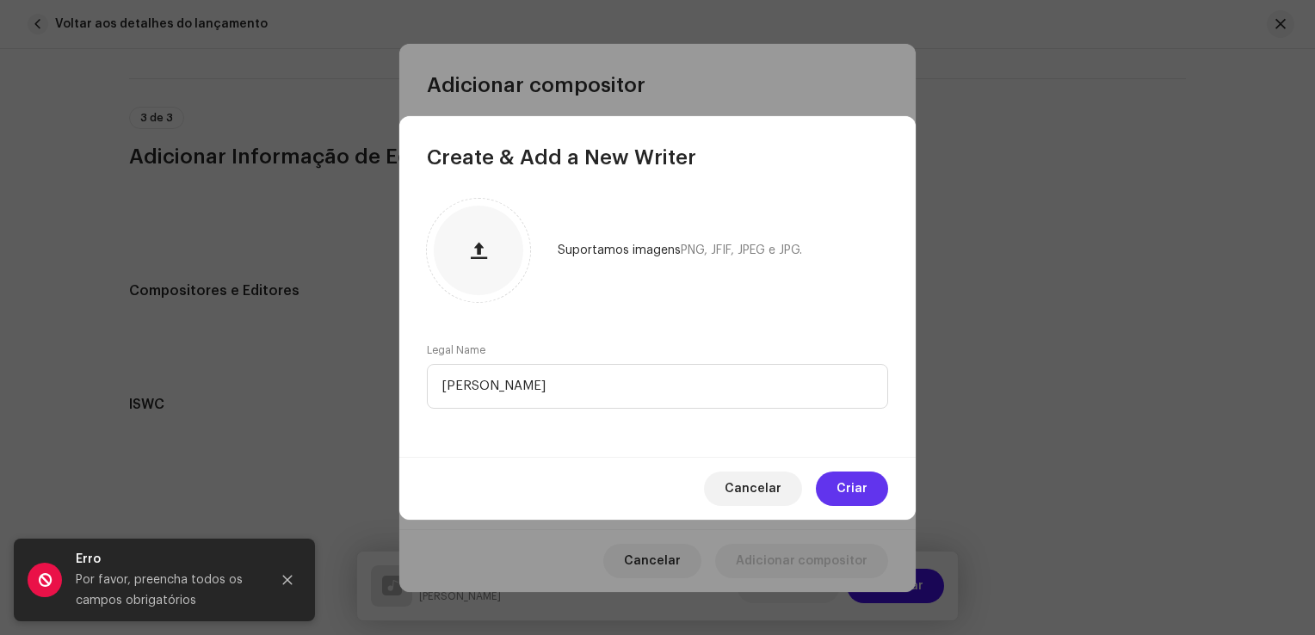
click at [833, 477] on button "Criar" at bounding box center [852, 488] width 72 height 34
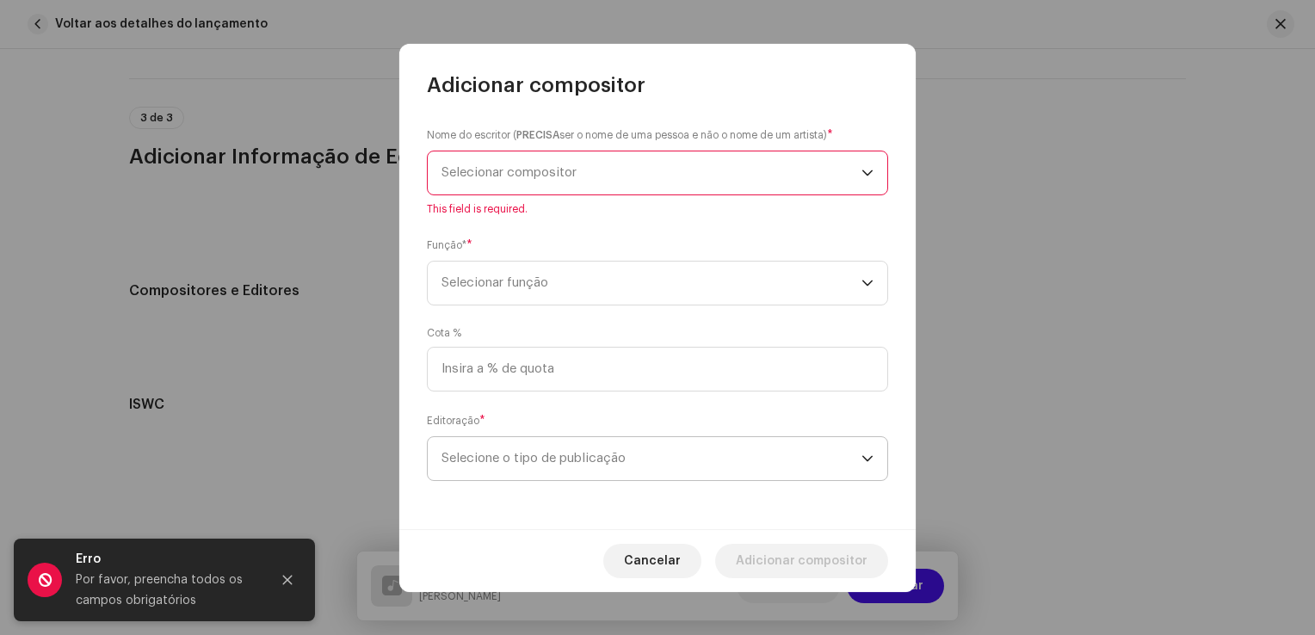
click at [669, 456] on span "Selecione o tipo de publicação" at bounding box center [651, 458] width 420 height 43
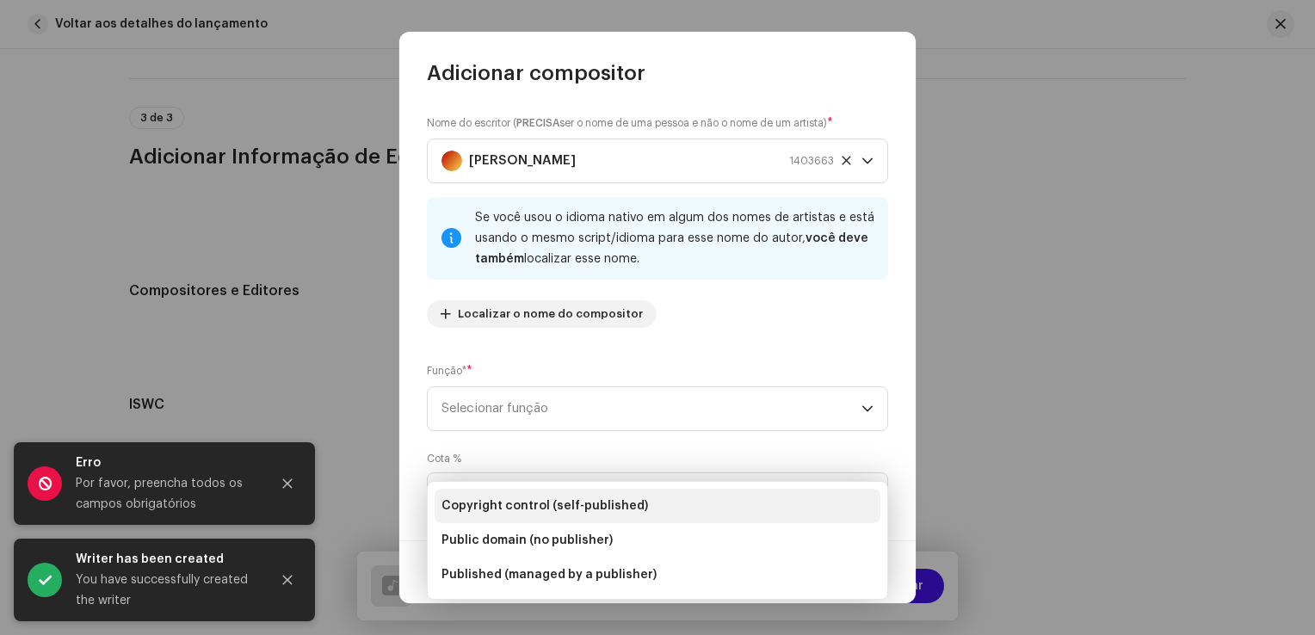
click at [584, 500] on span "Copyright control (self-published)" at bounding box center [544, 505] width 206 height 17
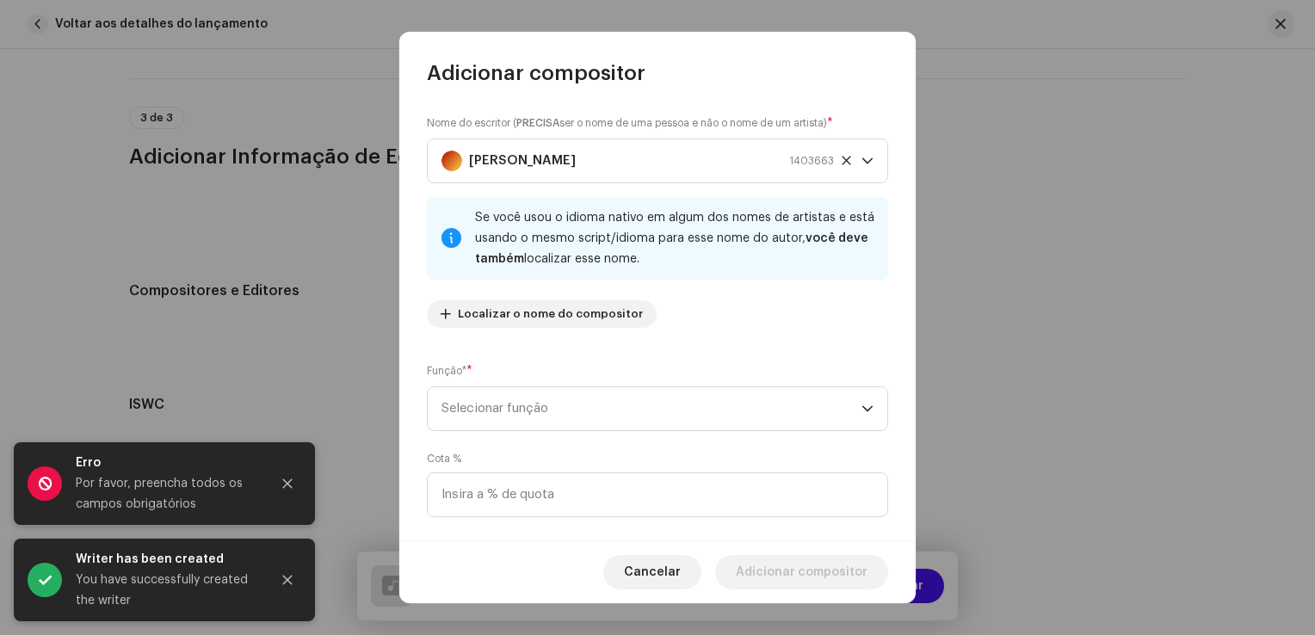
scroll to position [114, 0]
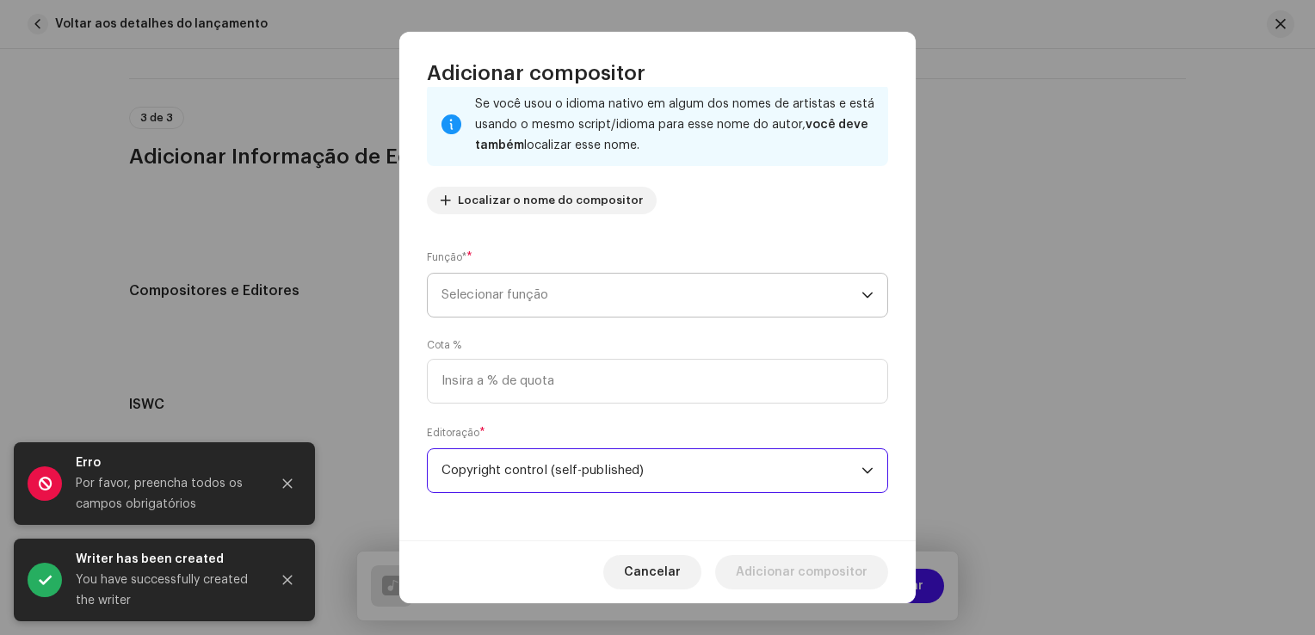
click at [592, 300] on span "Selecionar função" at bounding box center [651, 295] width 420 height 43
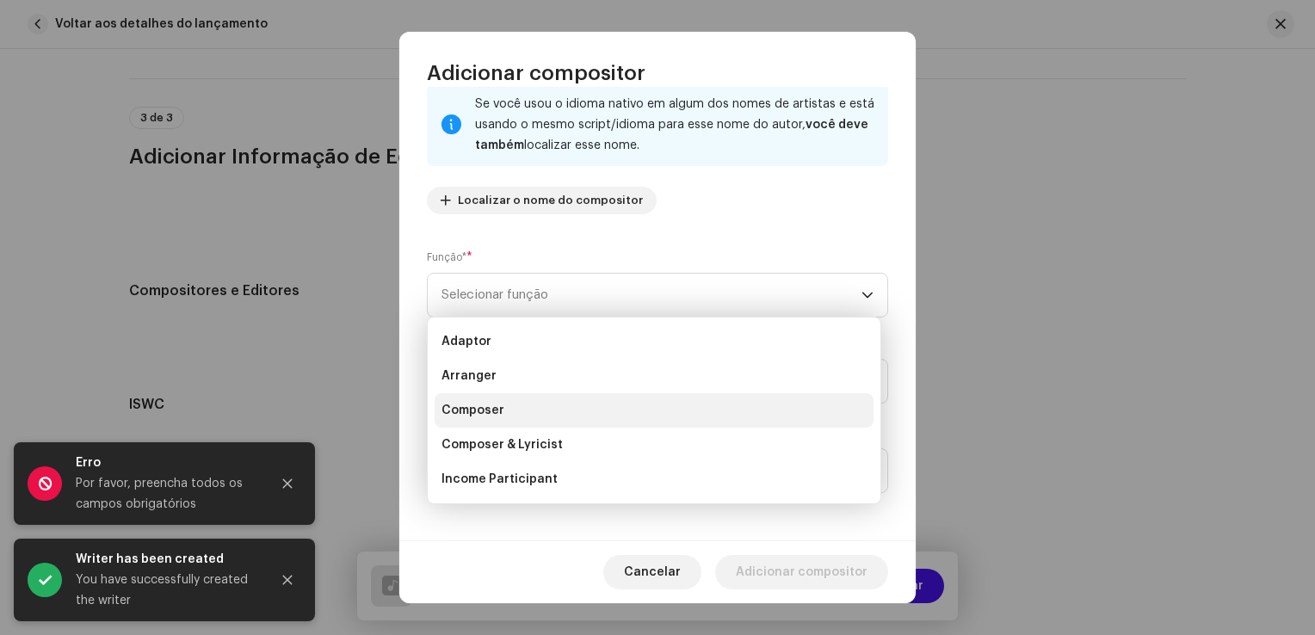
click at [539, 406] on li "Composer" at bounding box center [653, 410] width 439 height 34
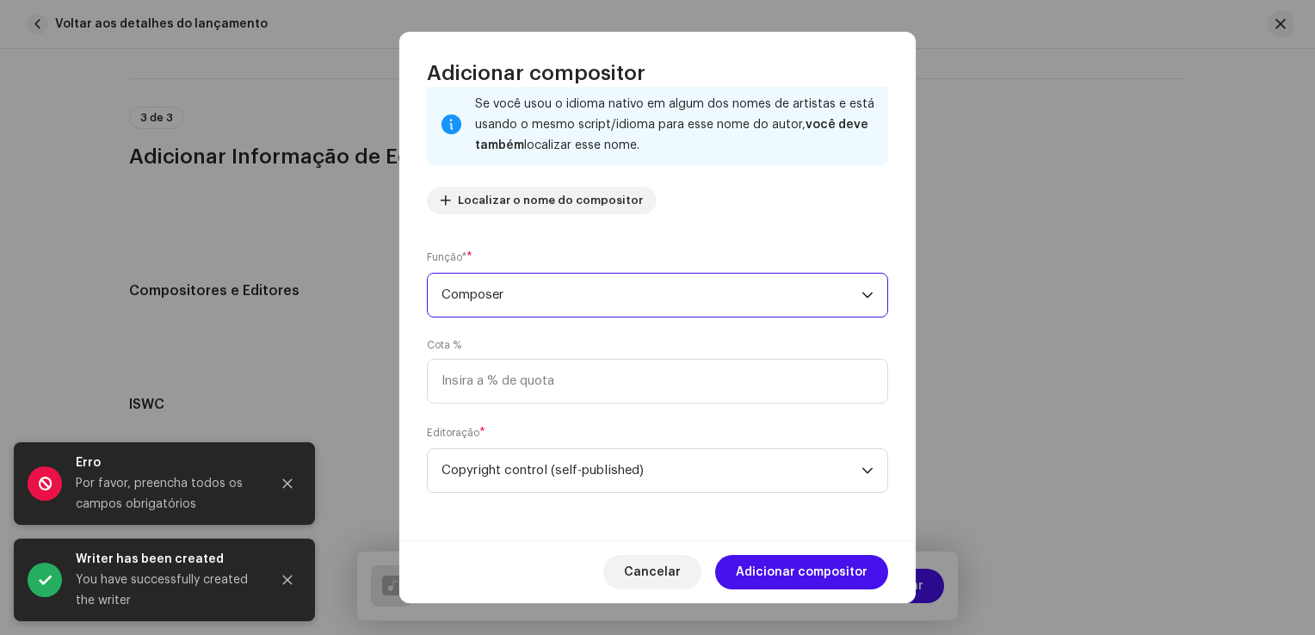
drag, startPoint x: 558, startPoint y: 301, endPoint x: 558, endPoint y: 311, distance: 10.3
click at [558, 301] on span "Composer" at bounding box center [651, 295] width 420 height 43
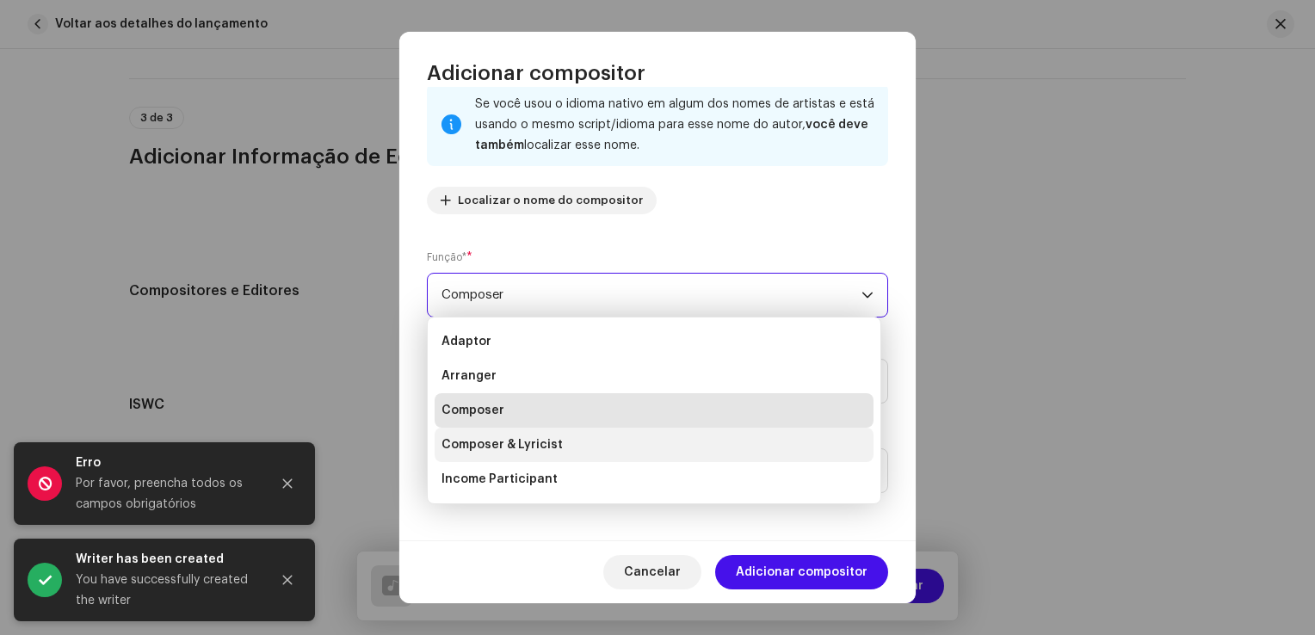
click at [537, 446] on span "Composer & Lyricist" at bounding box center [501, 444] width 121 height 17
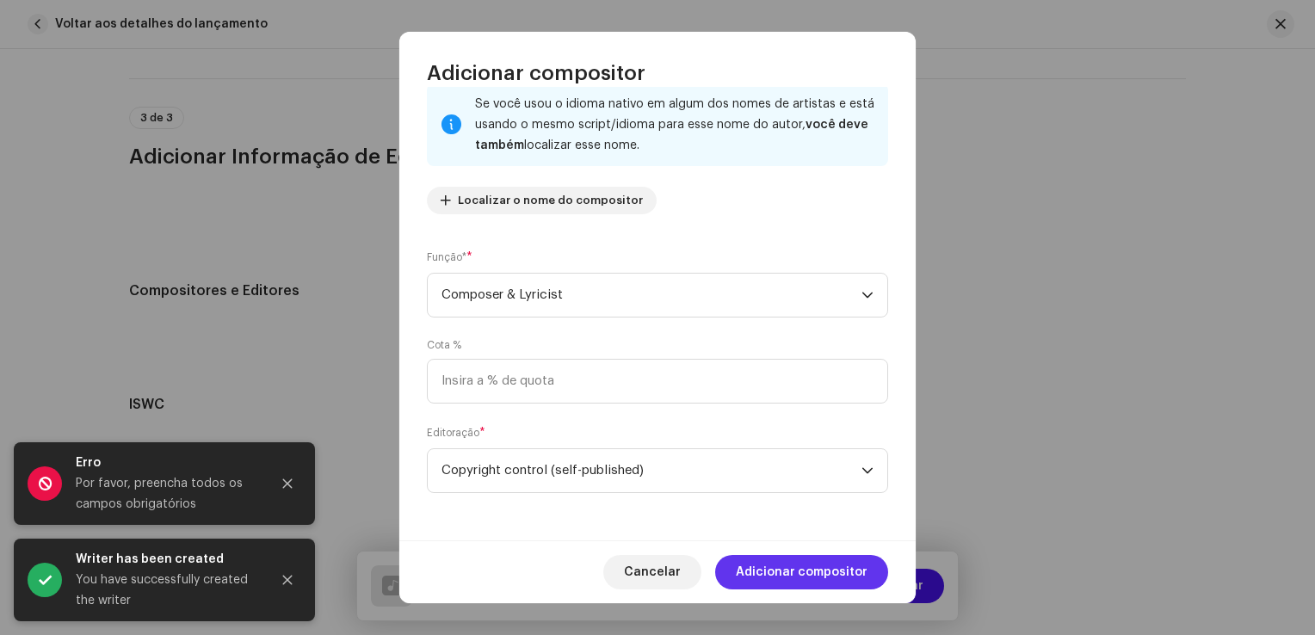
click at [767, 563] on span "Adicionar compositor" at bounding box center [802, 572] width 132 height 34
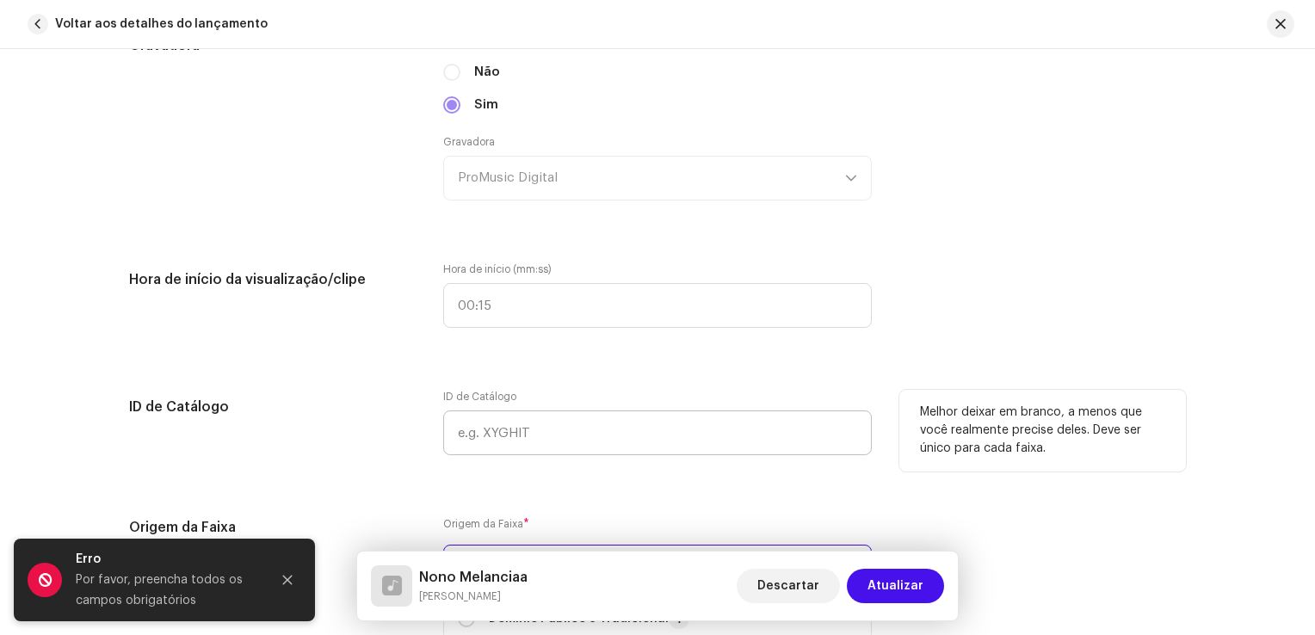
scroll to position [1404, 0]
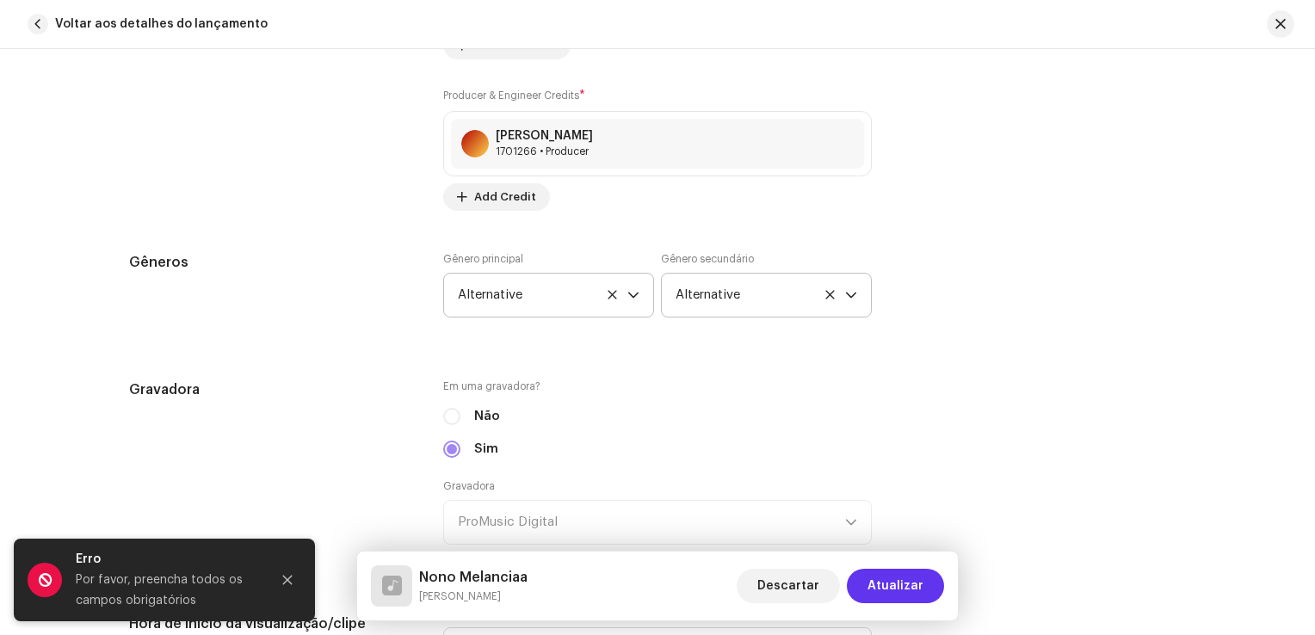
click at [874, 587] on span "Atualizar" at bounding box center [895, 586] width 56 height 34
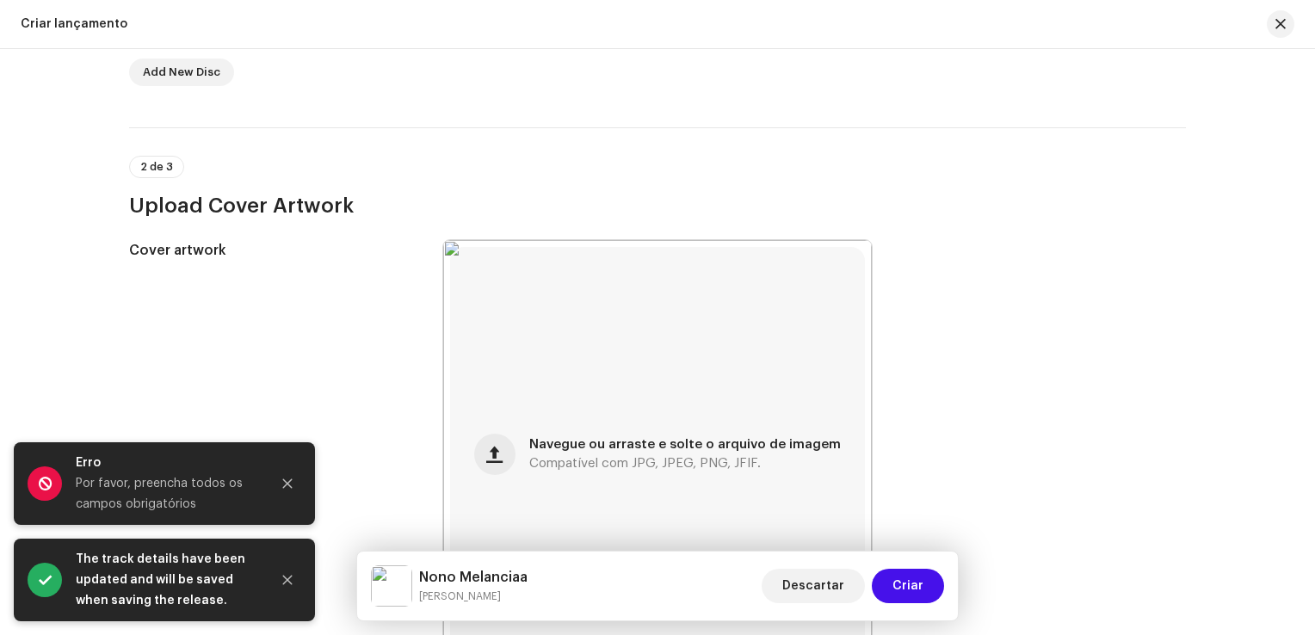
scroll to position [657, 0]
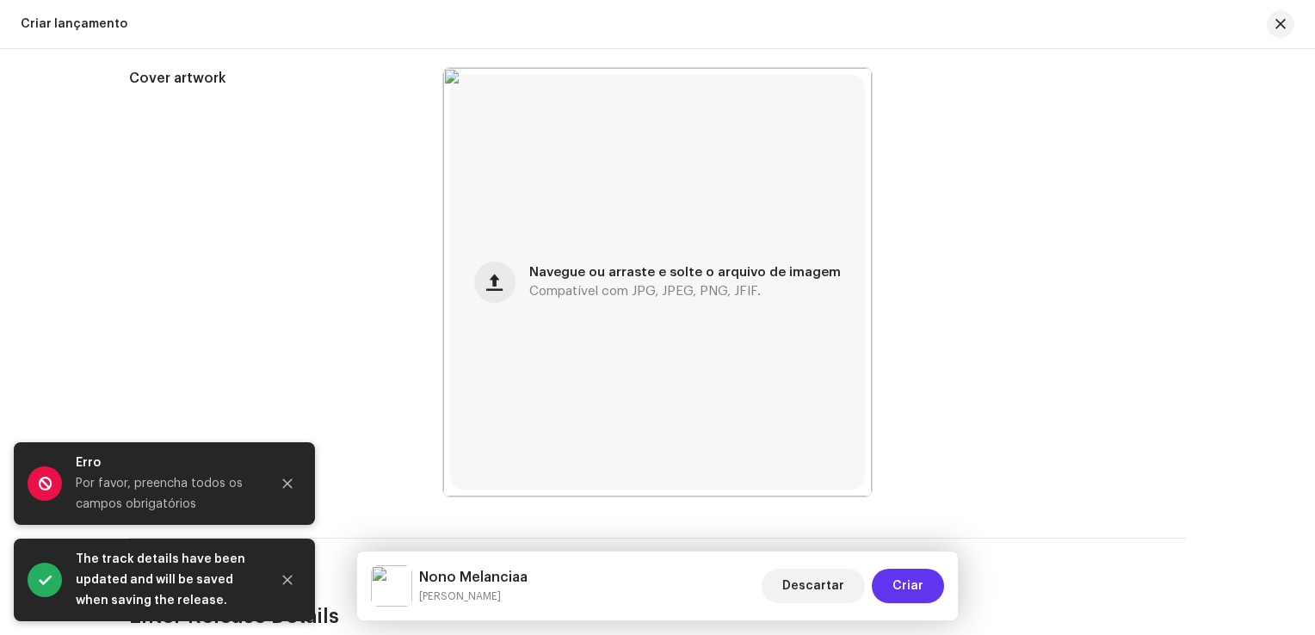
click at [900, 580] on span "Criar" at bounding box center [907, 586] width 31 height 34
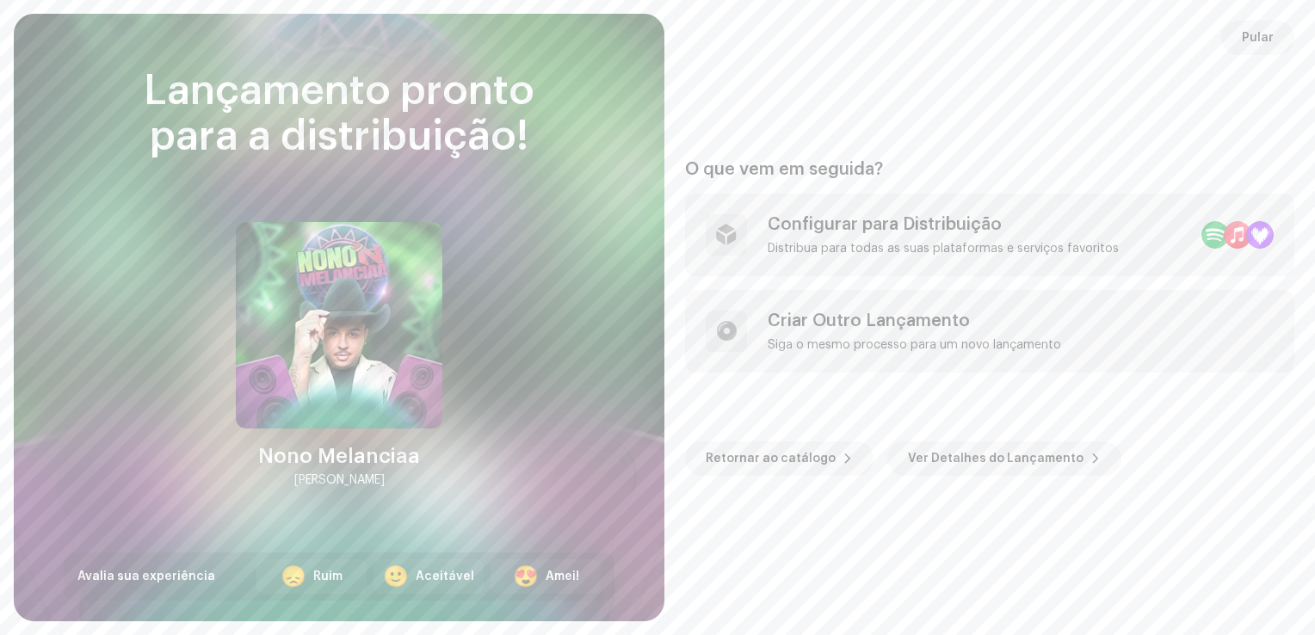
click at [1251, 40] on span "Pular" at bounding box center [1258, 38] width 32 height 34
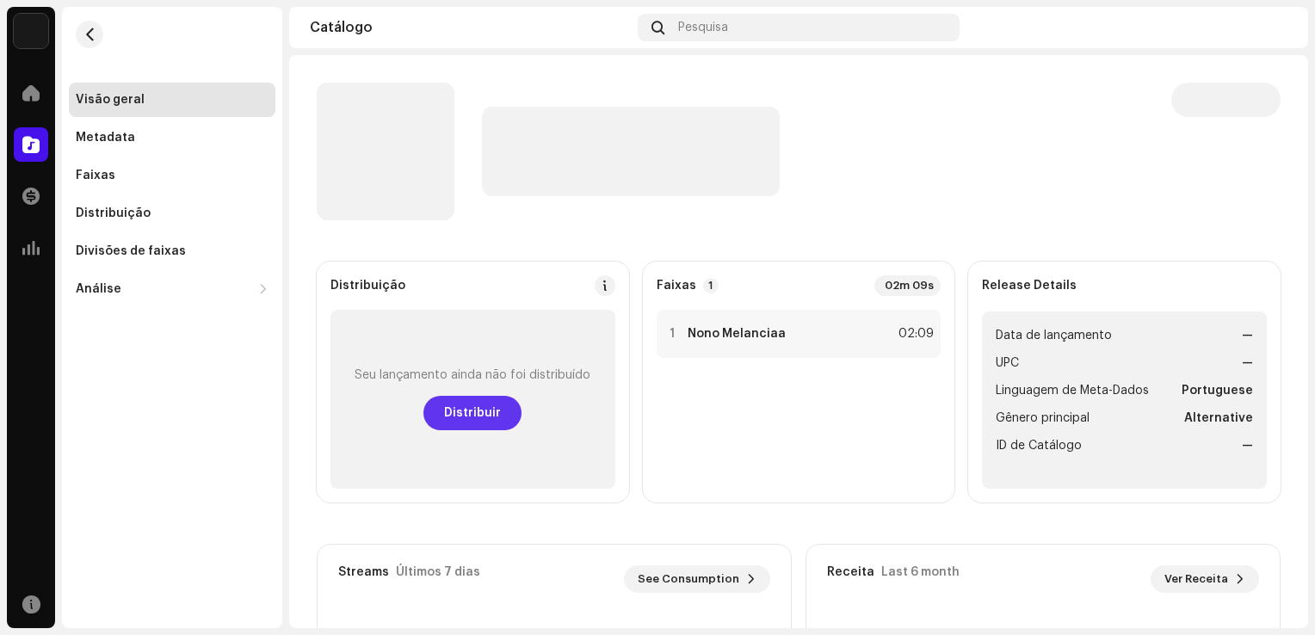
click at [467, 408] on span "Distribuir" at bounding box center [472, 413] width 57 height 34
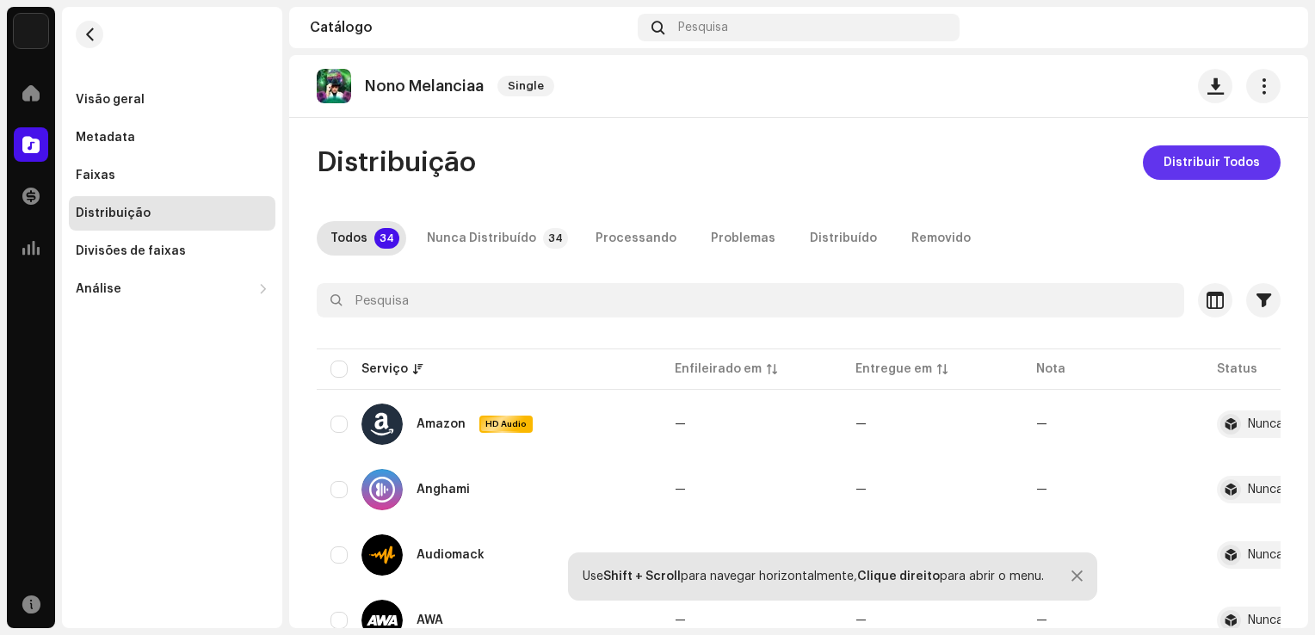
click at [1196, 151] on span "Distribuir Todos" at bounding box center [1211, 162] width 96 height 34
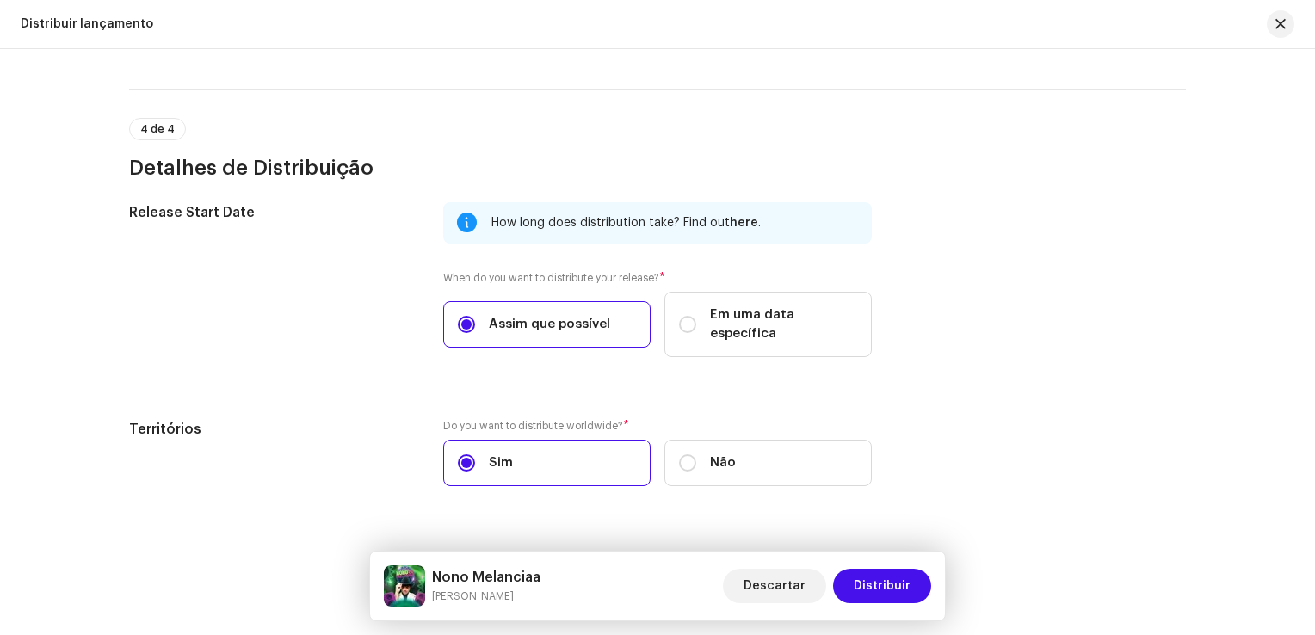
scroll to position [2976, 0]
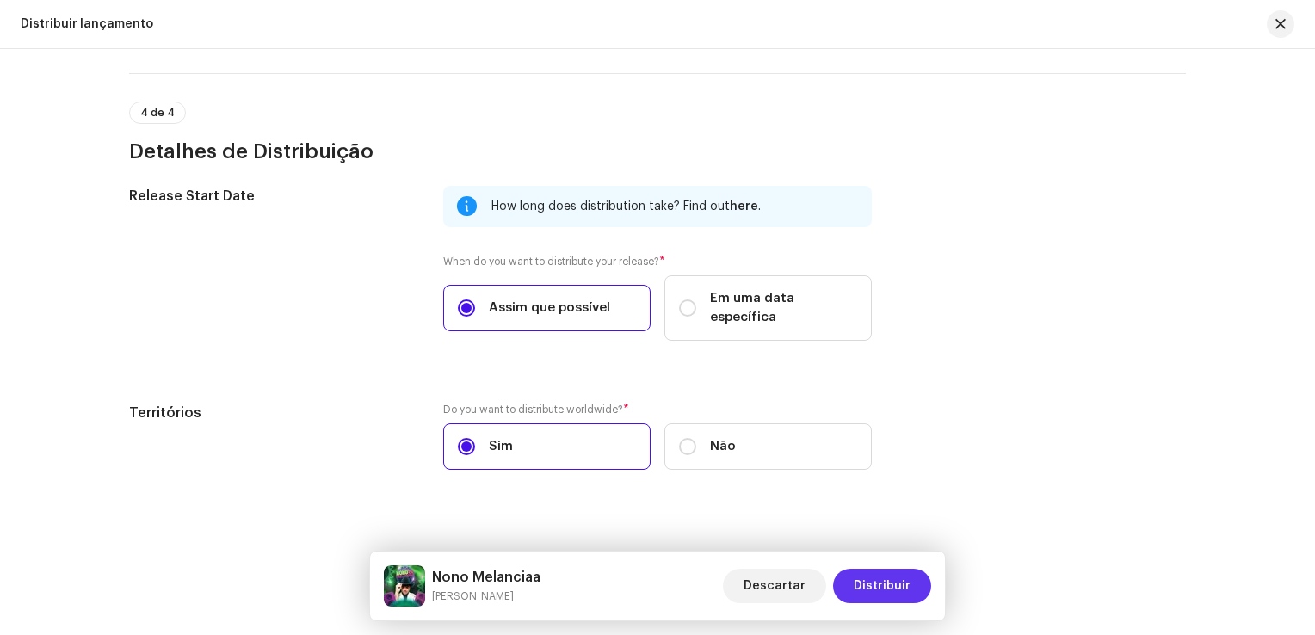
click at [866, 571] on span "Distribuir" at bounding box center [882, 586] width 57 height 34
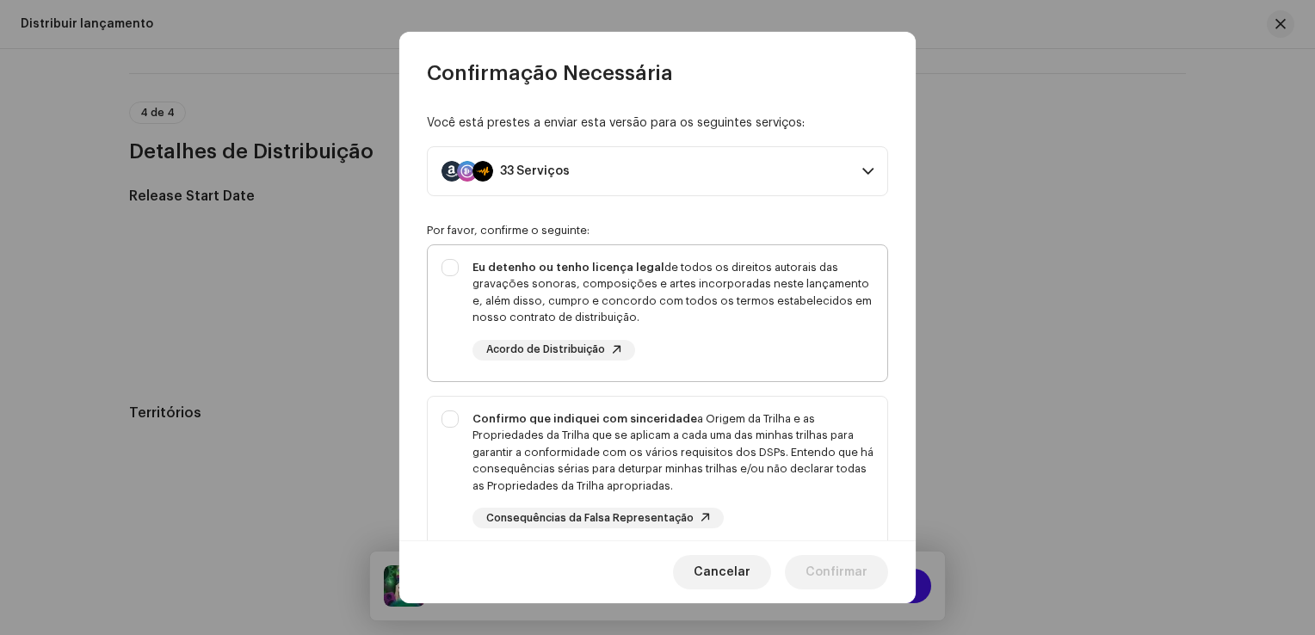
drag, startPoint x: 699, startPoint y: 263, endPoint x: 712, endPoint y: 325, distance: 63.1
click at [702, 265] on div "Eu detenho ou tenho licença legal de todos os direitos autorais das gravações s…" at bounding box center [672, 292] width 401 height 67
checkbox input "true"
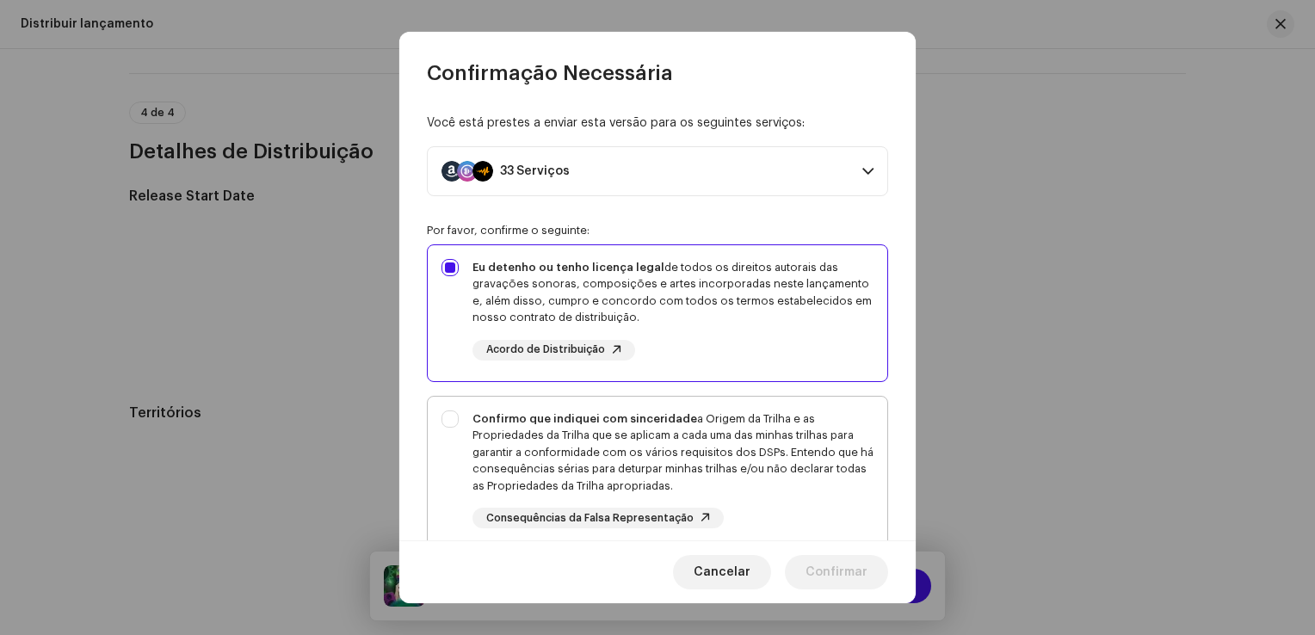
click at [717, 428] on div "Confirmo que indiquei com sinceridade a Origem da Trilha e as Propriedades da T…" at bounding box center [672, 452] width 401 height 84
checkbox input "true"
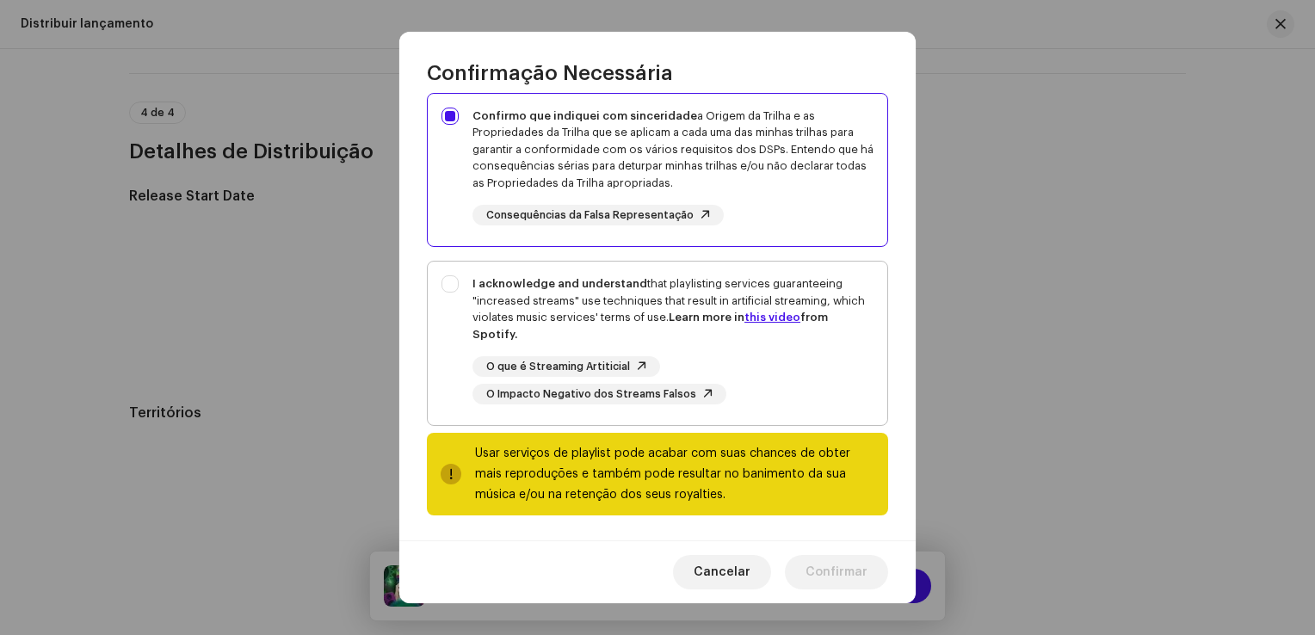
click at [721, 290] on div "I acknowledge and understand that playlisting services guaranteeing "increased …" at bounding box center [672, 308] width 401 height 67
checkbox input "true"
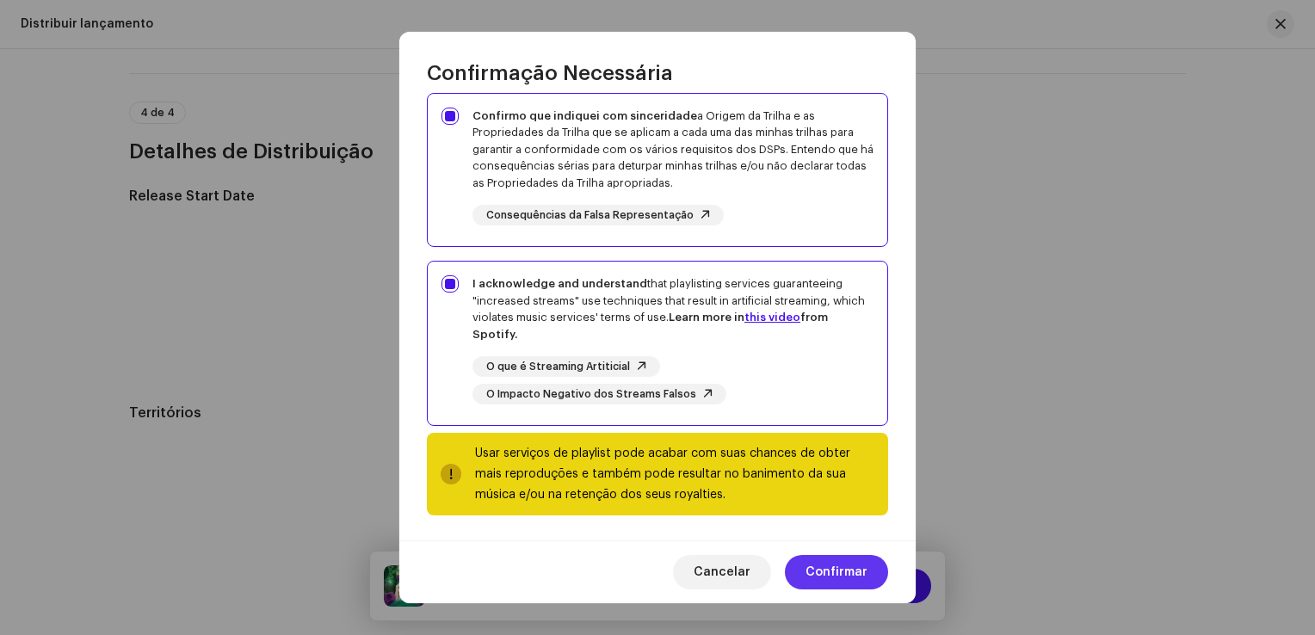
click at [819, 564] on span "Confirmar" at bounding box center [836, 572] width 62 height 34
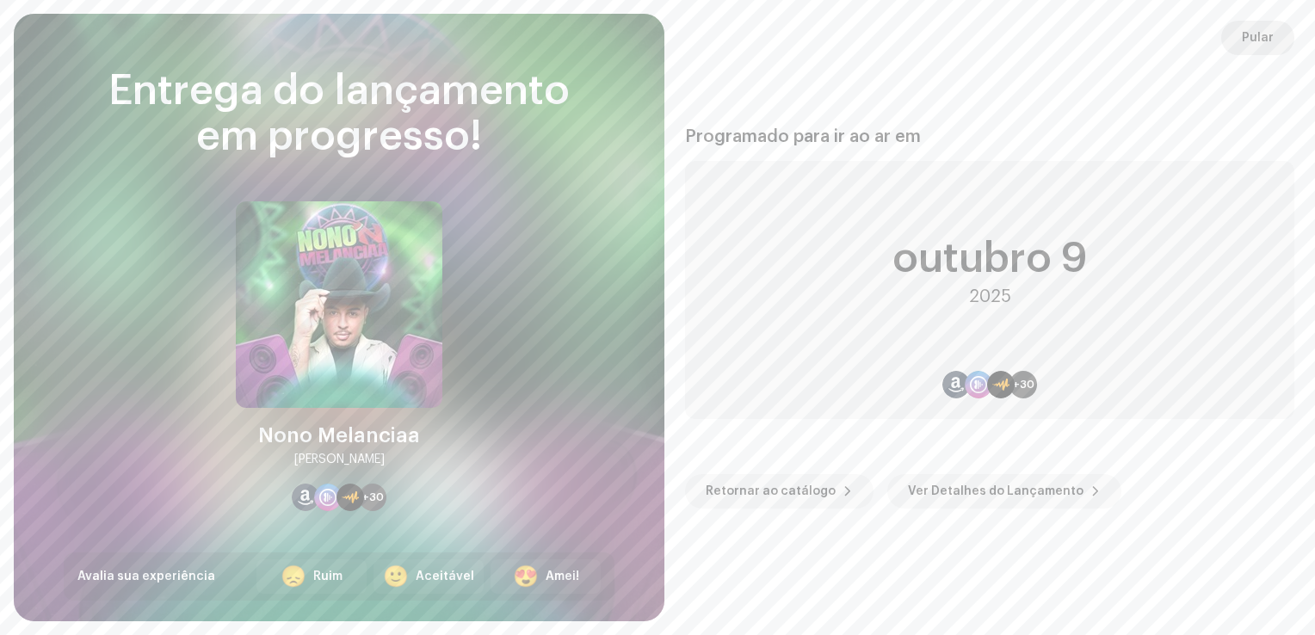
click at [1262, 36] on span "Pular" at bounding box center [1258, 38] width 32 height 34
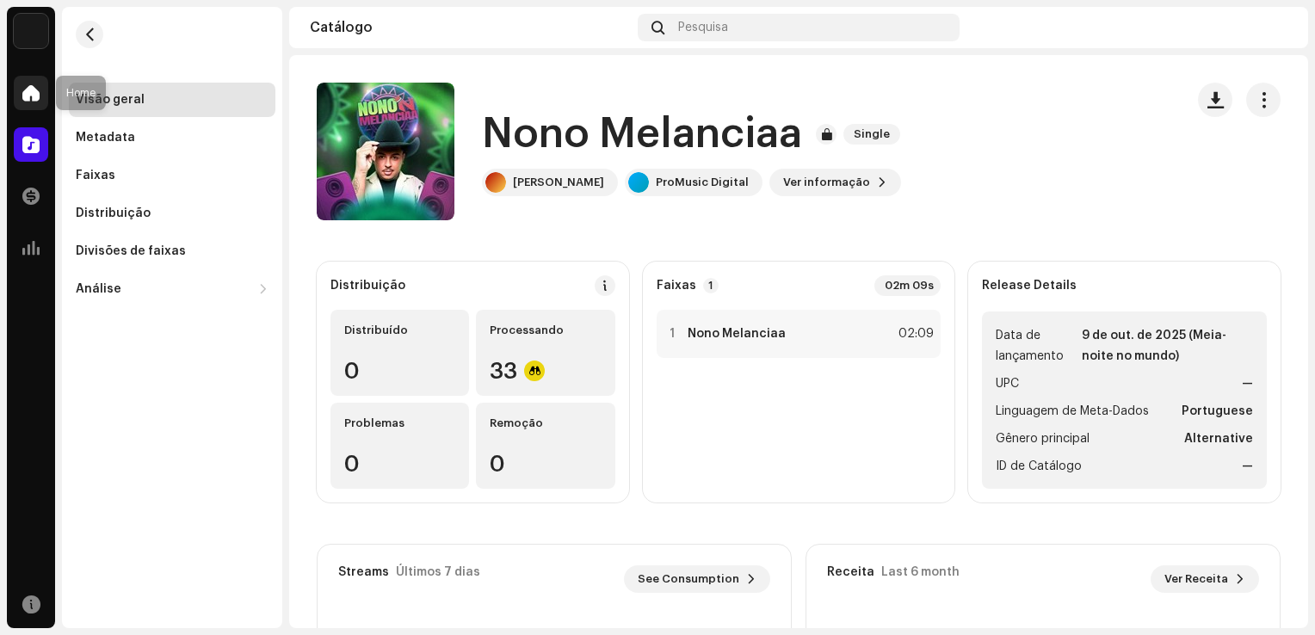
click at [38, 90] on span at bounding box center [30, 93] width 17 height 14
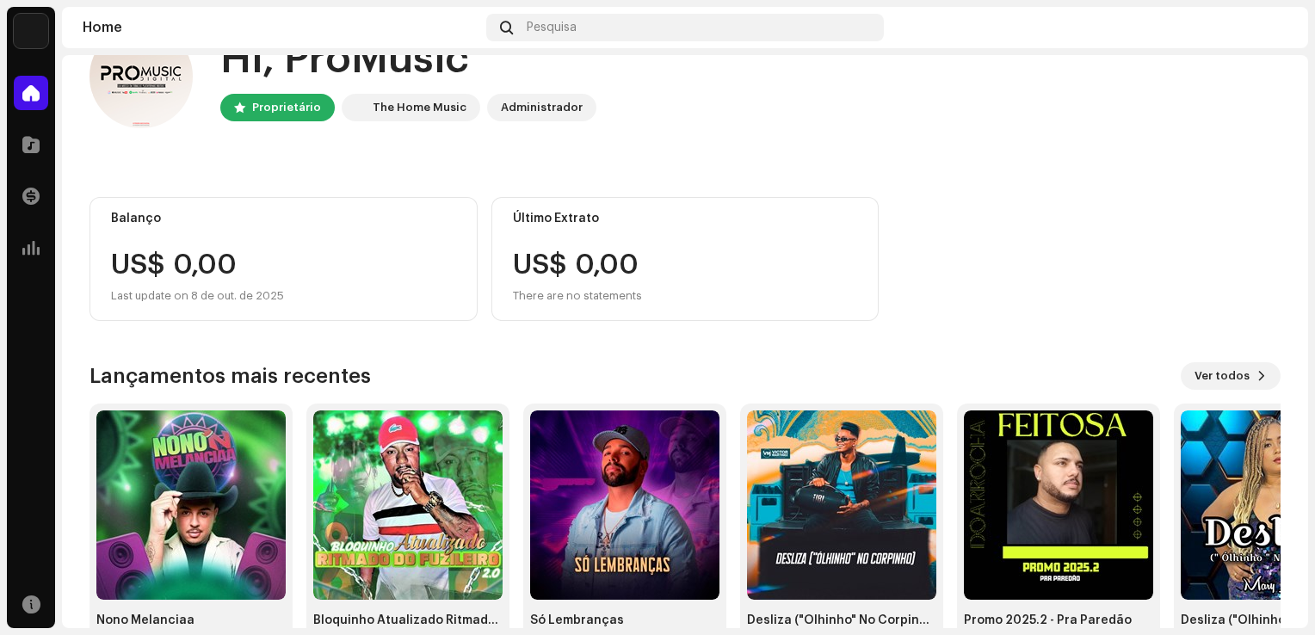
scroll to position [108, 0]
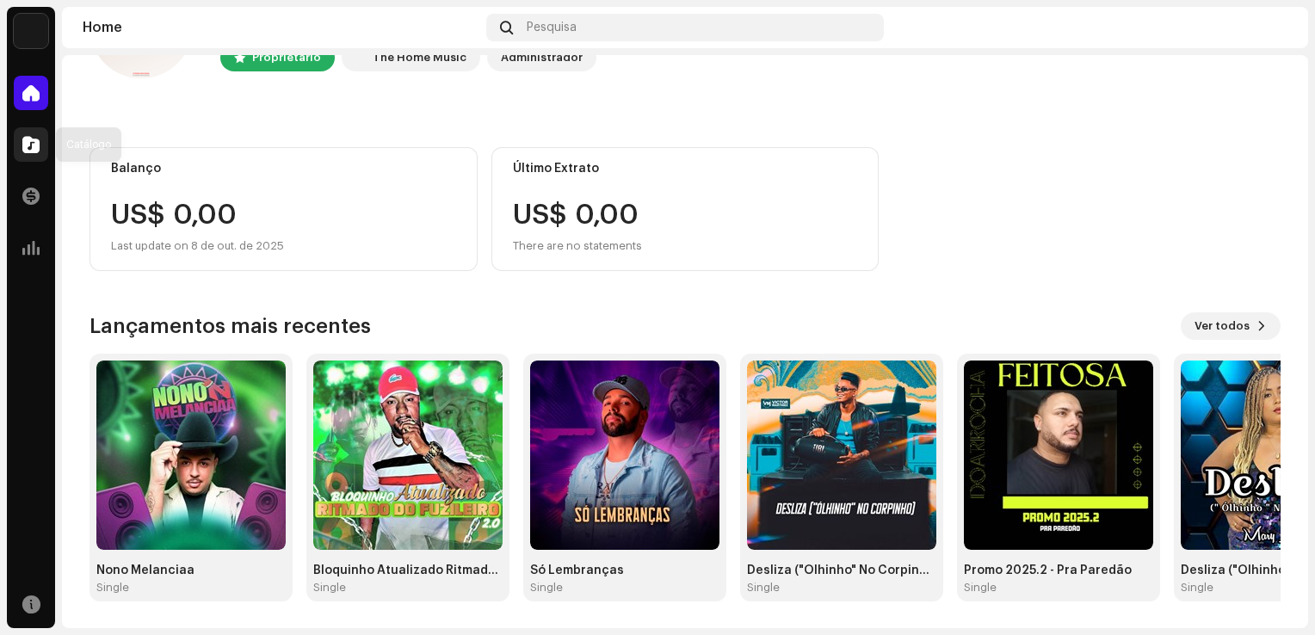
click at [42, 143] on div at bounding box center [31, 144] width 34 height 34
